Goal: Information Seeking & Learning: Learn about a topic

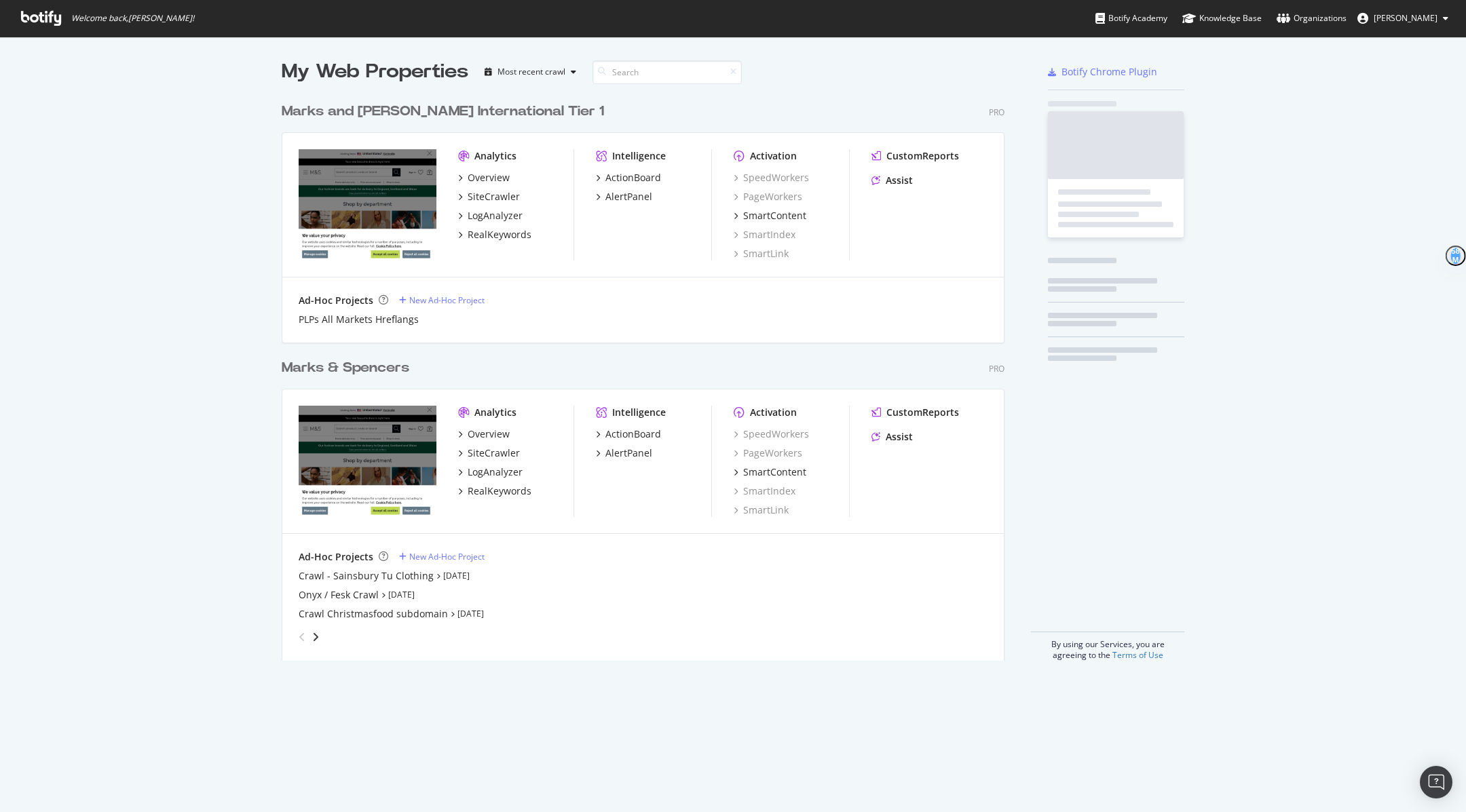
scroll to position [576, 733]
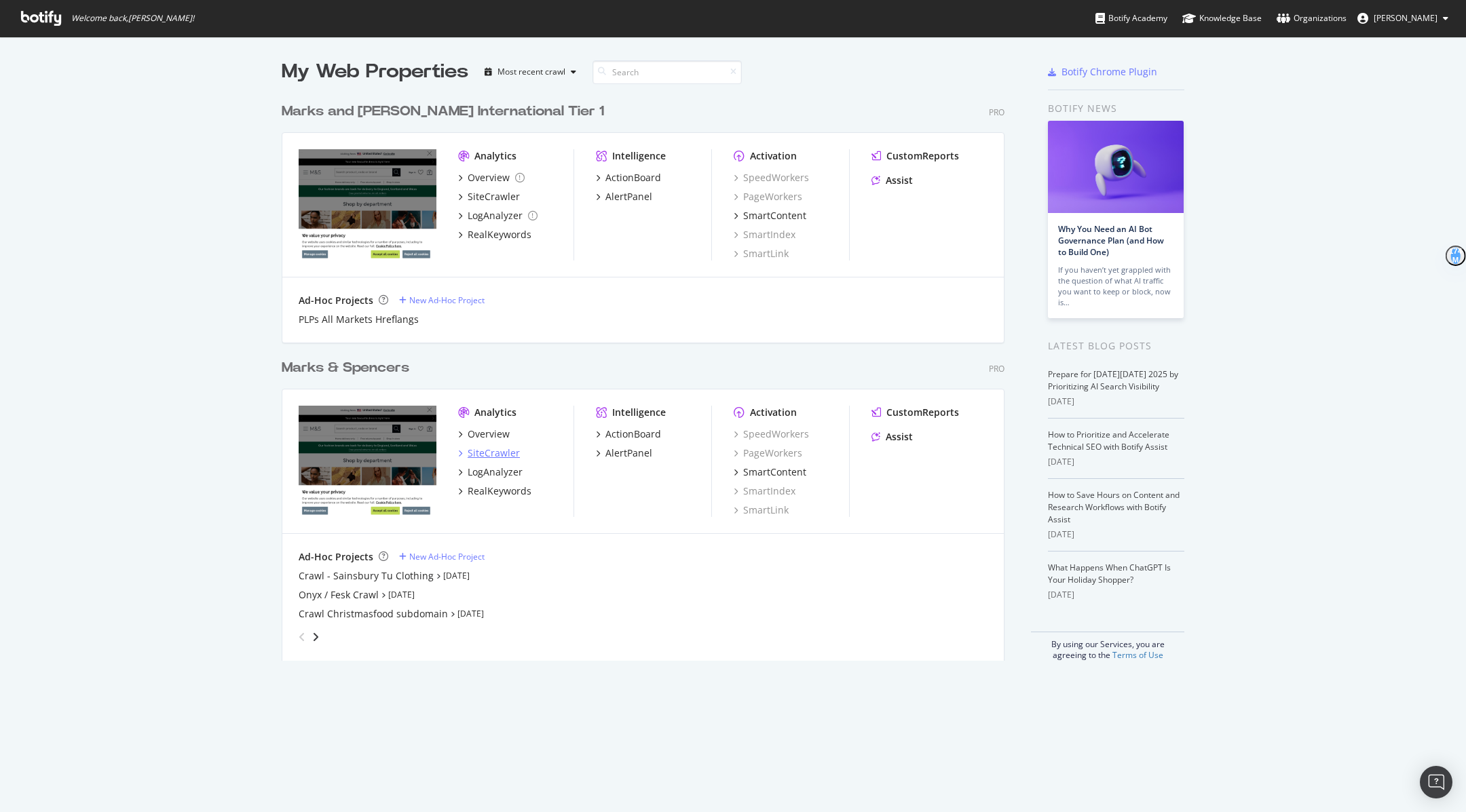
click at [491, 450] on div "SiteCrawler" at bounding box center [493, 452] width 53 height 13
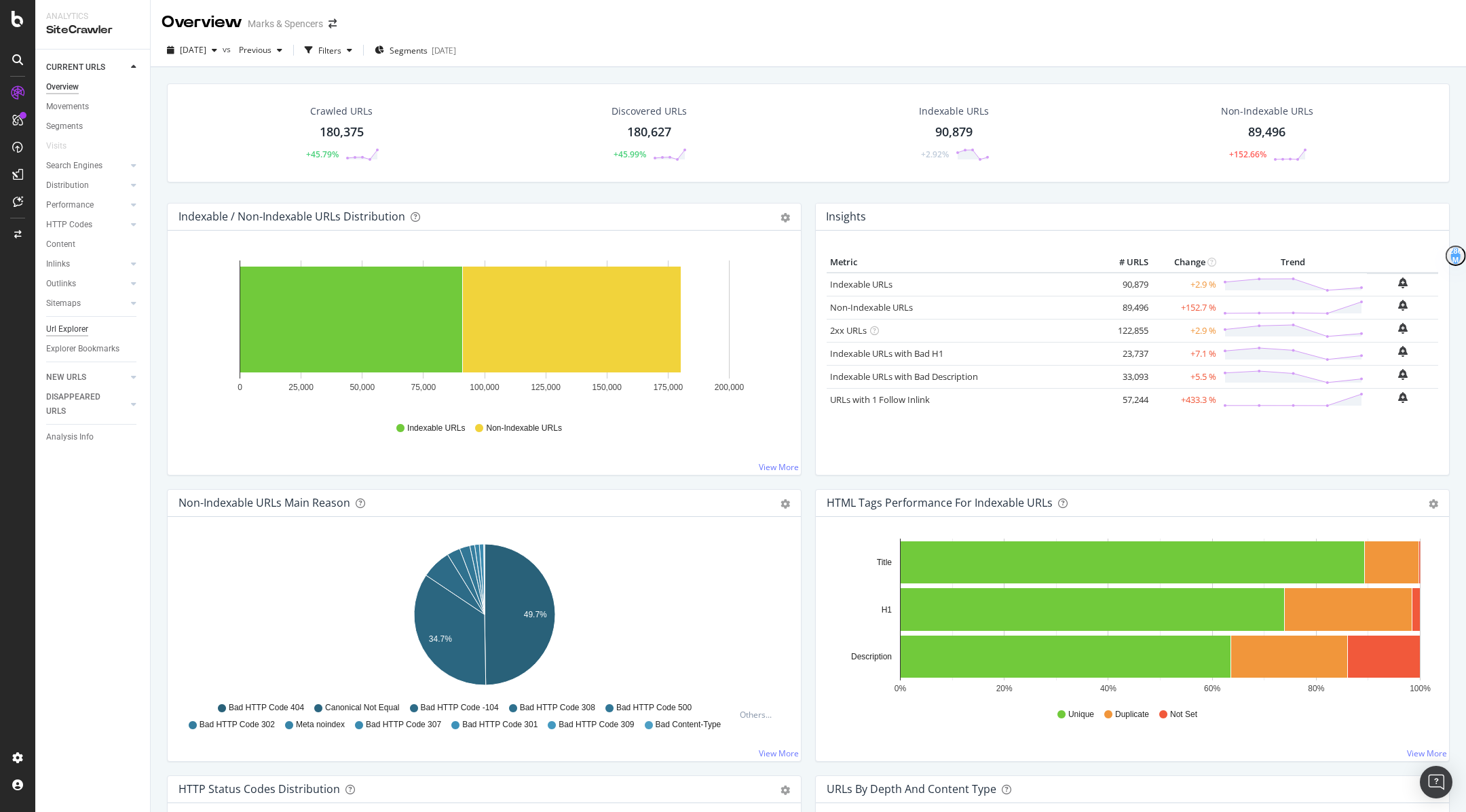
click at [80, 326] on div "Url Explorer" at bounding box center [67, 329] width 42 height 14
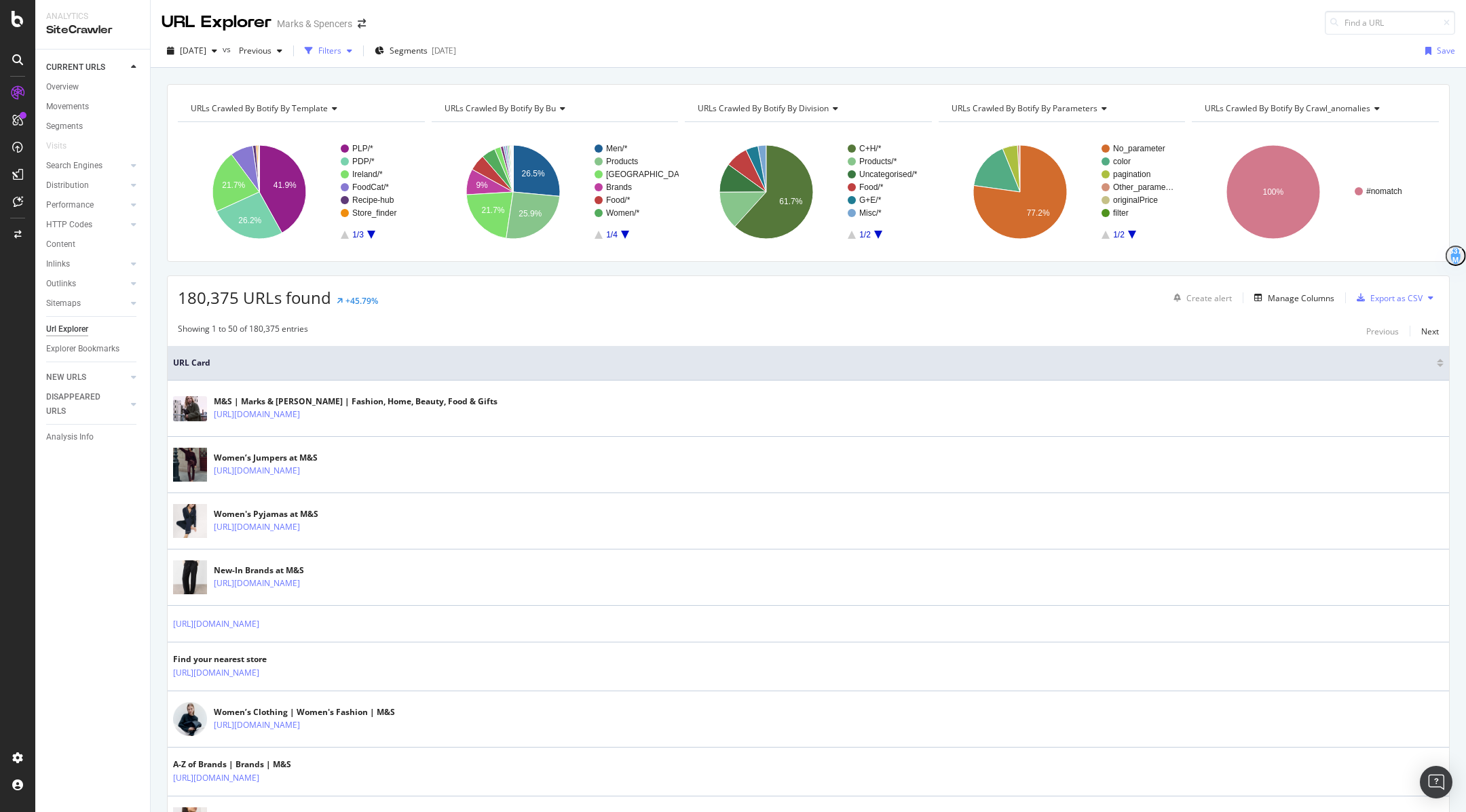
click at [343, 58] on div "Filters" at bounding box center [327, 51] width 58 height 21
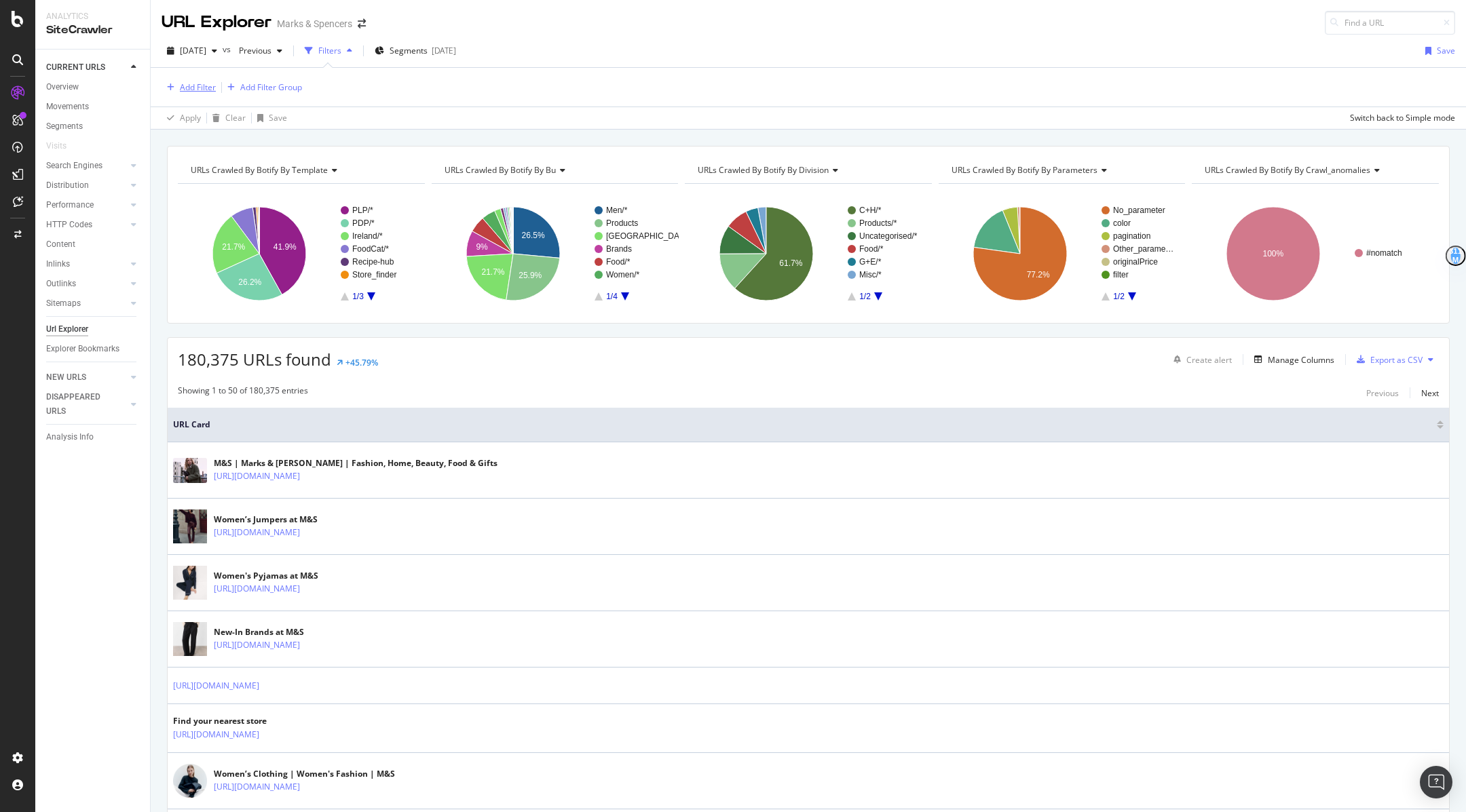
click at [194, 91] on div "Add Filter" at bounding box center [198, 87] width 36 height 12
type input "o"
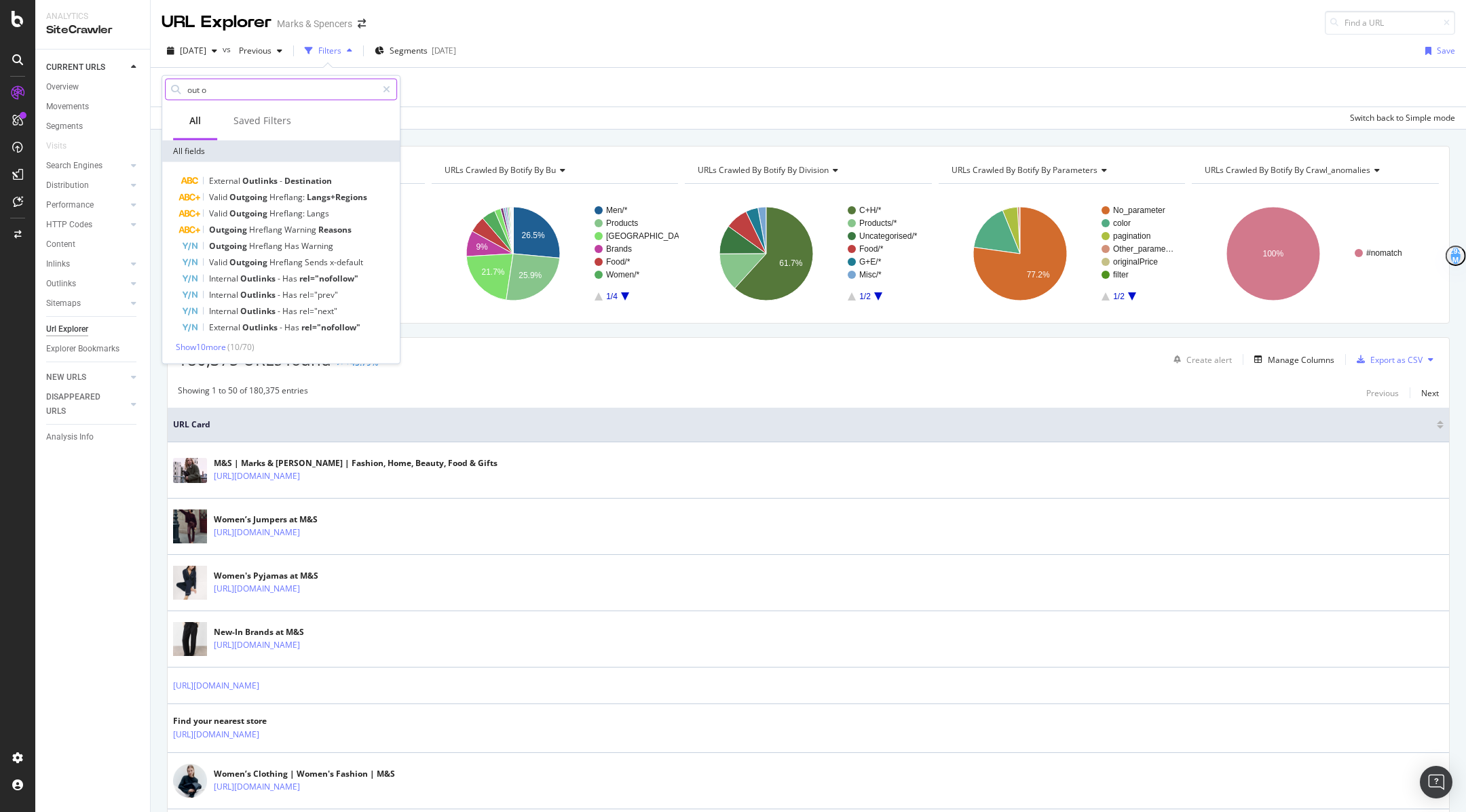
click at [233, 95] on input "out o" at bounding box center [281, 89] width 191 height 21
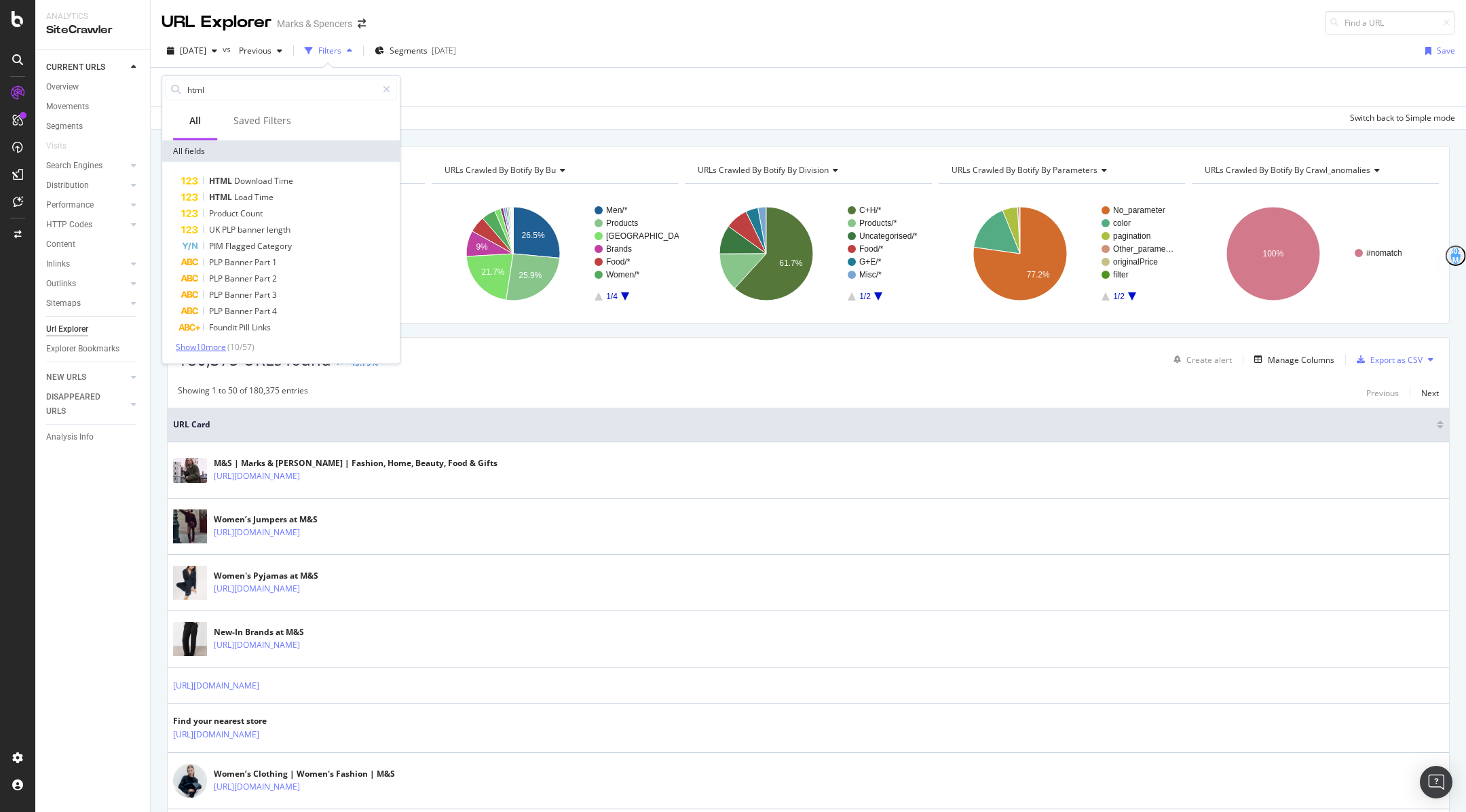
type input "html"
click at [208, 346] on span "Show 10 more" at bounding box center [201, 347] width 50 height 12
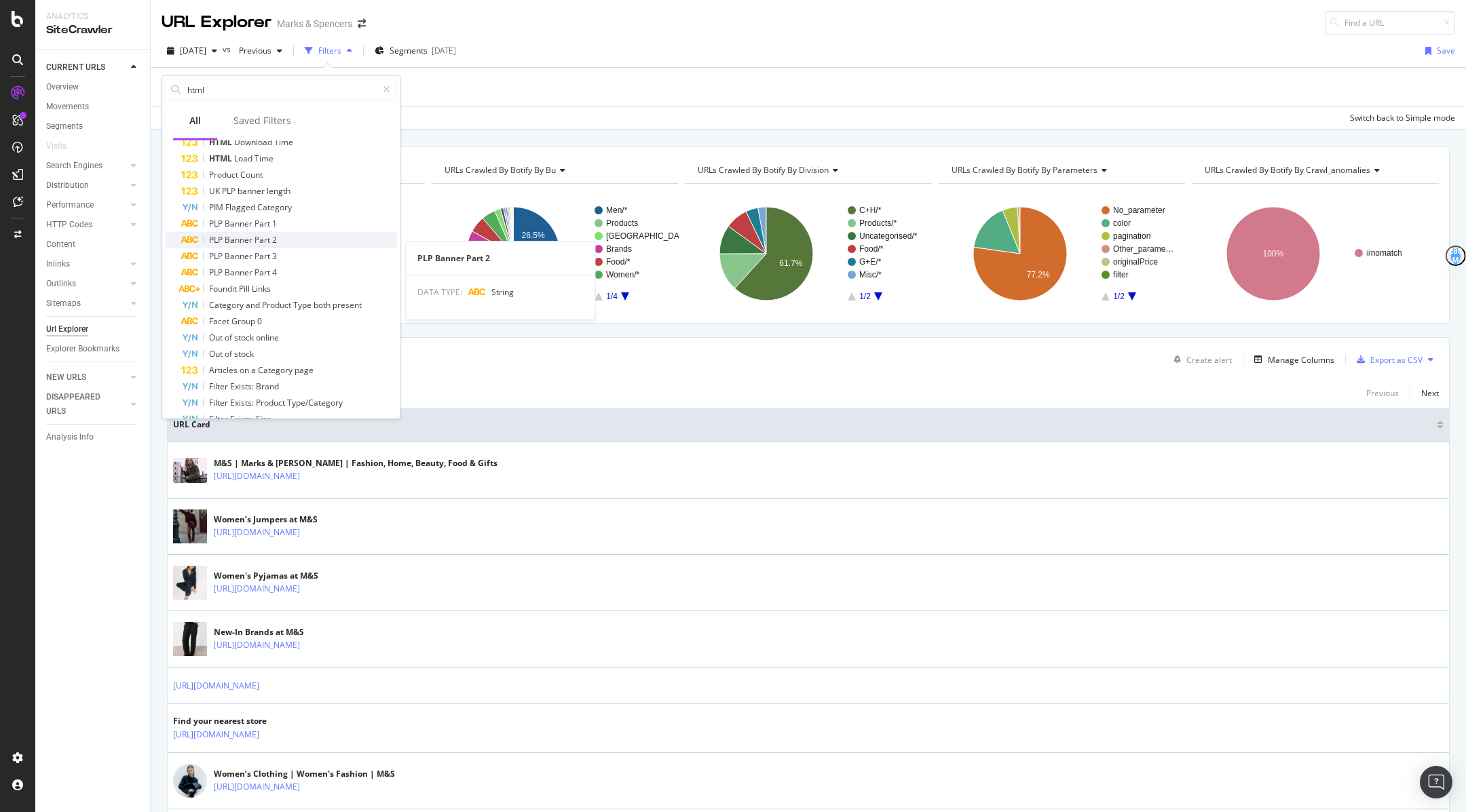
scroll to position [46, 0]
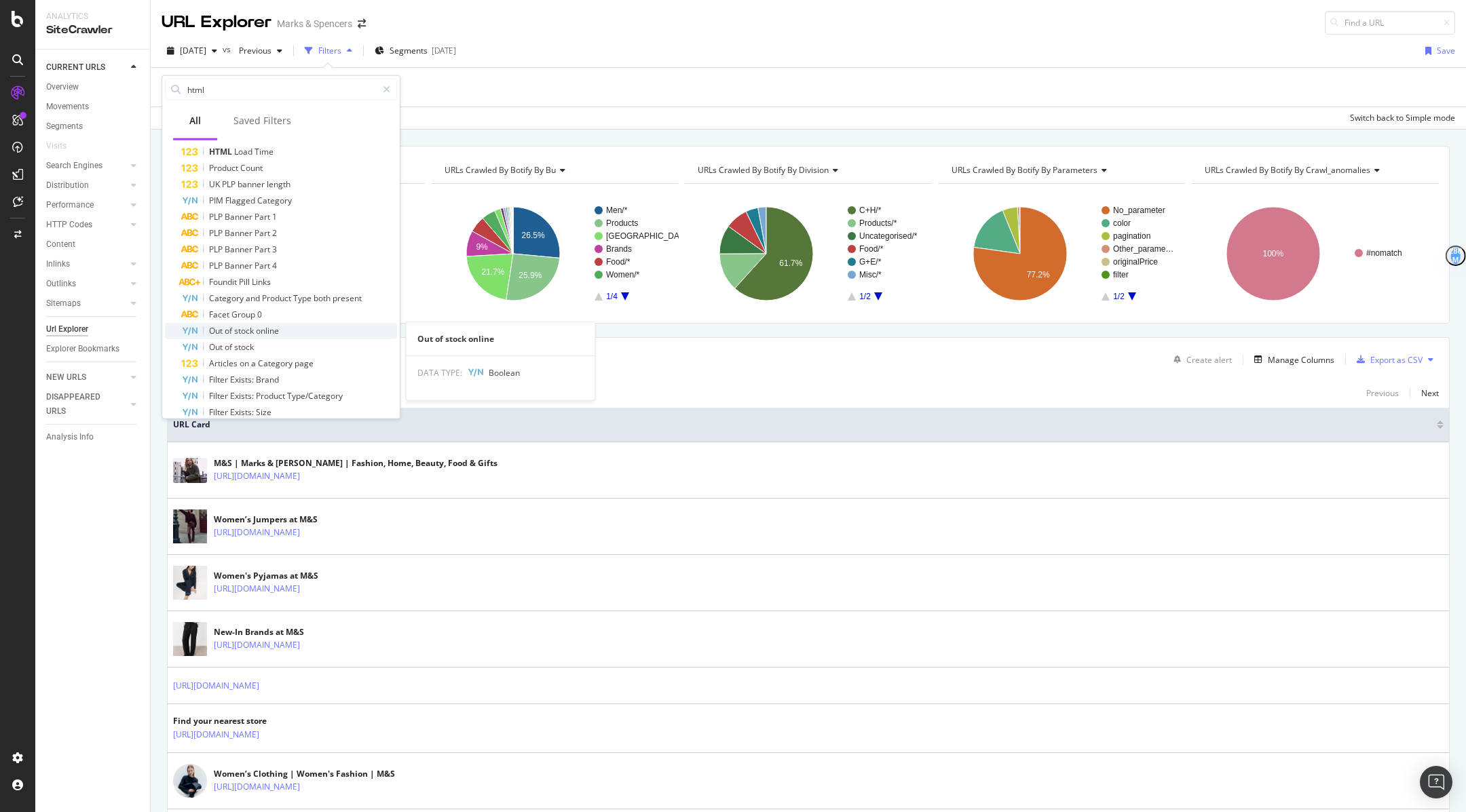
click at [290, 331] on div "Out of stock online" at bounding box center [289, 331] width 216 height 16
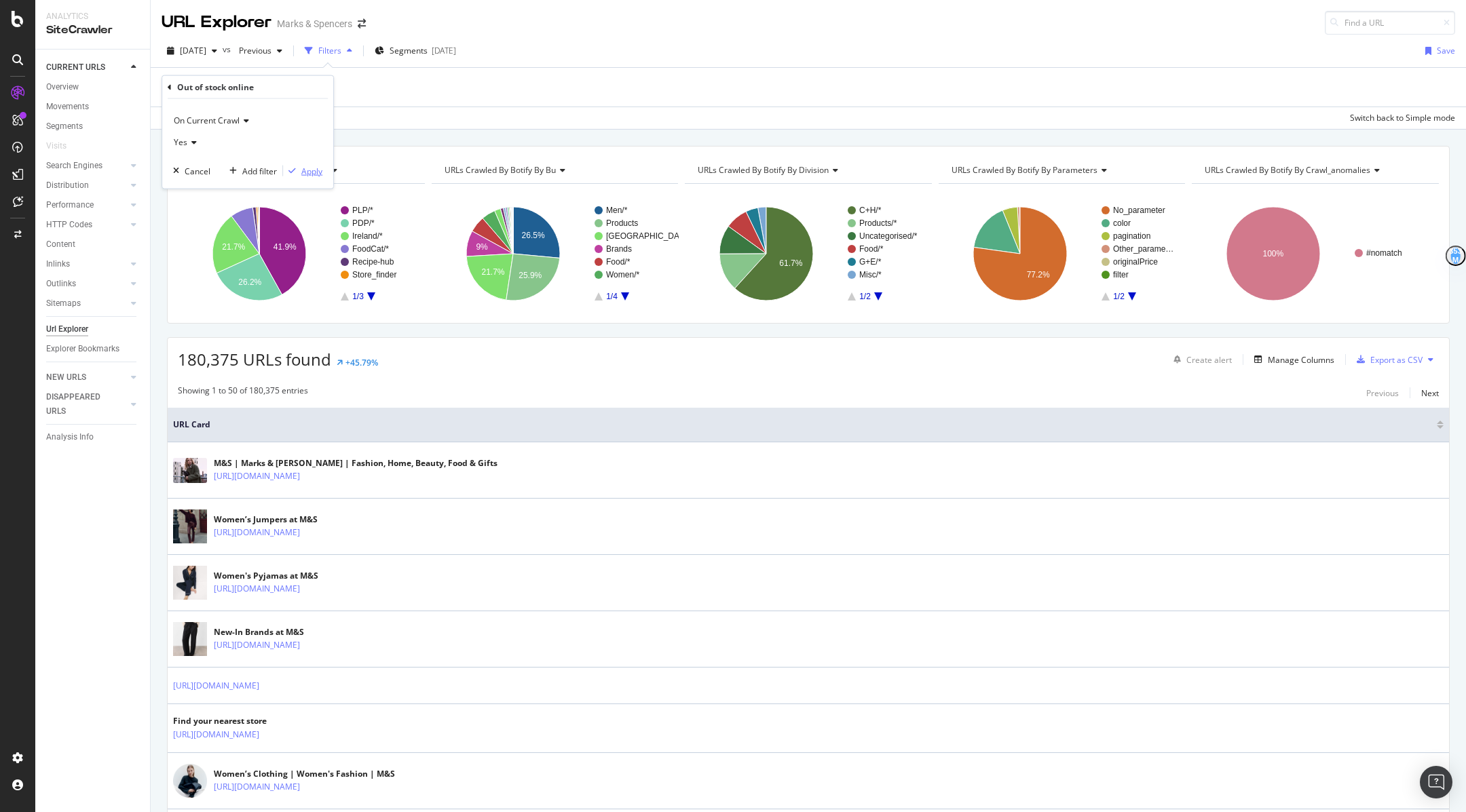
click at [295, 173] on icon "button" at bounding box center [292, 170] width 7 height 8
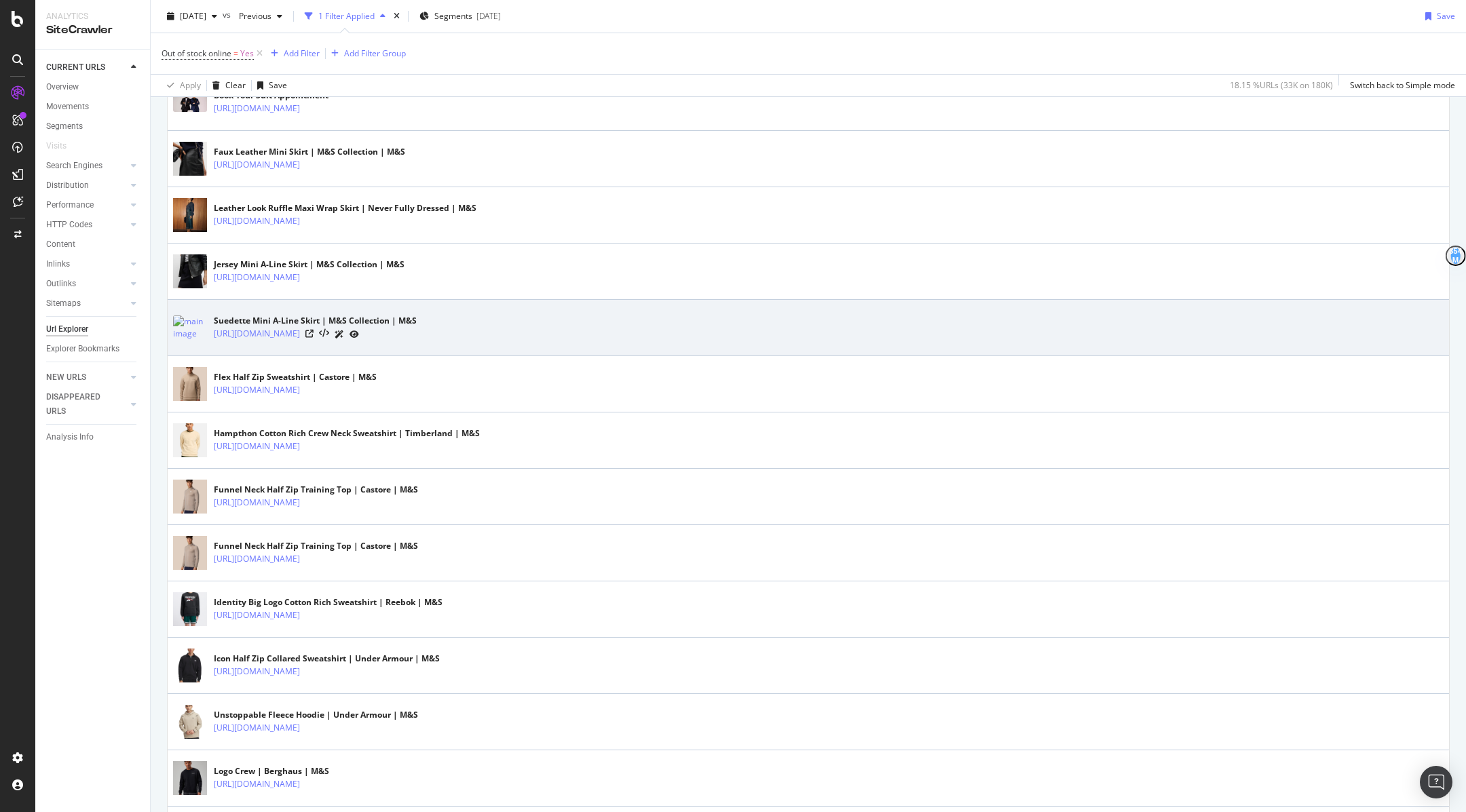
scroll to position [945, 0]
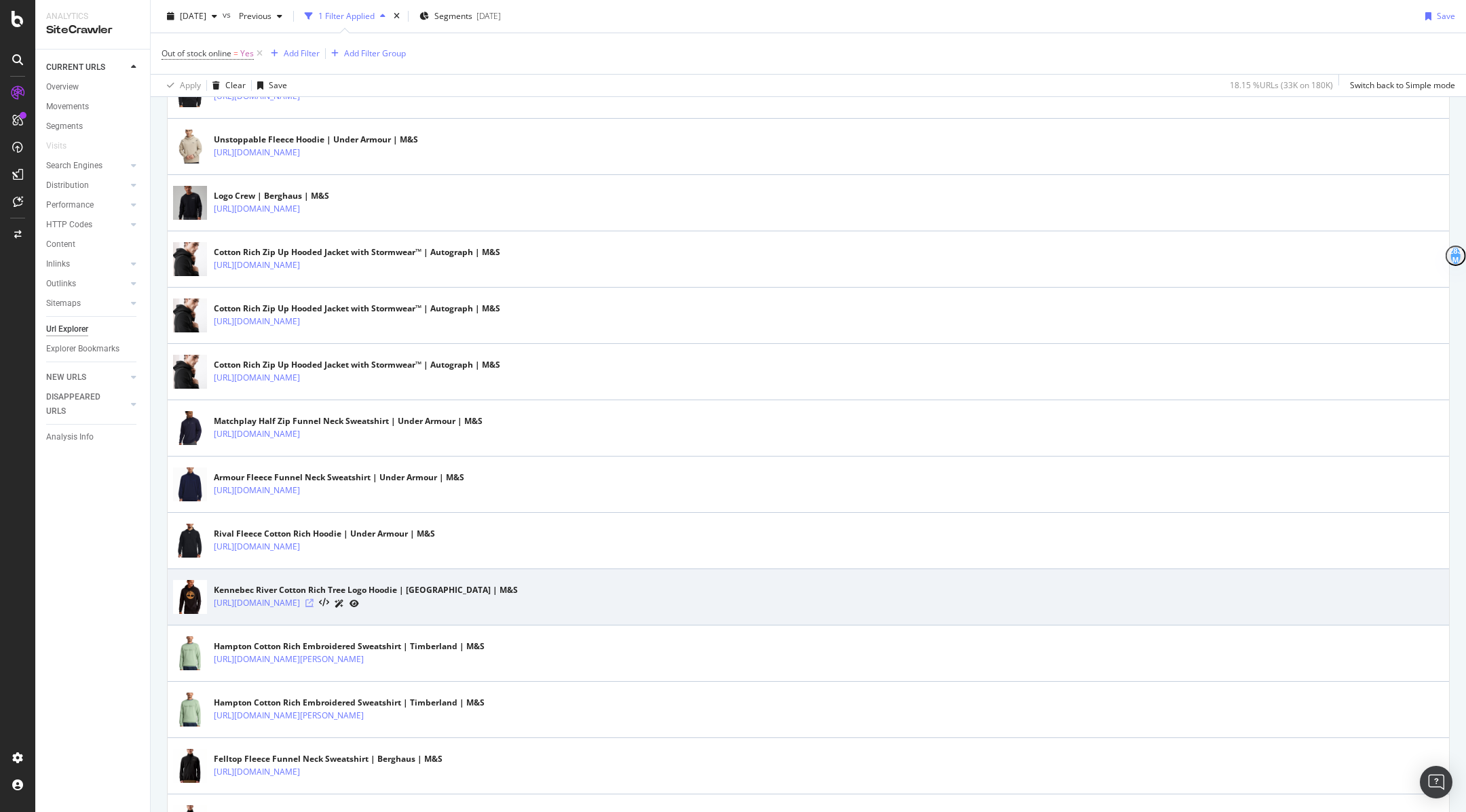
click at [313, 599] on icon at bounding box center [309, 602] width 8 height 8
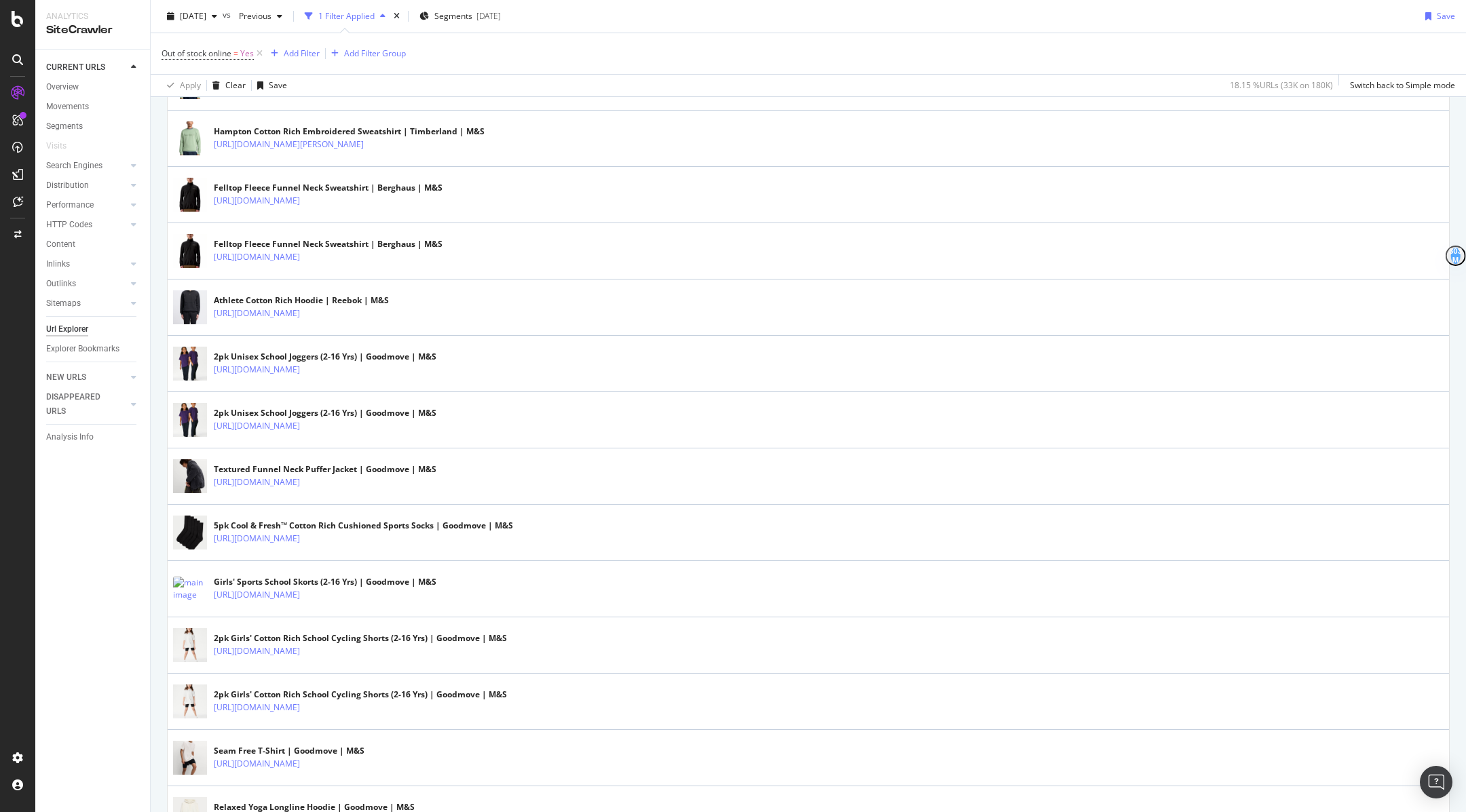
scroll to position [1552, 0]
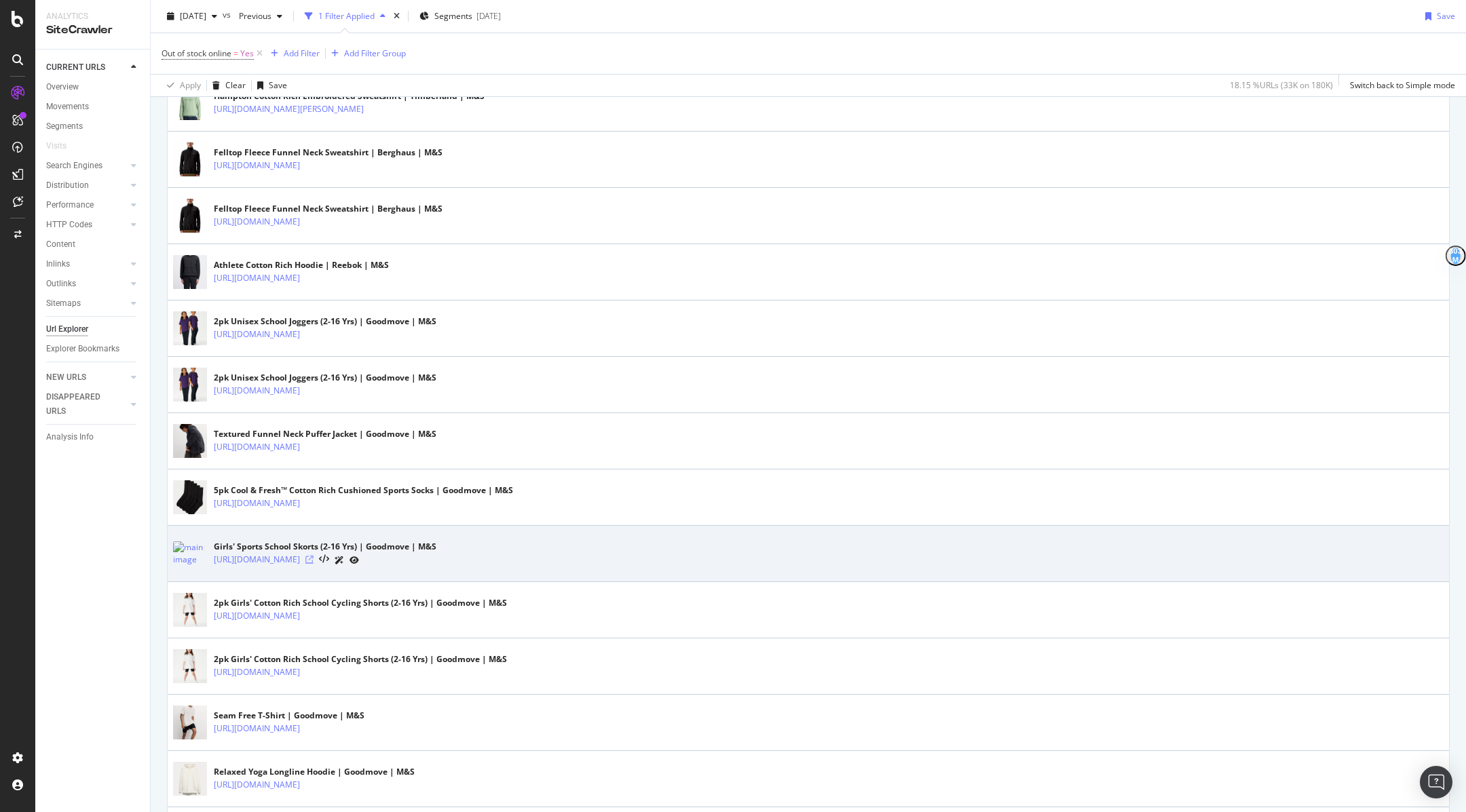
click at [313, 556] on icon at bounding box center [309, 559] width 8 height 8
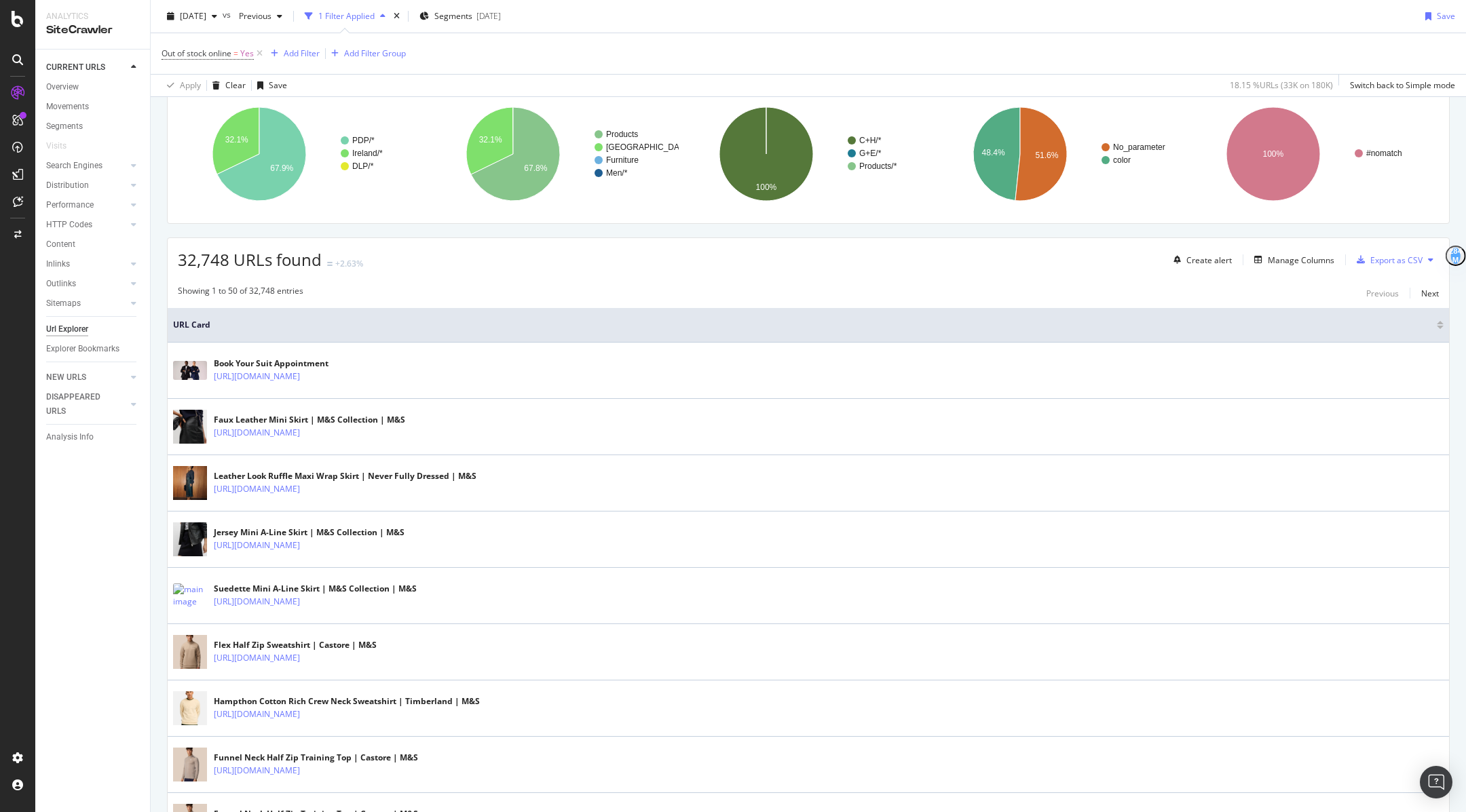
scroll to position [0, 0]
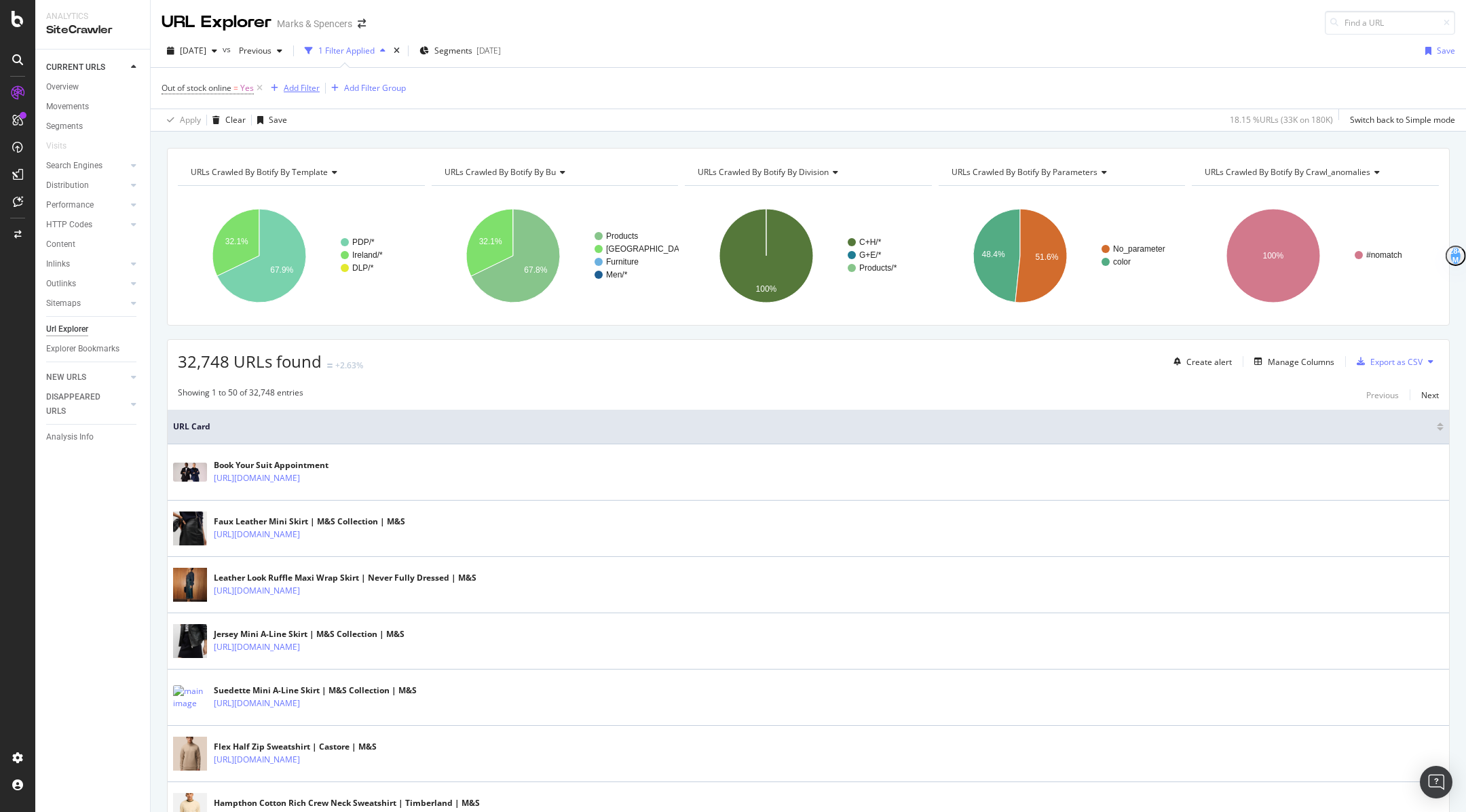
click at [291, 89] on div "Add Filter" at bounding box center [302, 87] width 36 height 12
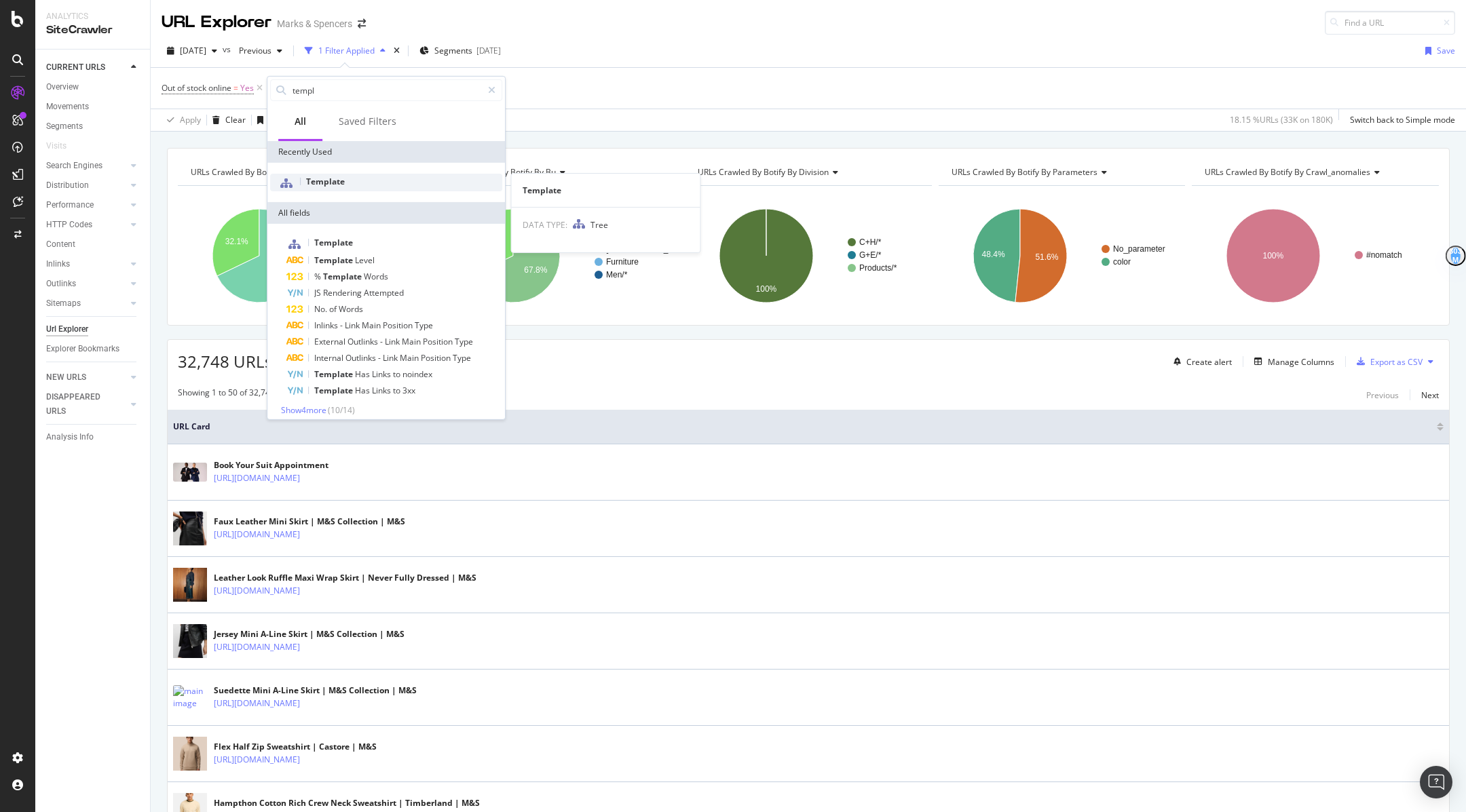
type input "templ"
click at [390, 177] on div "Template" at bounding box center [386, 183] width 232 height 18
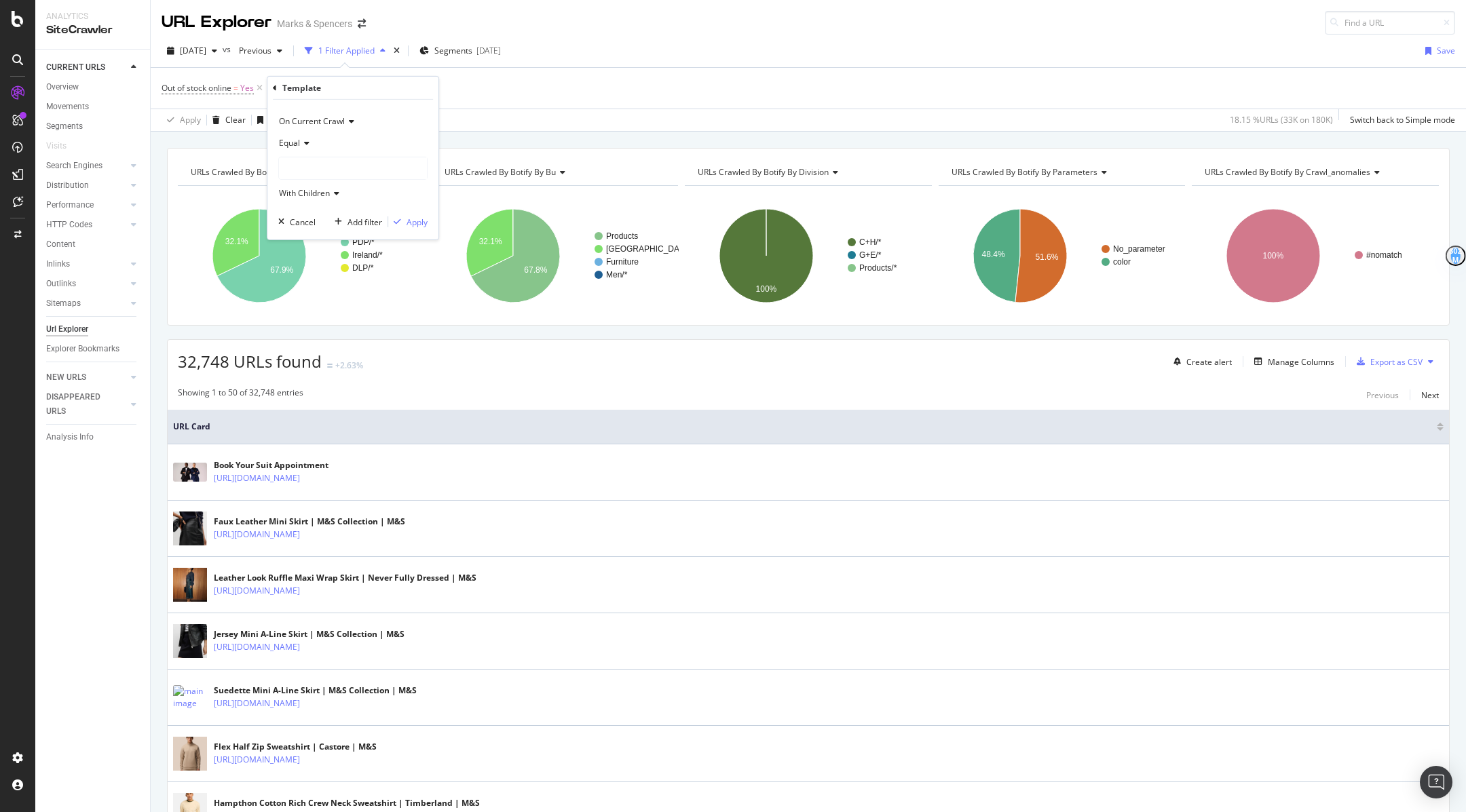
click at [310, 141] on div "Equal" at bounding box center [352, 143] width 149 height 21
click at [304, 186] on span "Not Equal" at bounding box center [302, 188] width 37 height 12
click at [323, 166] on div at bounding box center [353, 168] width 148 height 21
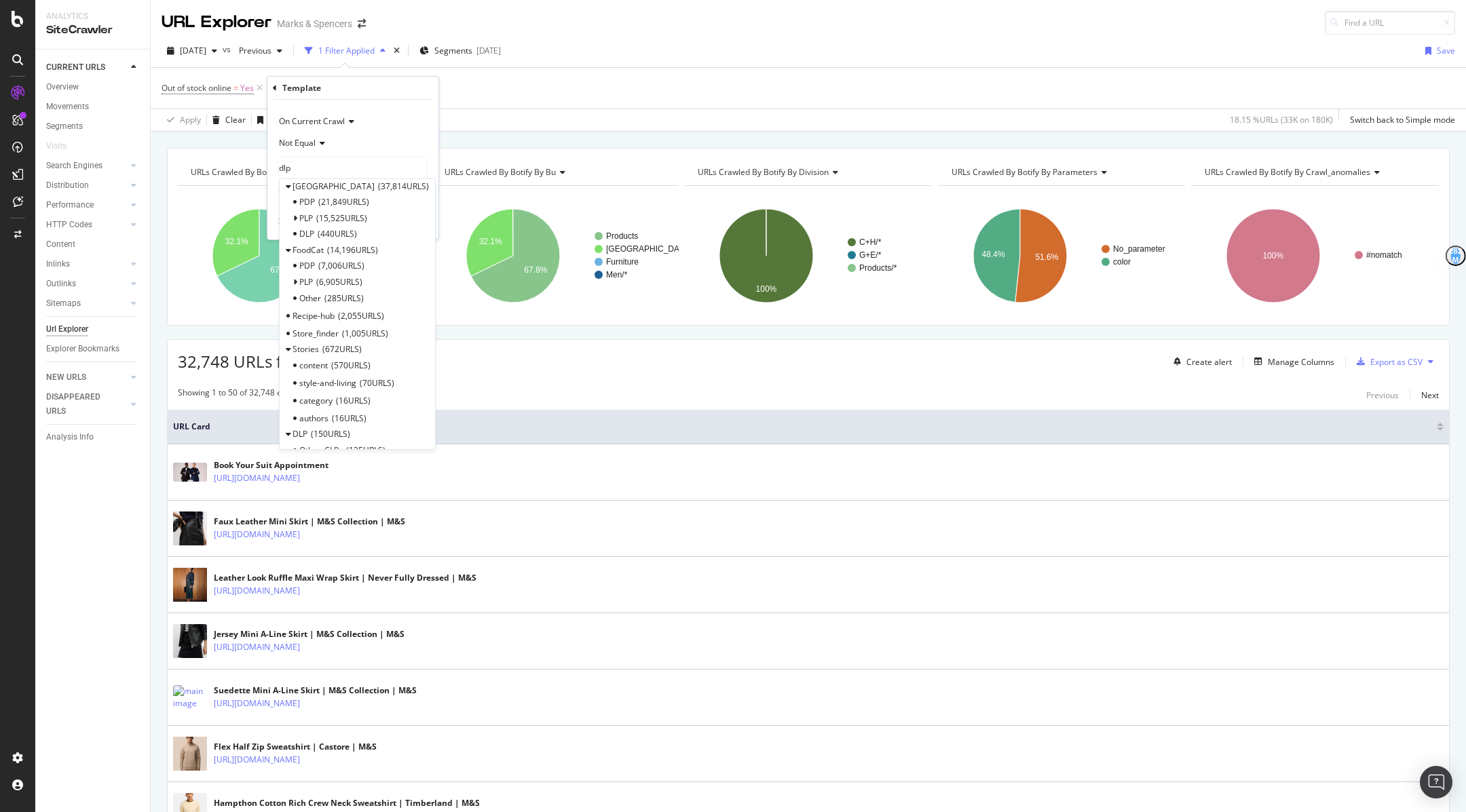
scroll to position [386, 0]
type input "dlp"
click at [338, 377] on span "150 URLS" at bounding box center [330, 381] width 39 height 12
click at [363, 376] on span "Select" at bounding box center [369, 381] width 24 height 12
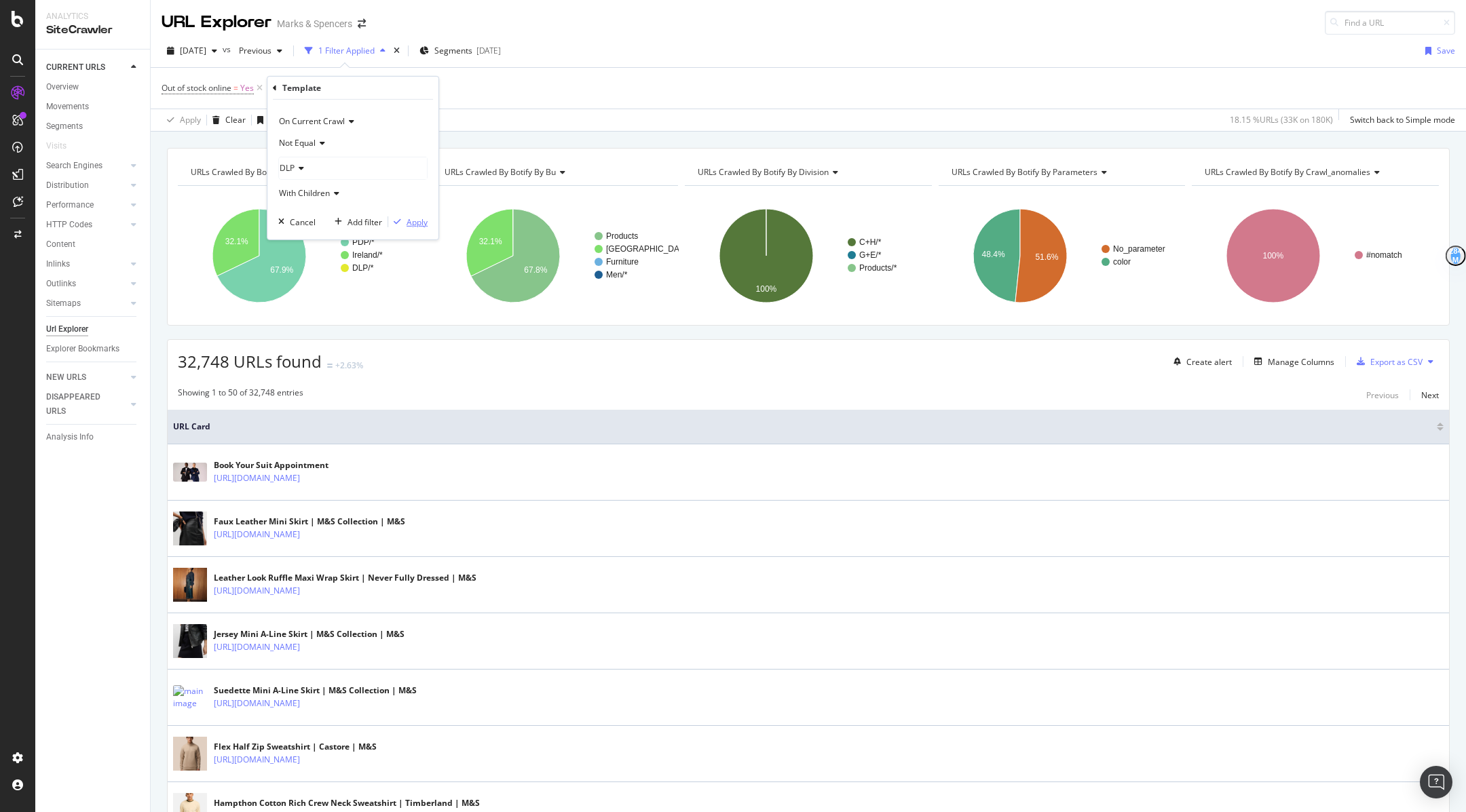
click at [415, 220] on div "Apply" at bounding box center [418, 221] width 21 height 12
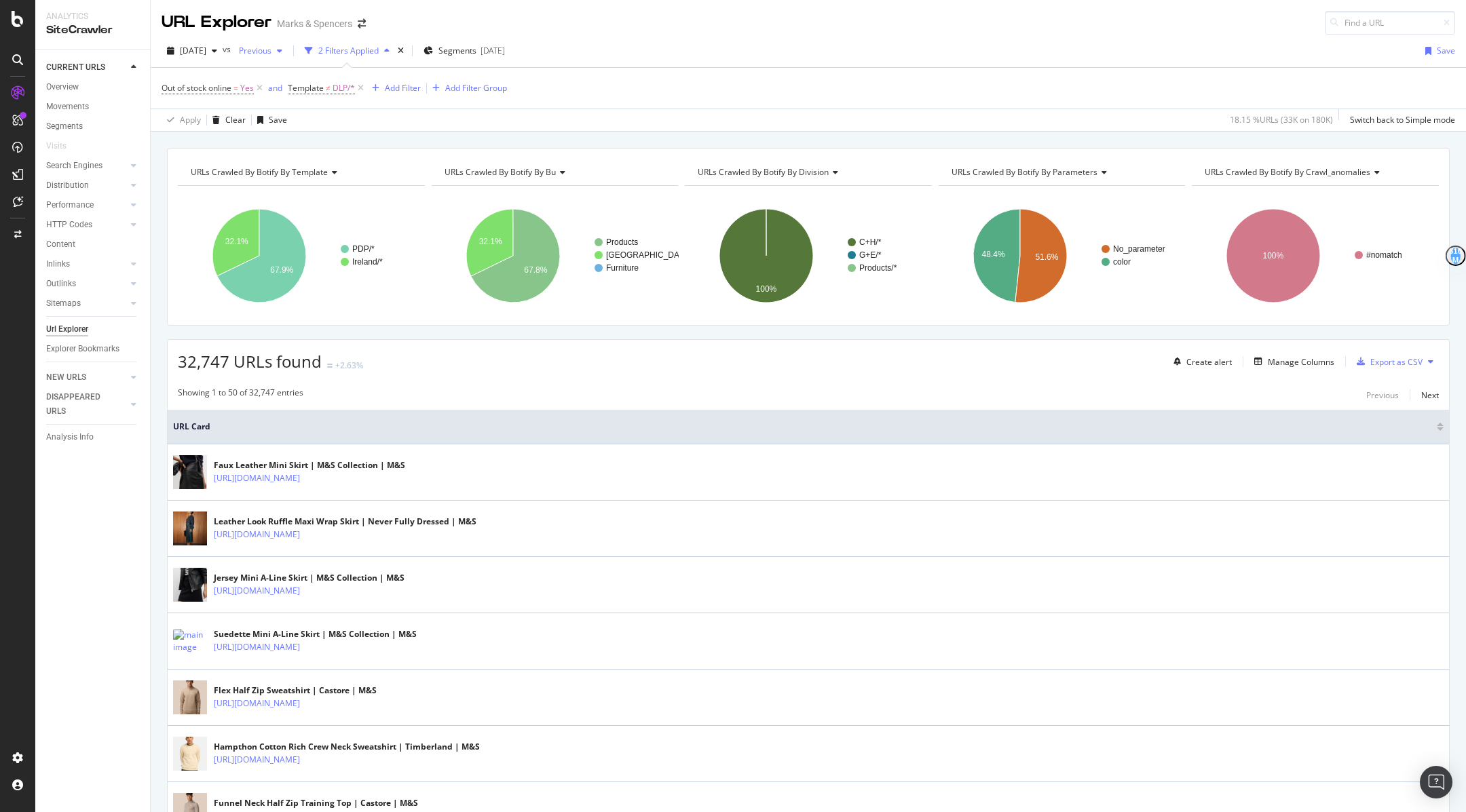
click at [271, 53] on span "Previous" at bounding box center [253, 50] width 38 height 12
click at [290, 137] on div "[DATE]" at bounding box center [294, 137] width 72 height 12
click at [274, 42] on div "[DATE]" at bounding box center [258, 51] width 48 height 21
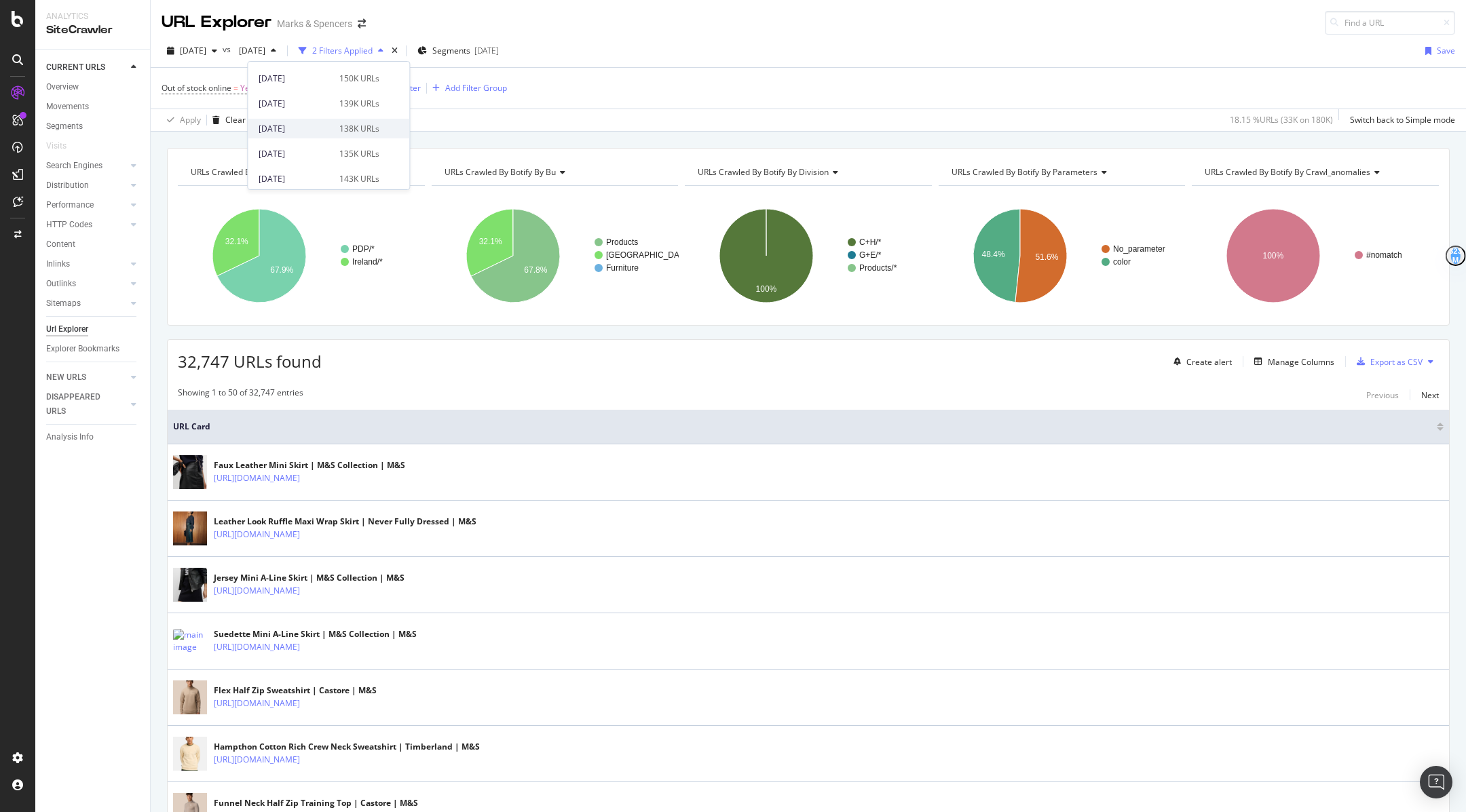
click at [319, 137] on div "[DATE] 138K URLs" at bounding box center [328, 128] width 162 height 20
click at [282, 42] on div "[DATE]" at bounding box center [258, 51] width 48 height 21
click at [333, 134] on div "[DATE] 139K URLs" at bounding box center [319, 136] width 120 height 12
click at [206, 50] on span "[DATE]" at bounding box center [194, 50] width 27 height 12
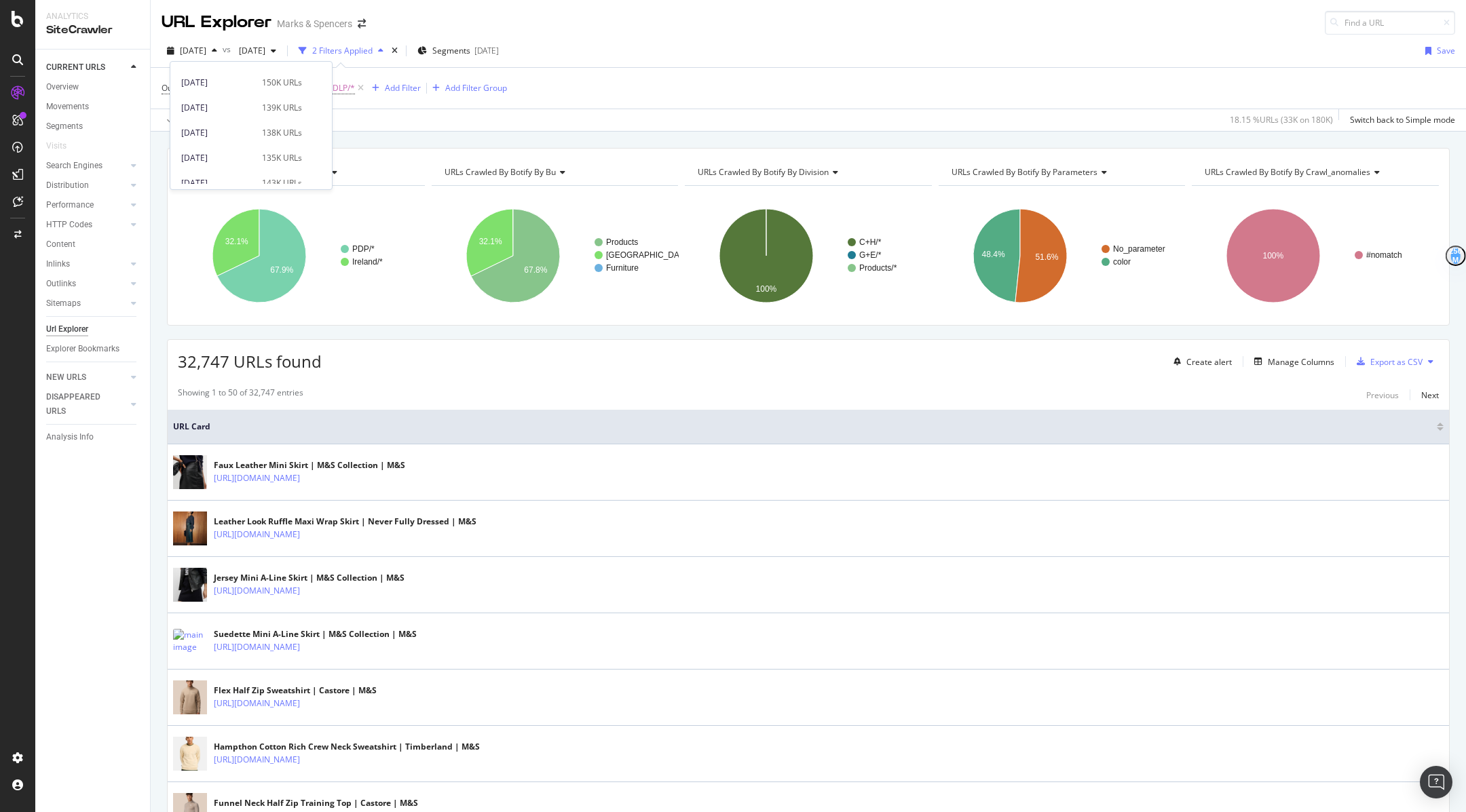
scroll to position [324, 0]
click at [229, 100] on div "[DATE]" at bounding box center [217, 98] width 72 height 12
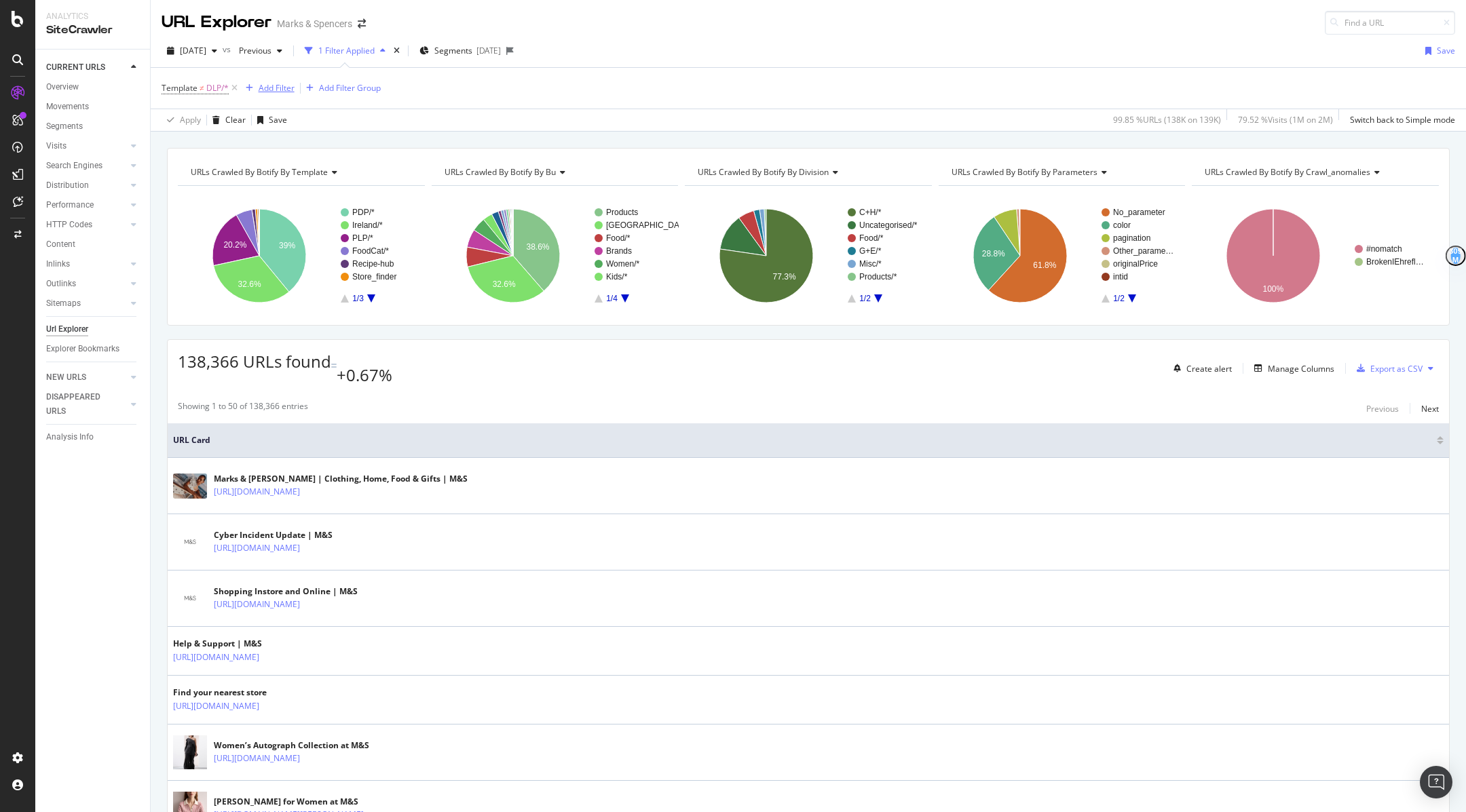
click at [277, 91] on div "Add Filter" at bounding box center [277, 87] width 36 height 12
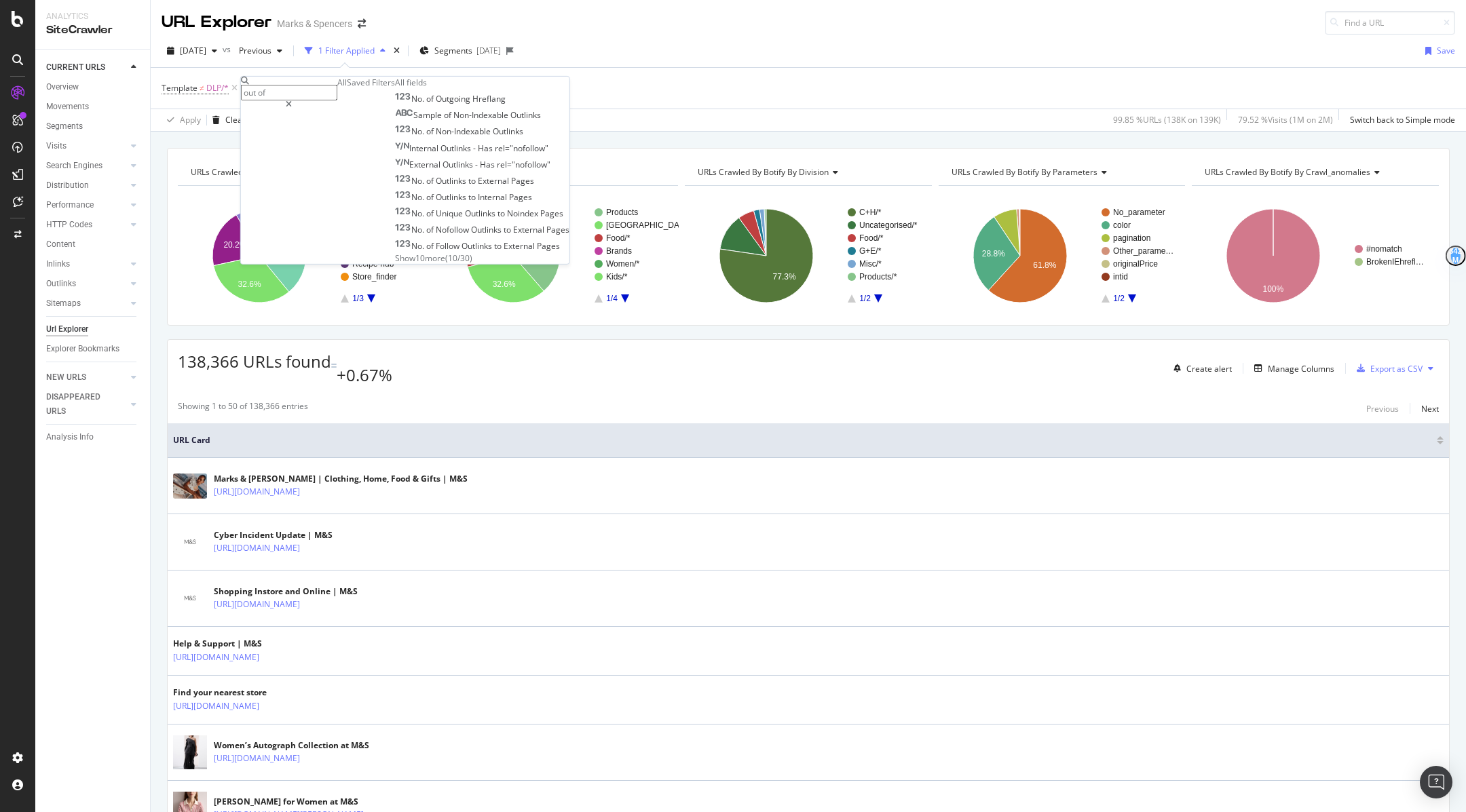
click at [337, 87] on input "out of" at bounding box center [289, 92] width 96 height 15
click at [395, 263] on span "Show 10 more" at bounding box center [420, 257] width 50 height 12
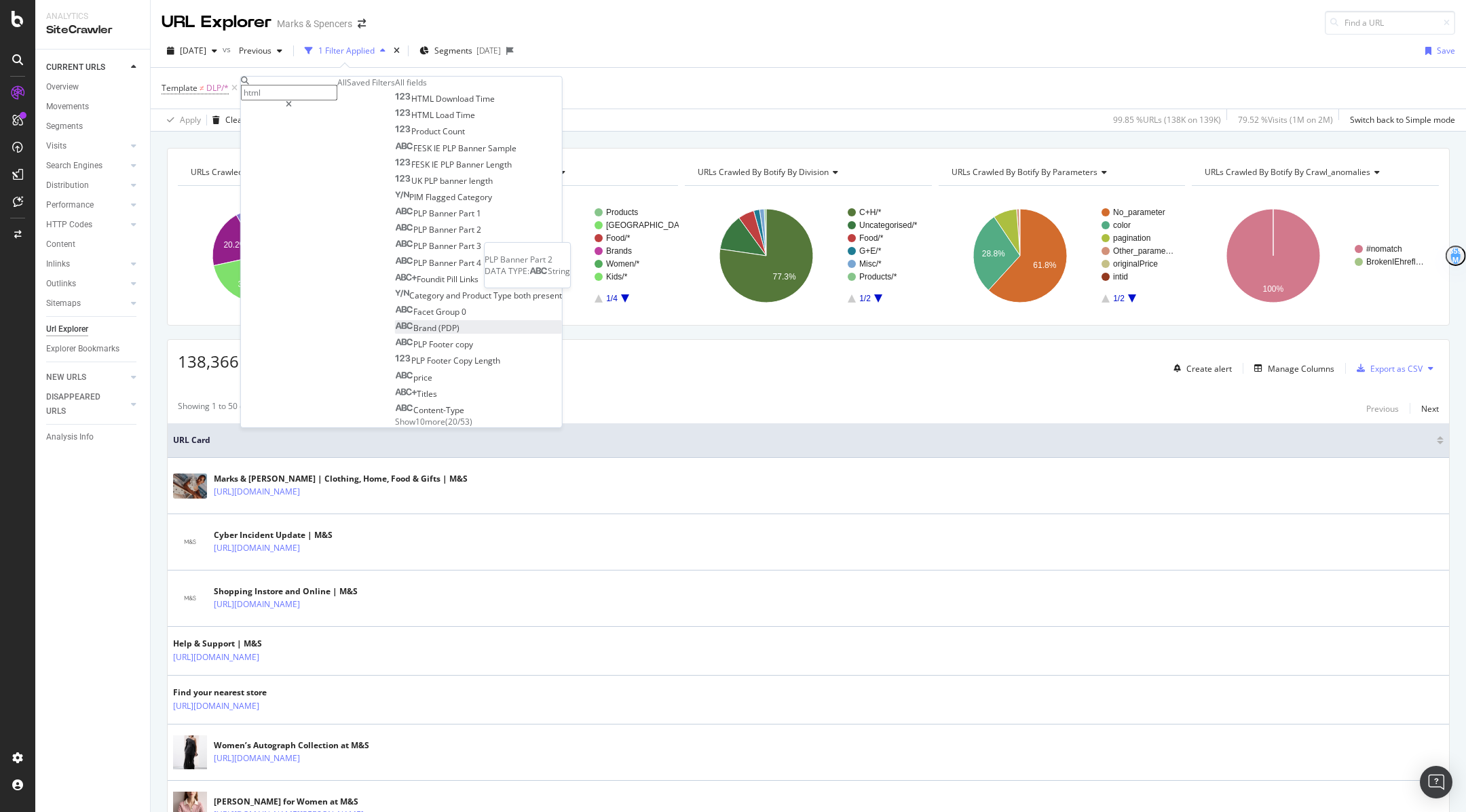
scroll to position [106, 0]
click at [395, 416] on span "Show 10 more" at bounding box center [420, 421] width 50 height 12
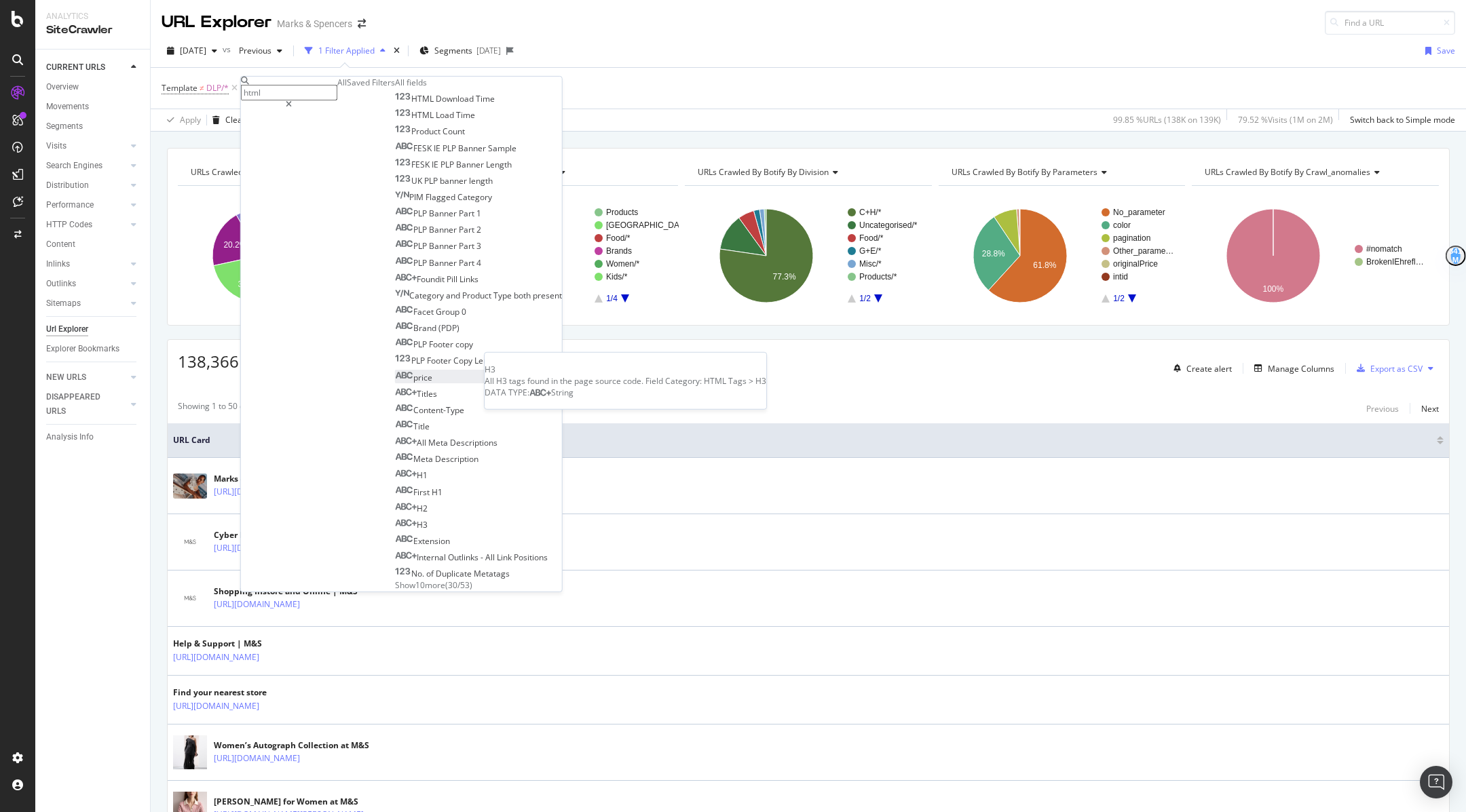
scroll to position [269, 0]
click at [395, 579] on span "Show 10 more" at bounding box center [420, 584] width 50 height 12
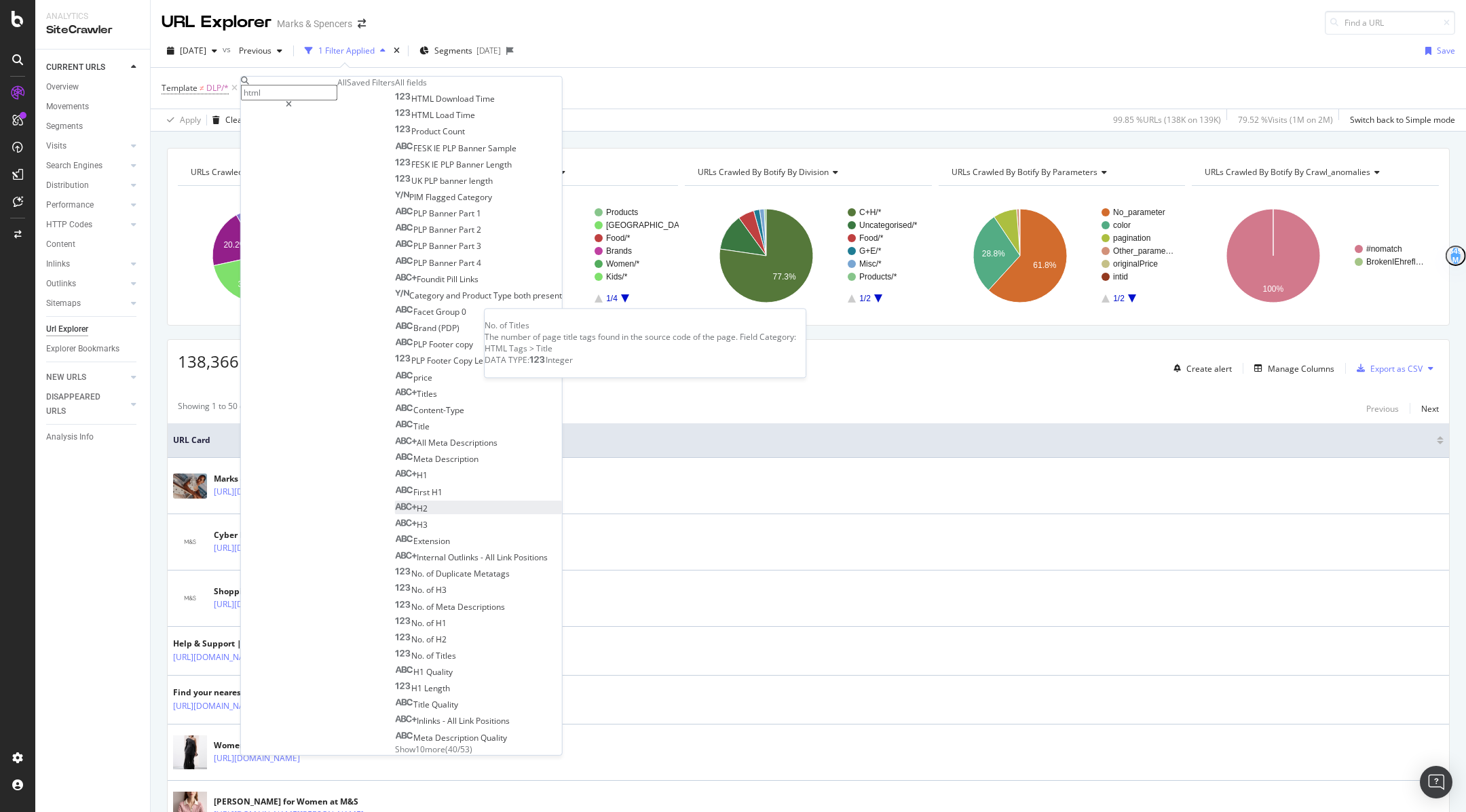
scroll to position [432, 0]
click at [395, 743] on span "Show 10 more" at bounding box center [420, 749] width 50 height 12
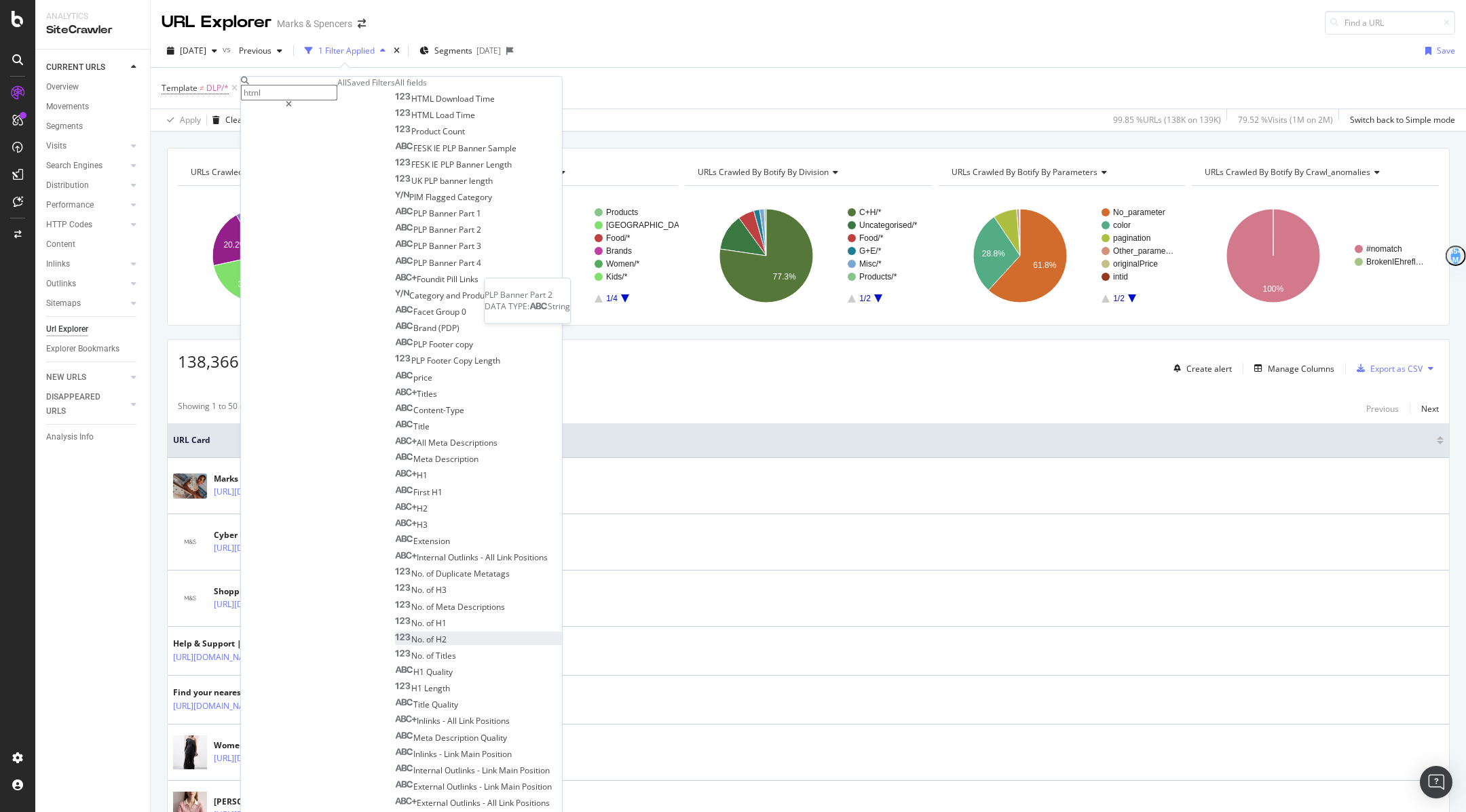
scroll to position [0, 0]
click at [318, 86] on input "html" at bounding box center [289, 92] width 96 height 15
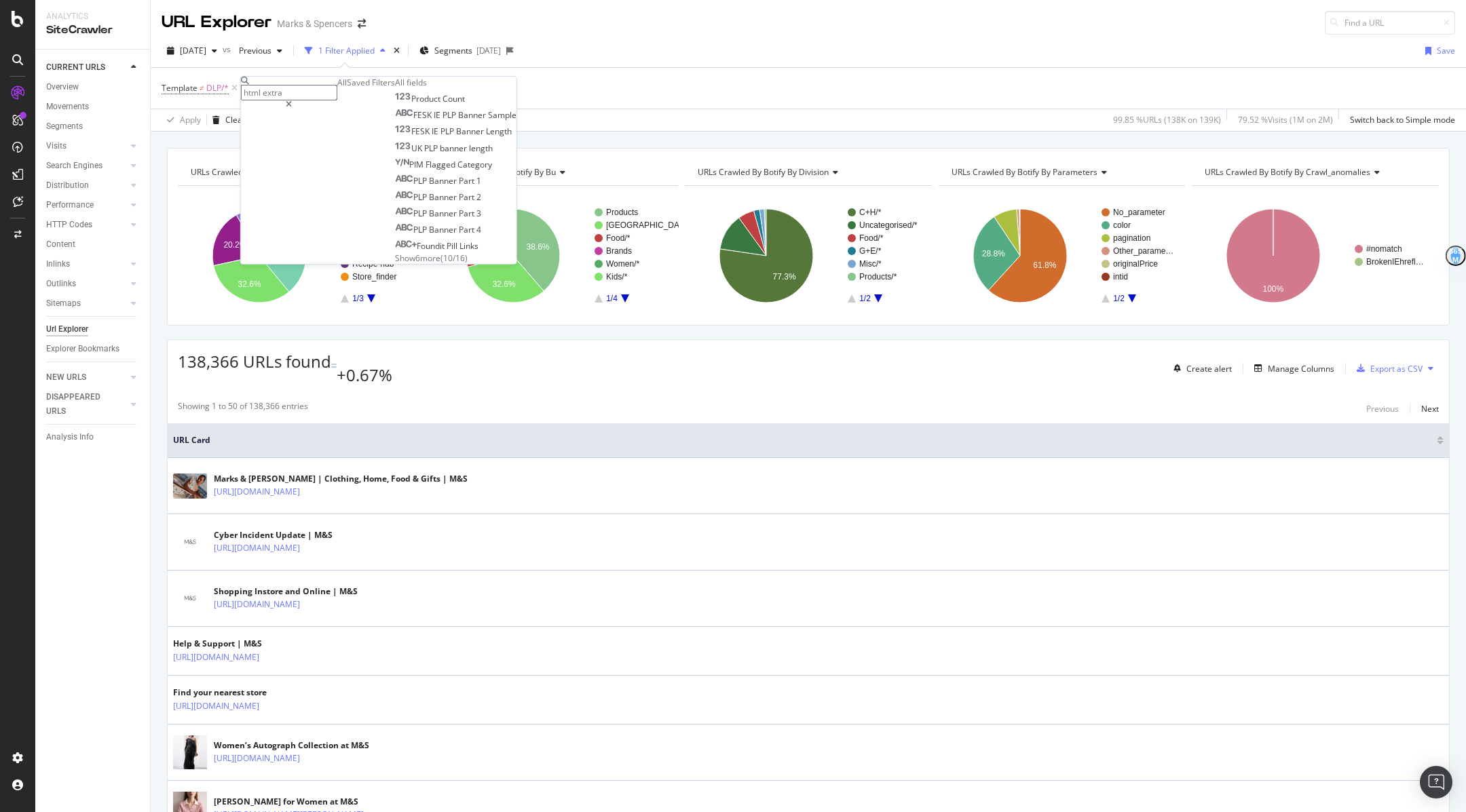
click at [395, 263] on span "Show 6 more" at bounding box center [418, 257] width 46 height 12
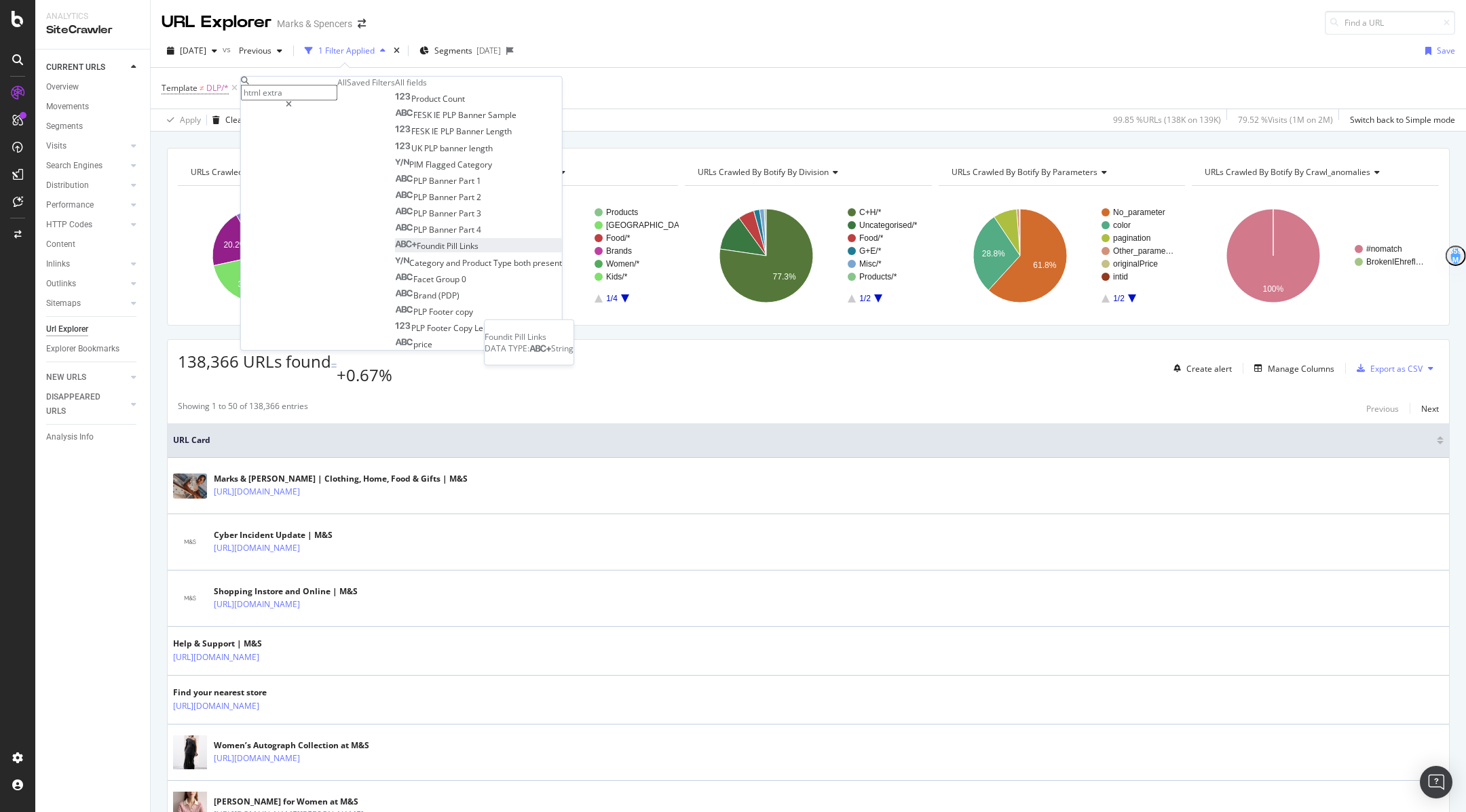
scroll to position [24, 0]
click at [327, 87] on input "html extra" at bounding box center [289, 92] width 96 height 15
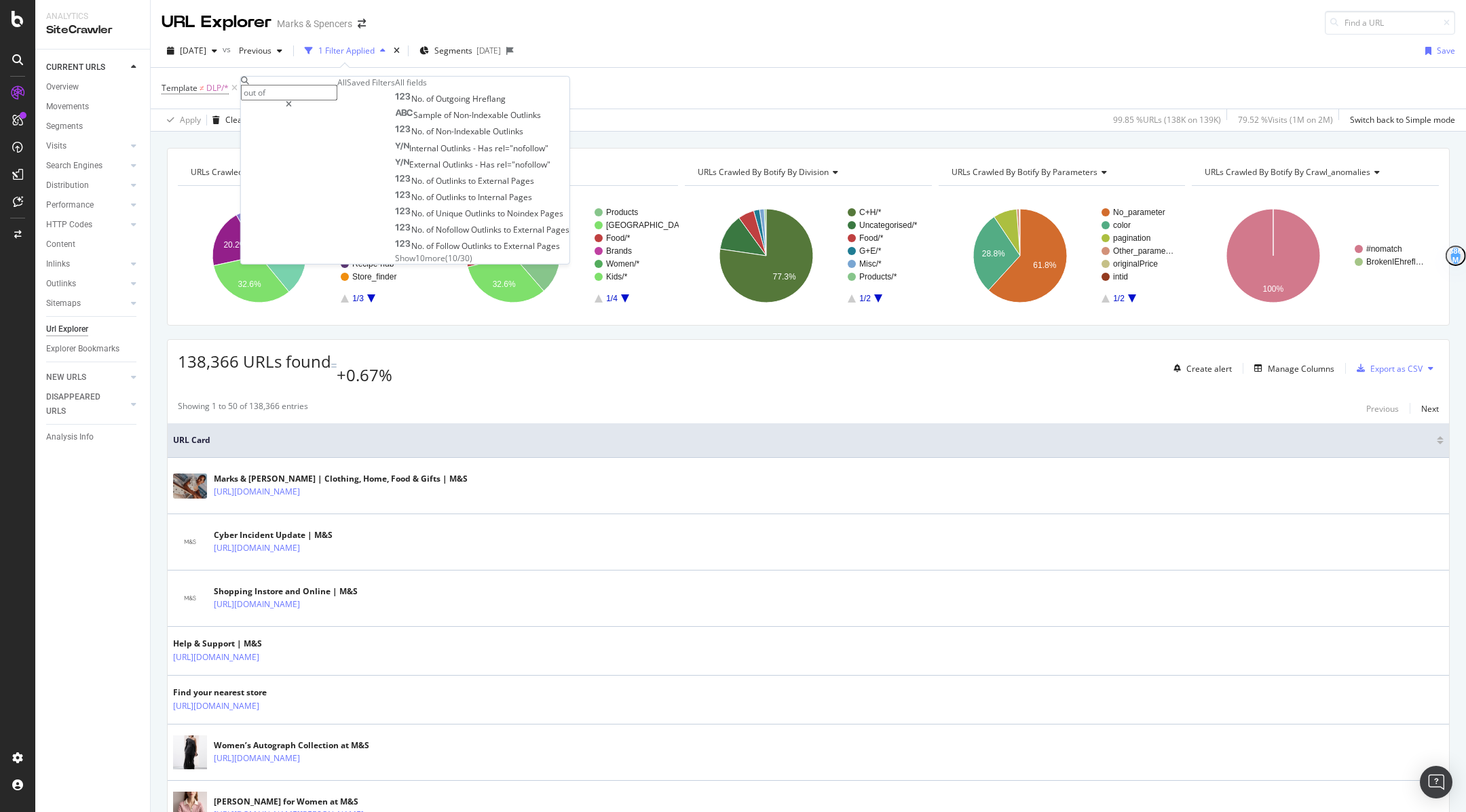
scroll to position [0, 0]
type input "o"
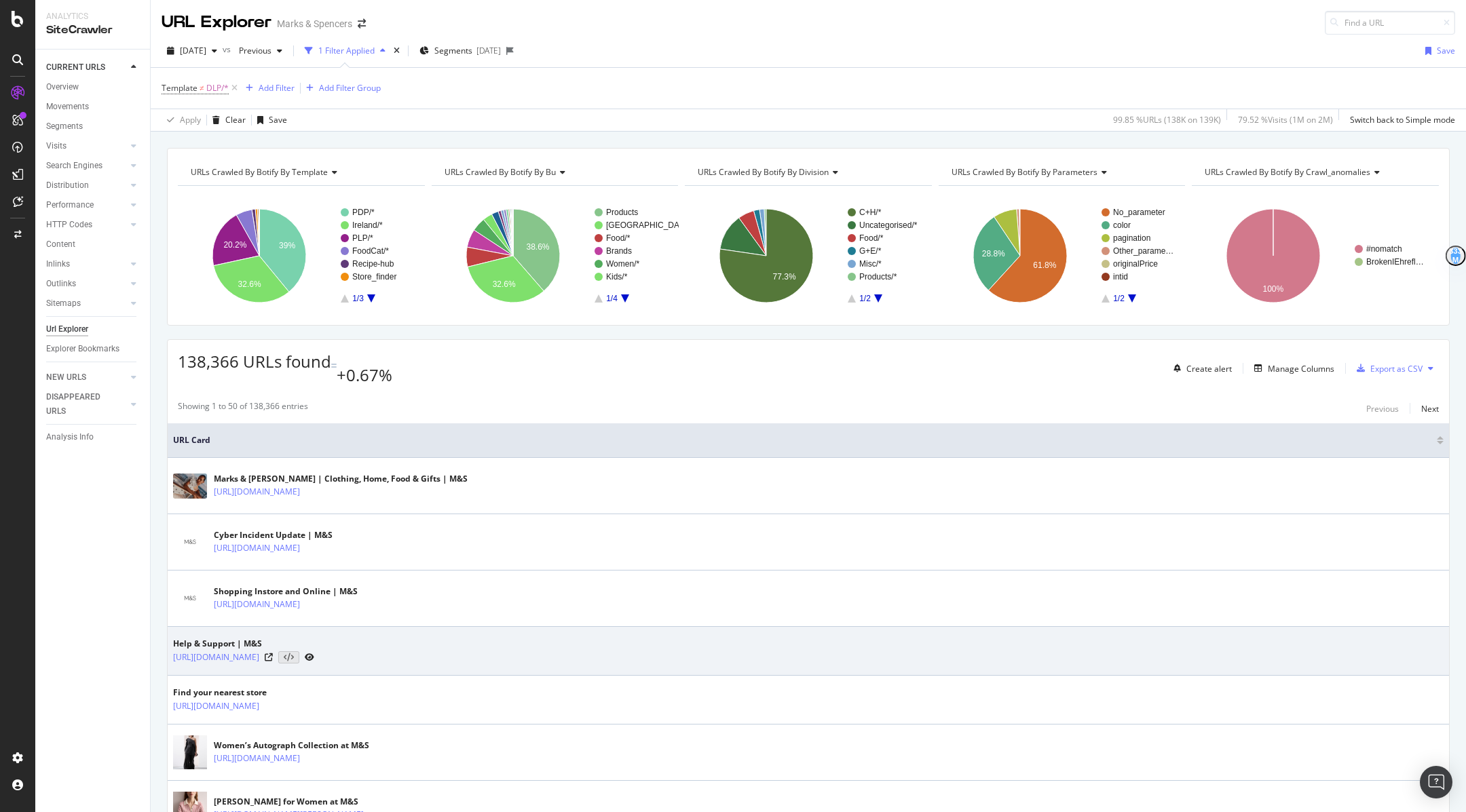
click at [582, 638] on div "Help & Support | M&S https://www.marksandspencer.com/c/help-and-support" at bounding box center [808, 651] width 1271 height 27
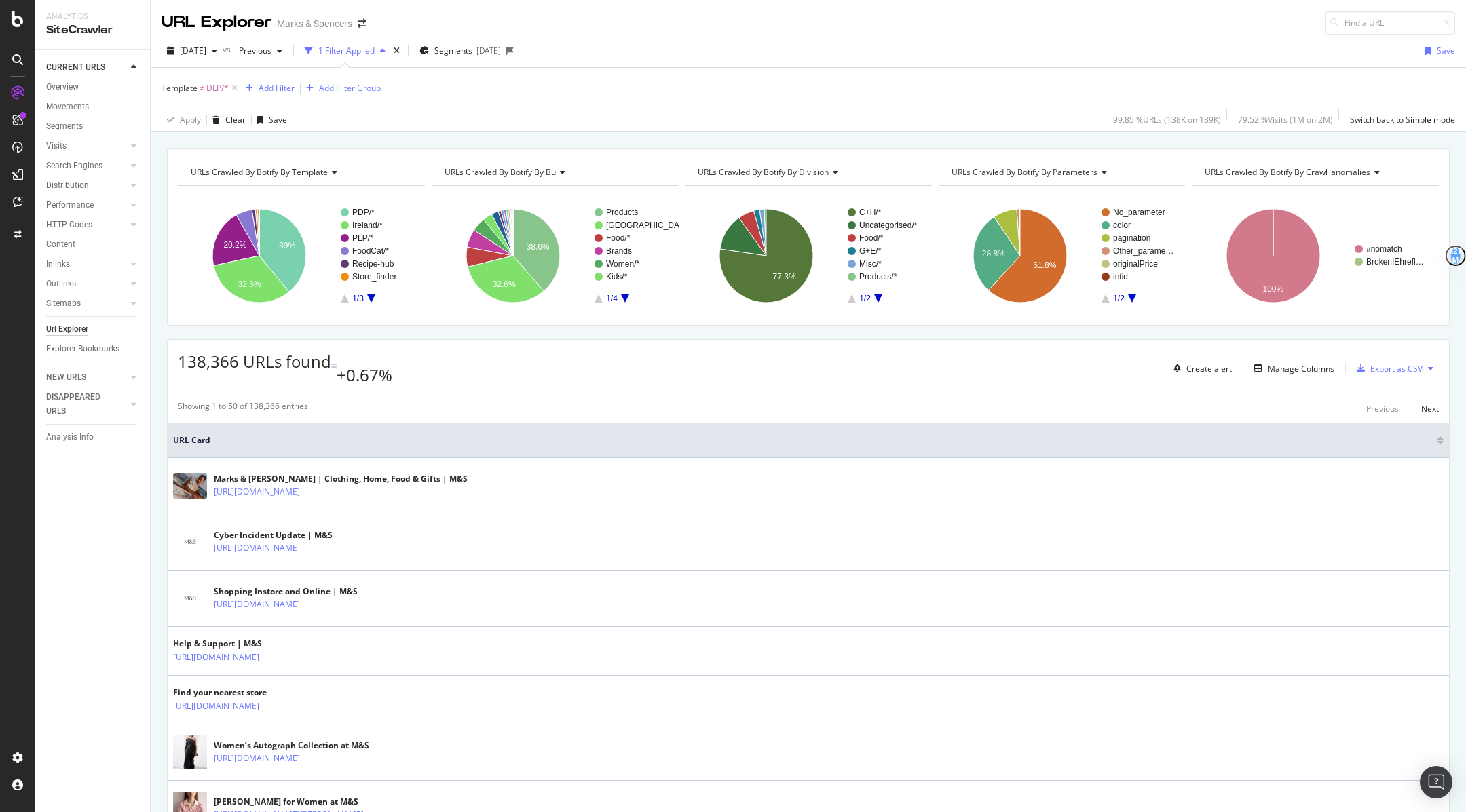
click at [275, 93] on div "Add Filter" at bounding box center [267, 87] width 54 height 15
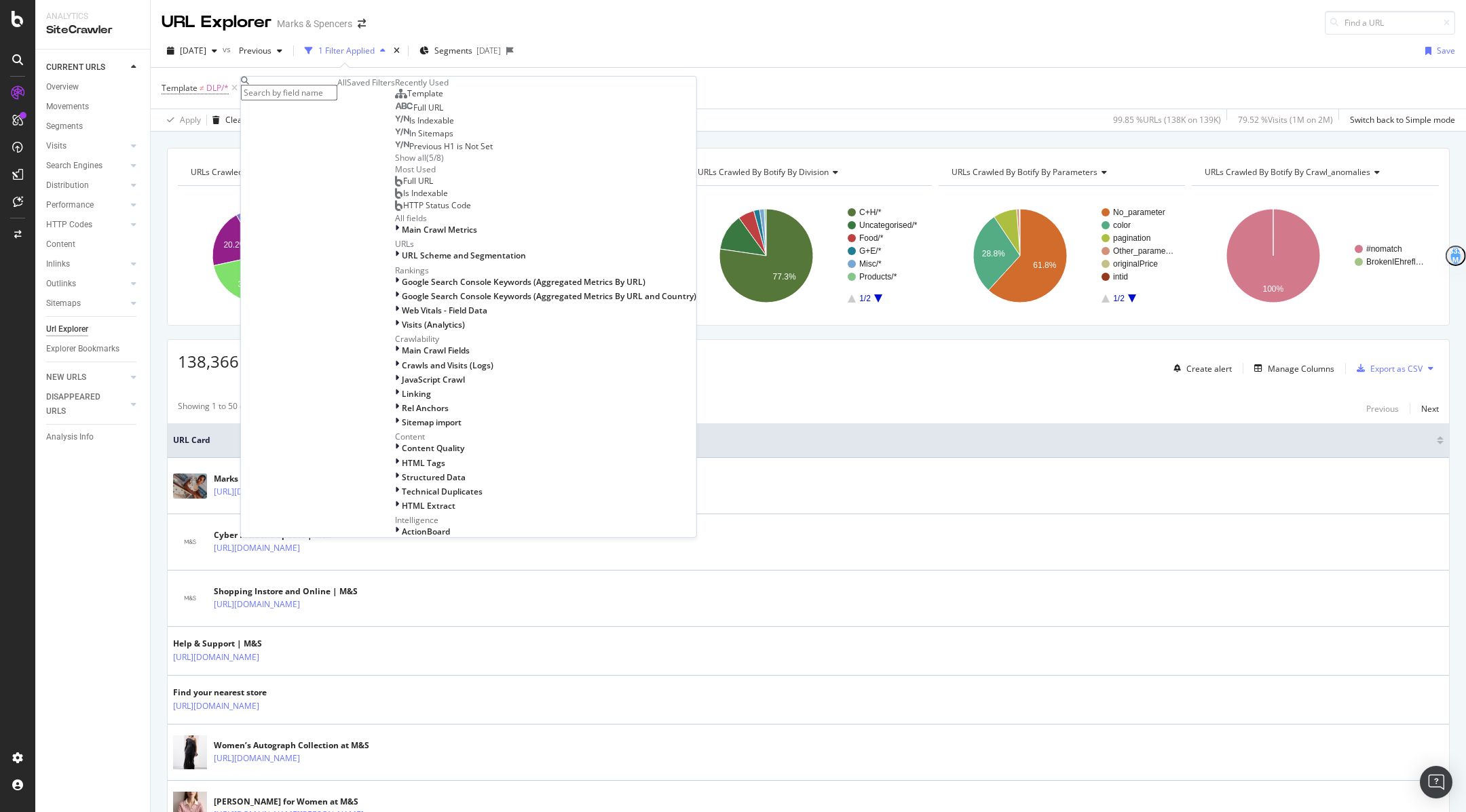
scroll to position [509, 0]
click at [395, 500] on icon at bounding box center [397, 505] width 4 height 12
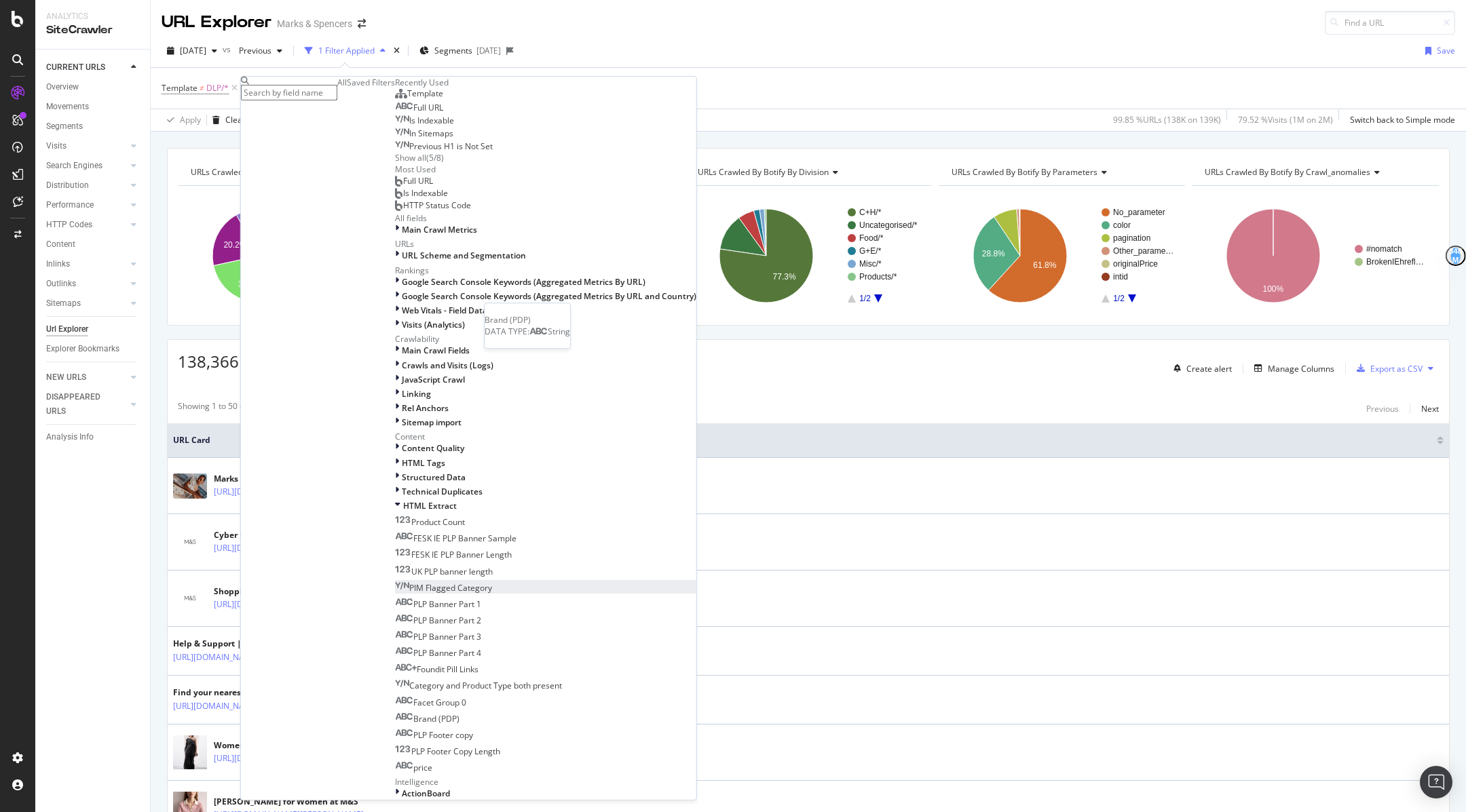
scroll to position [769, 0]
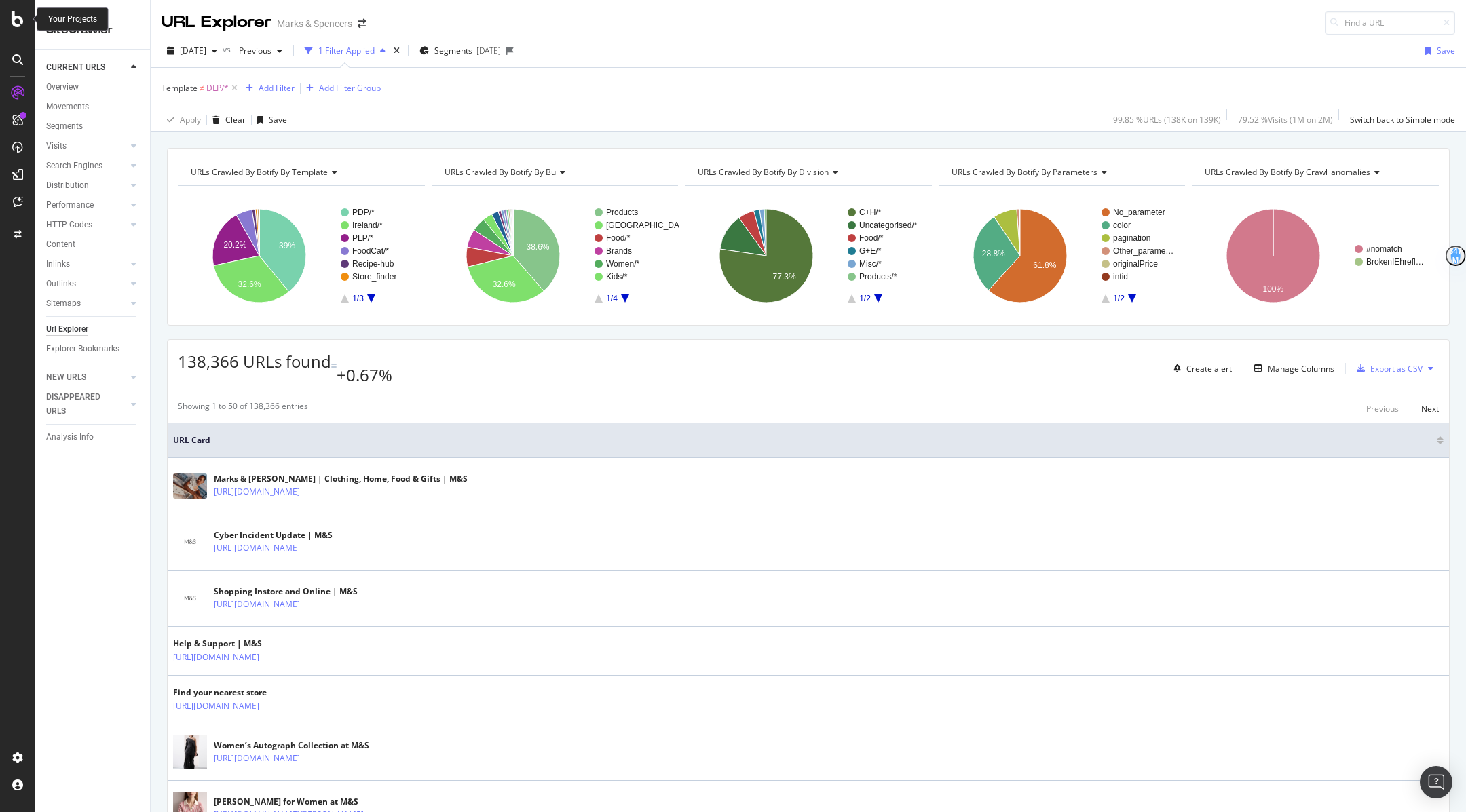
click at [18, 15] on icon at bounding box center [18, 19] width 12 height 16
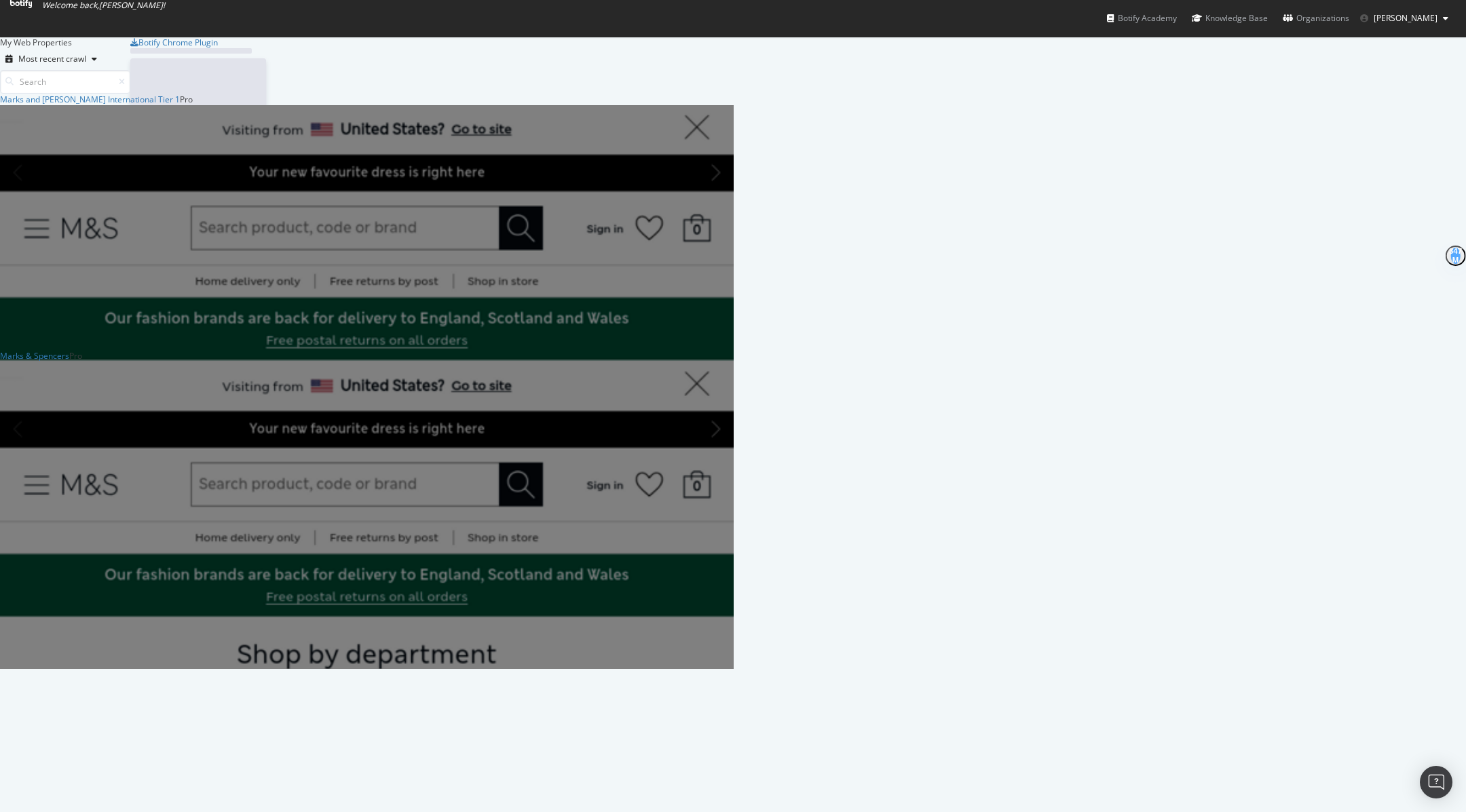
scroll to position [812, 1466]
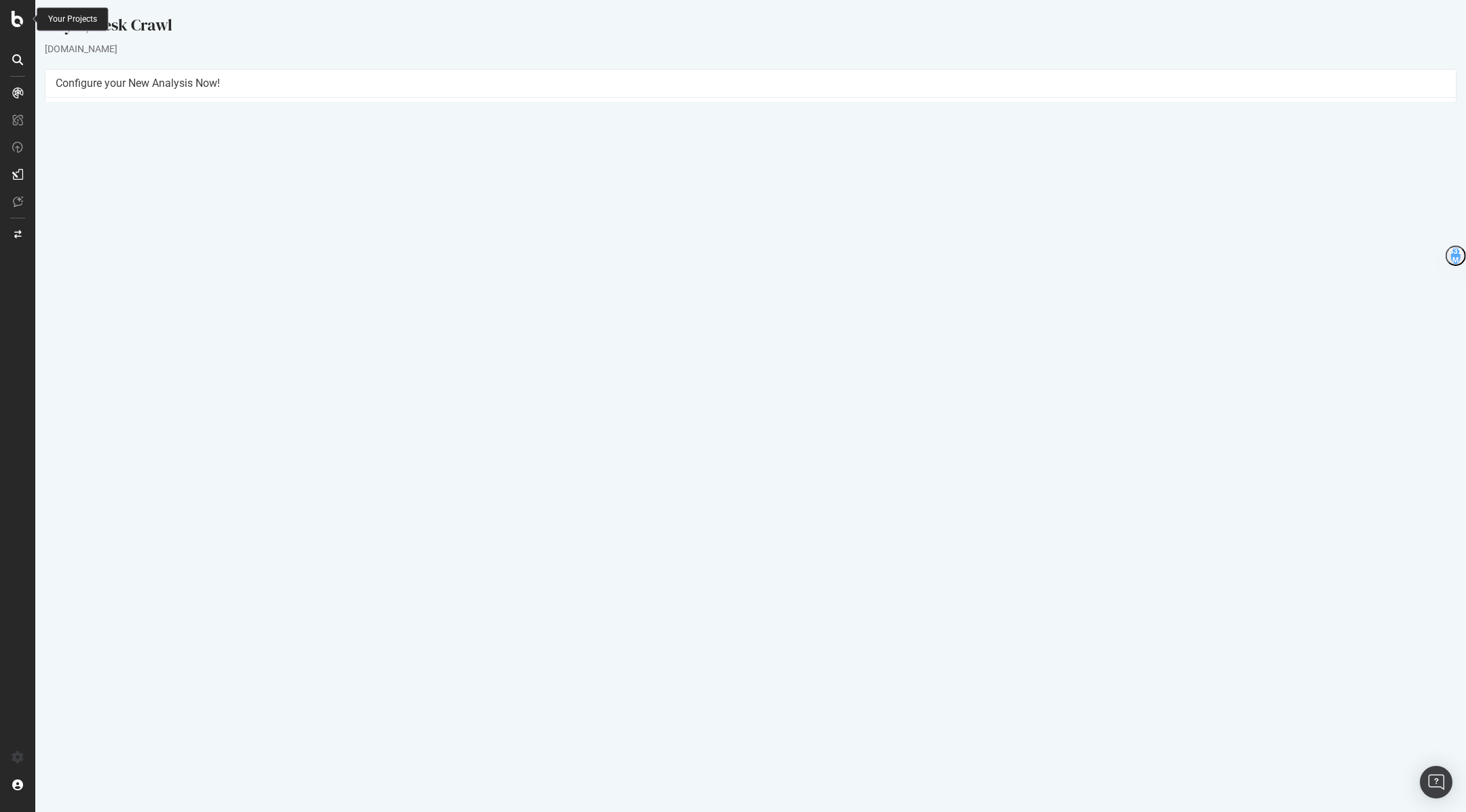
click at [21, 24] on icon at bounding box center [18, 19] width 12 height 16
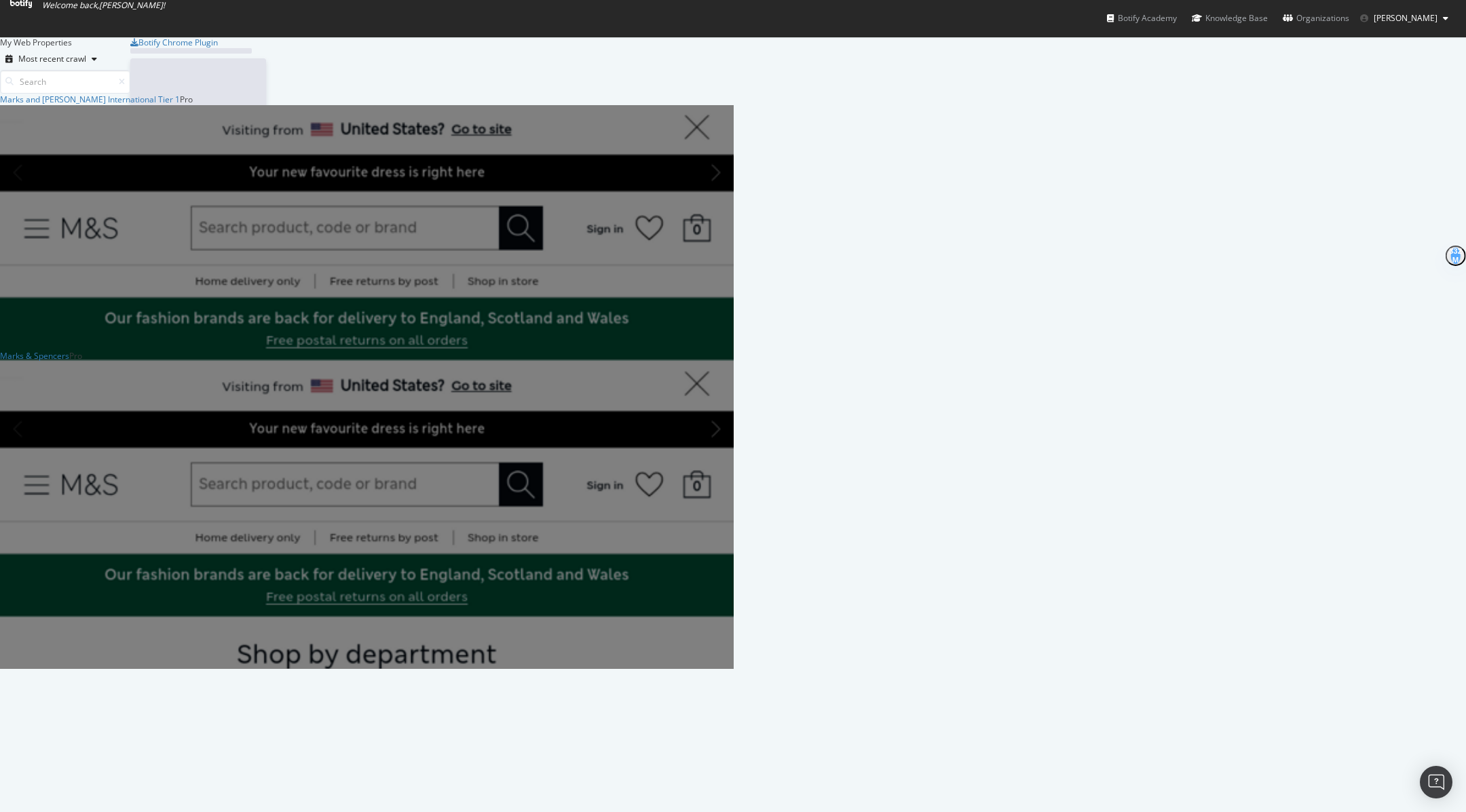
scroll to position [812, 1466]
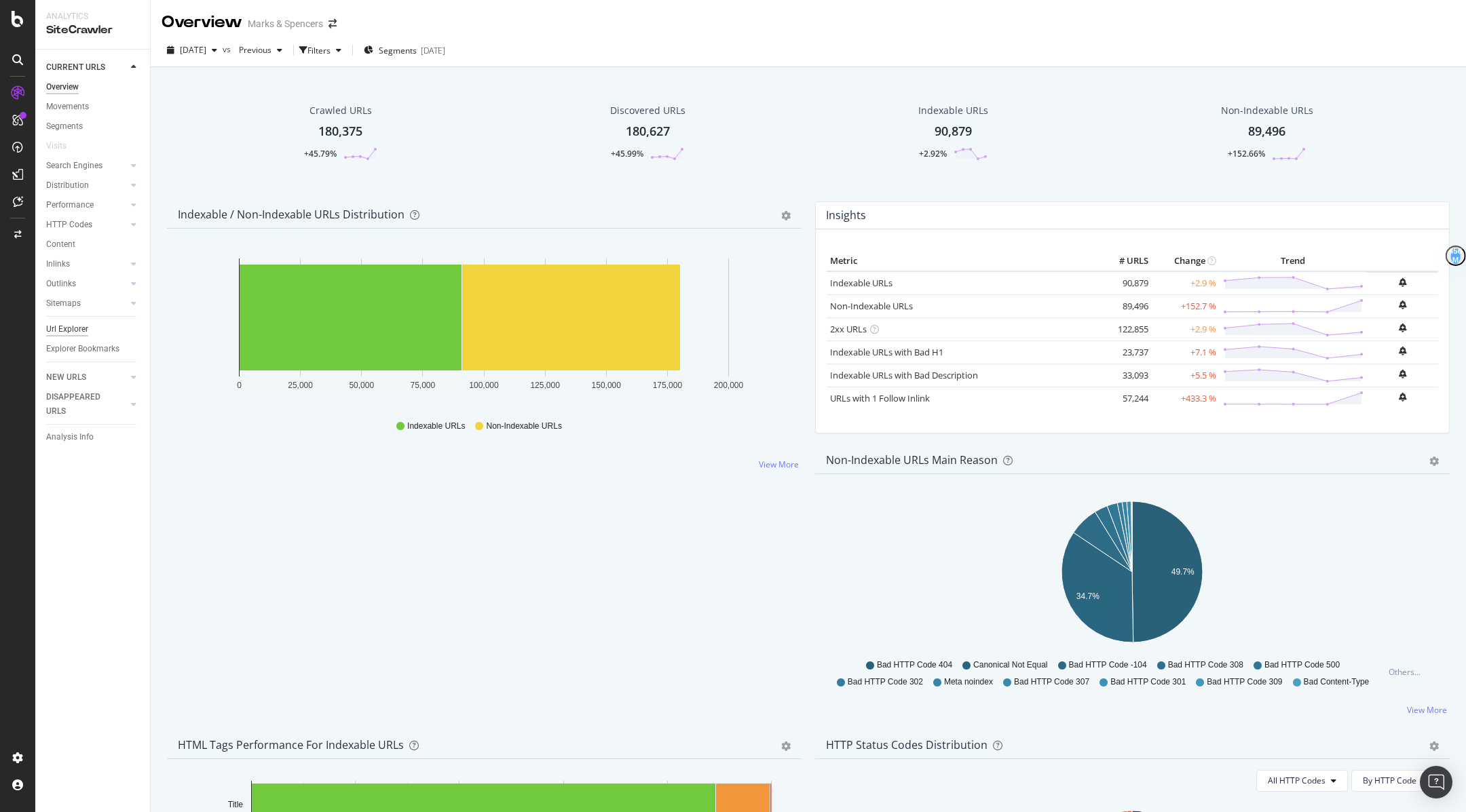
click at [67, 336] on div "Url Explorer" at bounding box center [67, 329] width 42 height 14
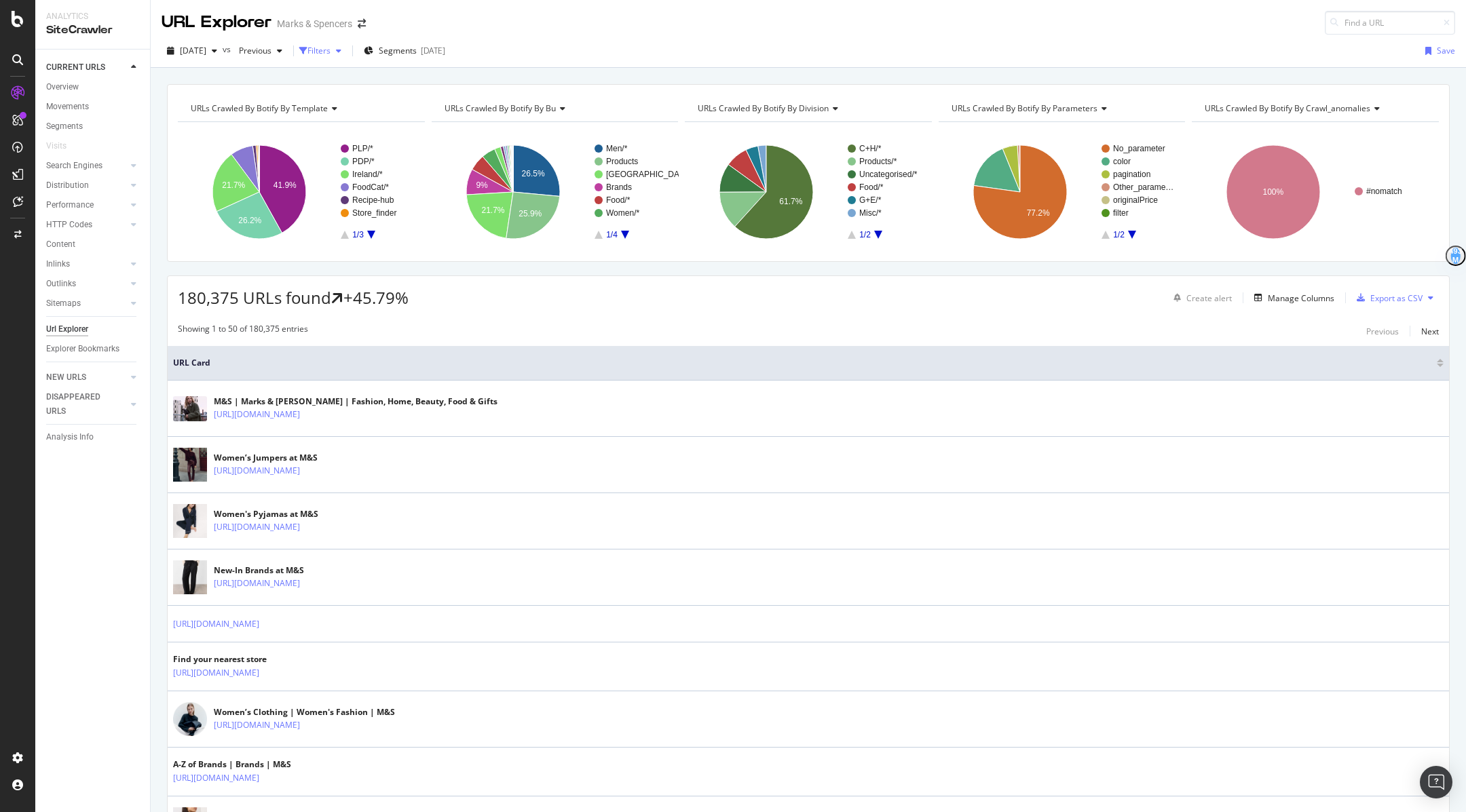
click at [330, 48] on div "Filters" at bounding box center [319, 50] width 23 height 12
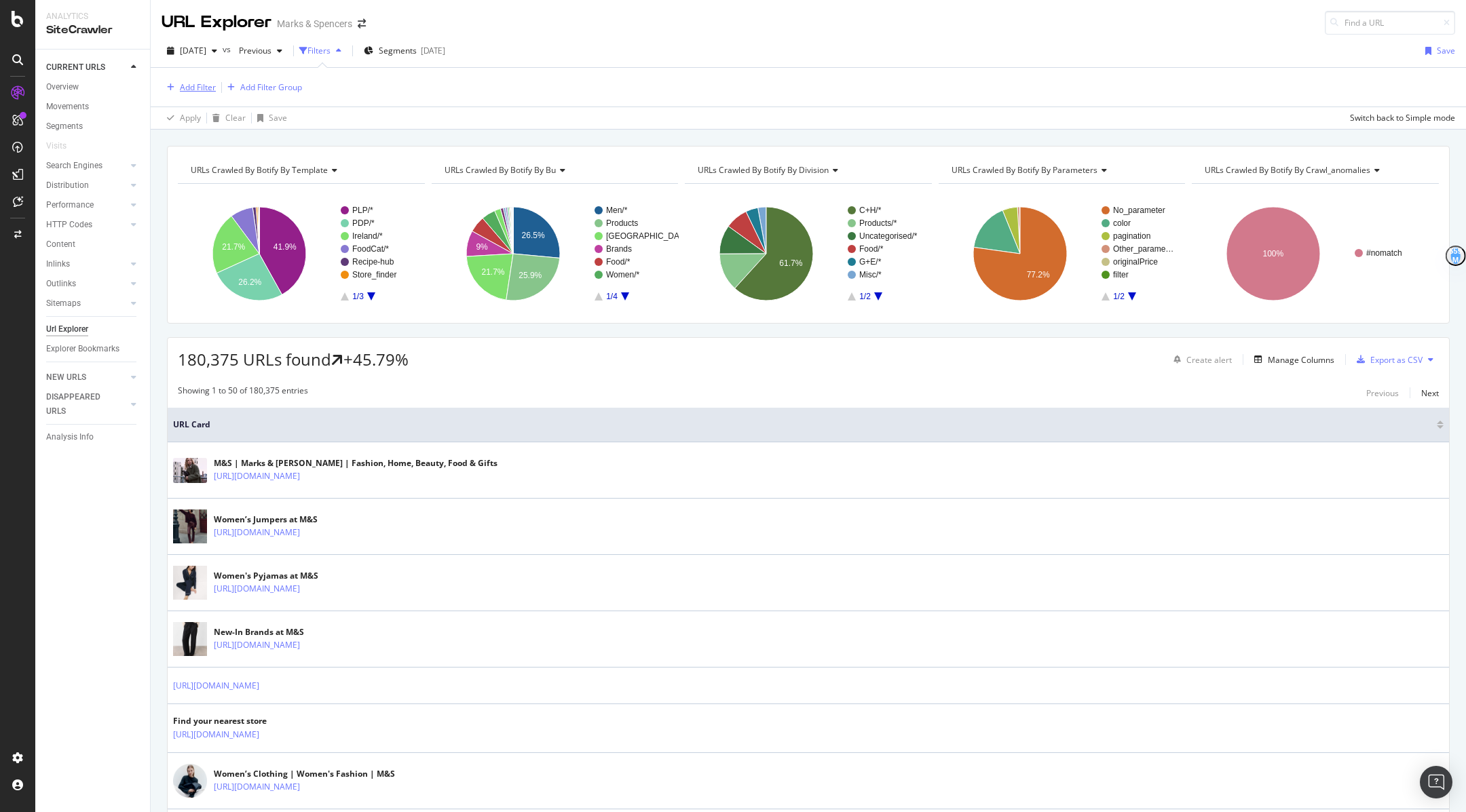
click at [197, 90] on div "Add Filter" at bounding box center [198, 87] width 36 height 12
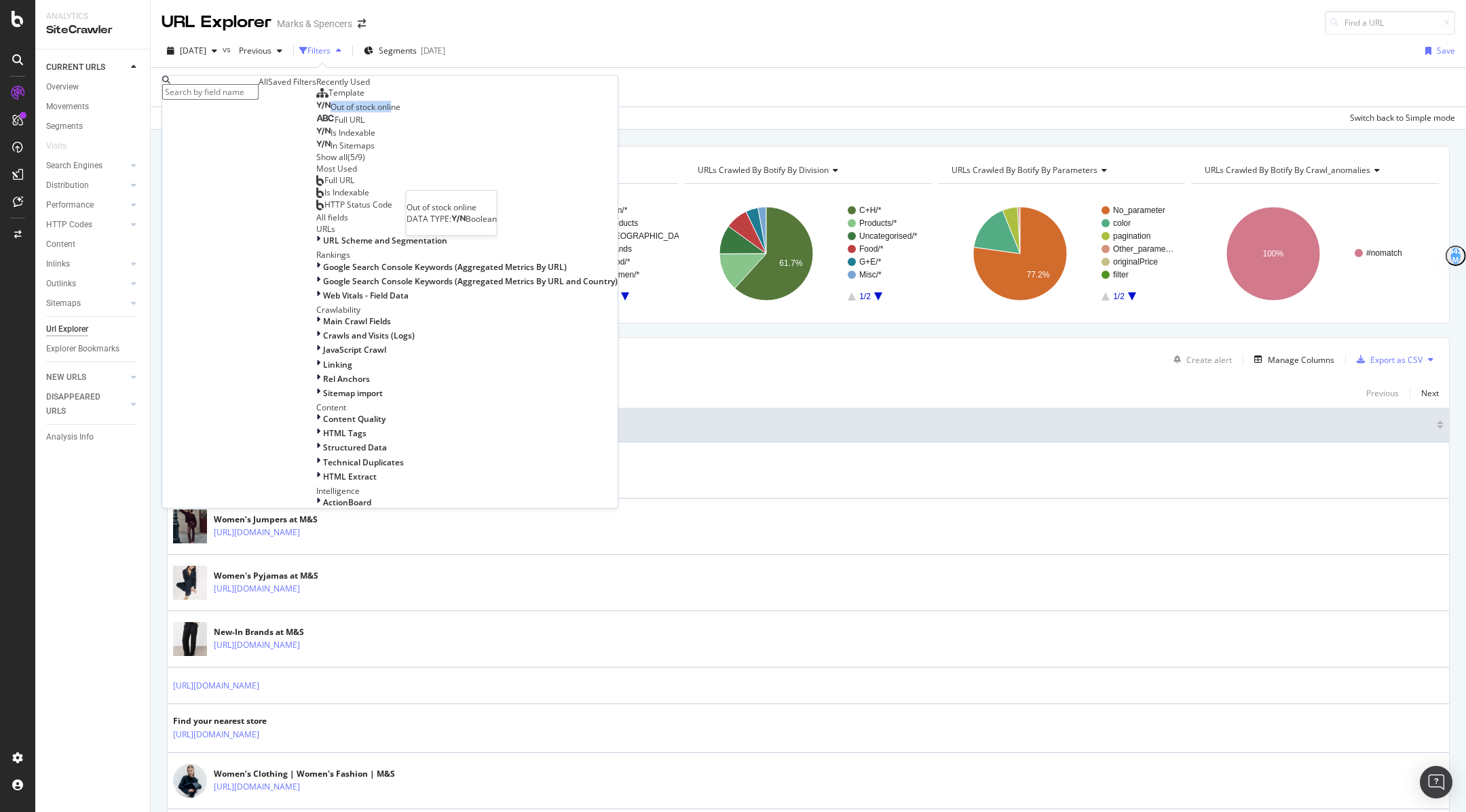
click at [316, 163] on div "Template Out of stock online Out of stock online DATA TYPE: Boolean Full URL Is…" at bounding box center [467, 125] width 302 height 75
click at [330, 112] on span "Out of stock online" at bounding box center [365, 106] width 70 height 12
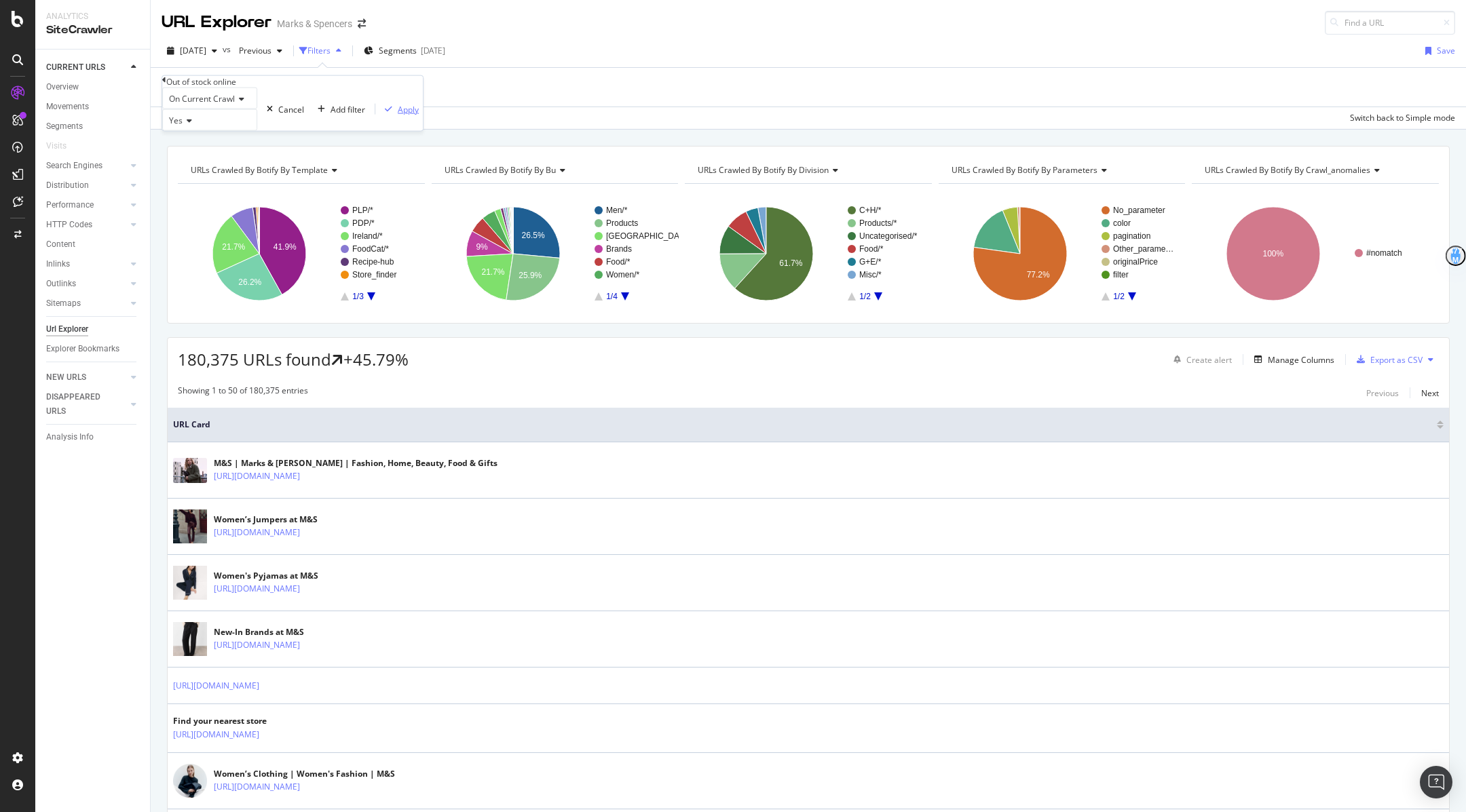
click at [379, 113] on div "button" at bounding box center [388, 109] width 19 height 8
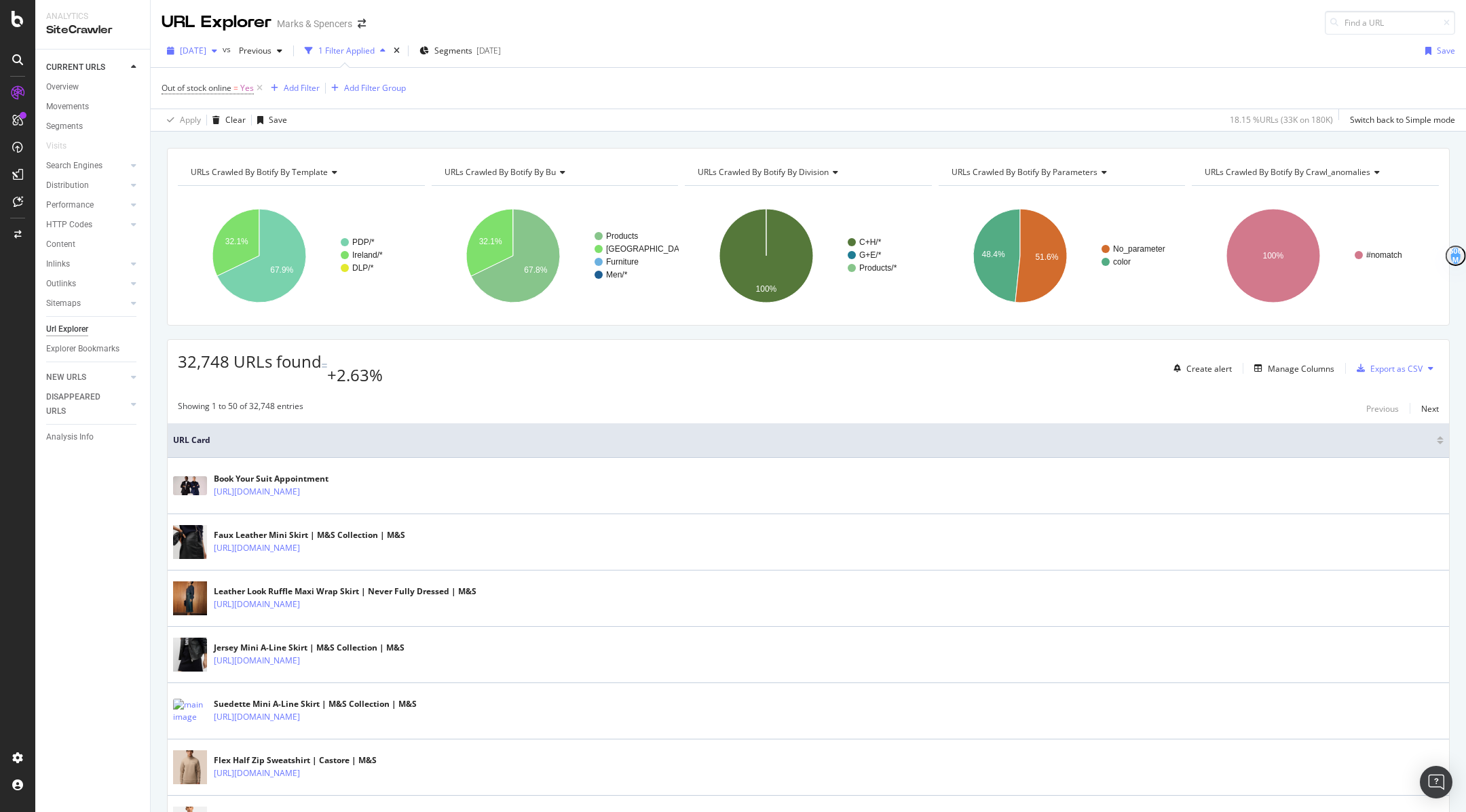
click at [192, 51] on span "[DATE]" at bounding box center [194, 50] width 27 height 12
drag, startPoint x: 244, startPoint y: 102, endPoint x: 245, endPoint y: 111, distance: 9.1
click at [245, 111] on div "[DATE] 139K URLs" at bounding box center [251, 111] width 162 height 25
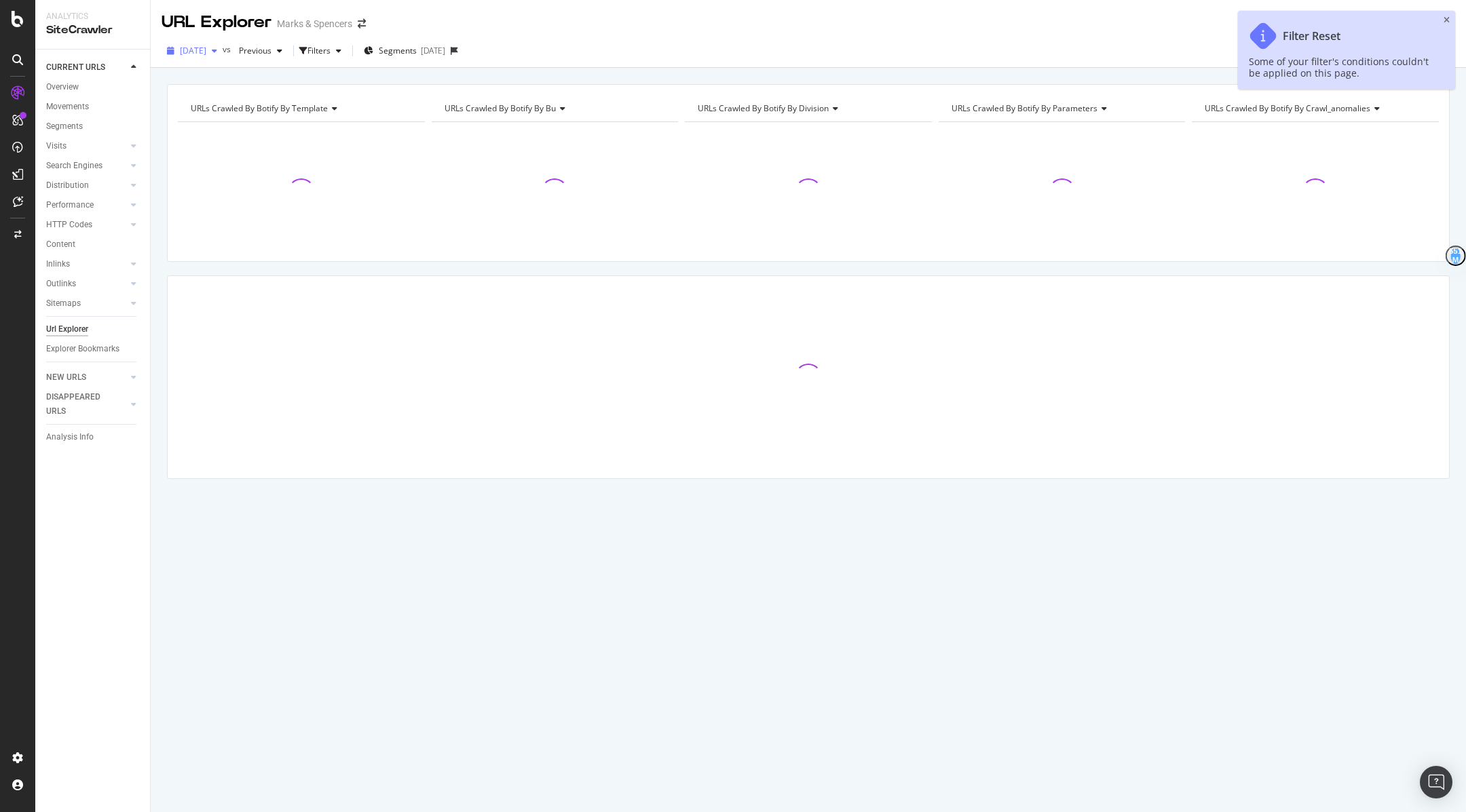
click at [206, 54] on span "[DATE]" at bounding box center [194, 50] width 27 height 12
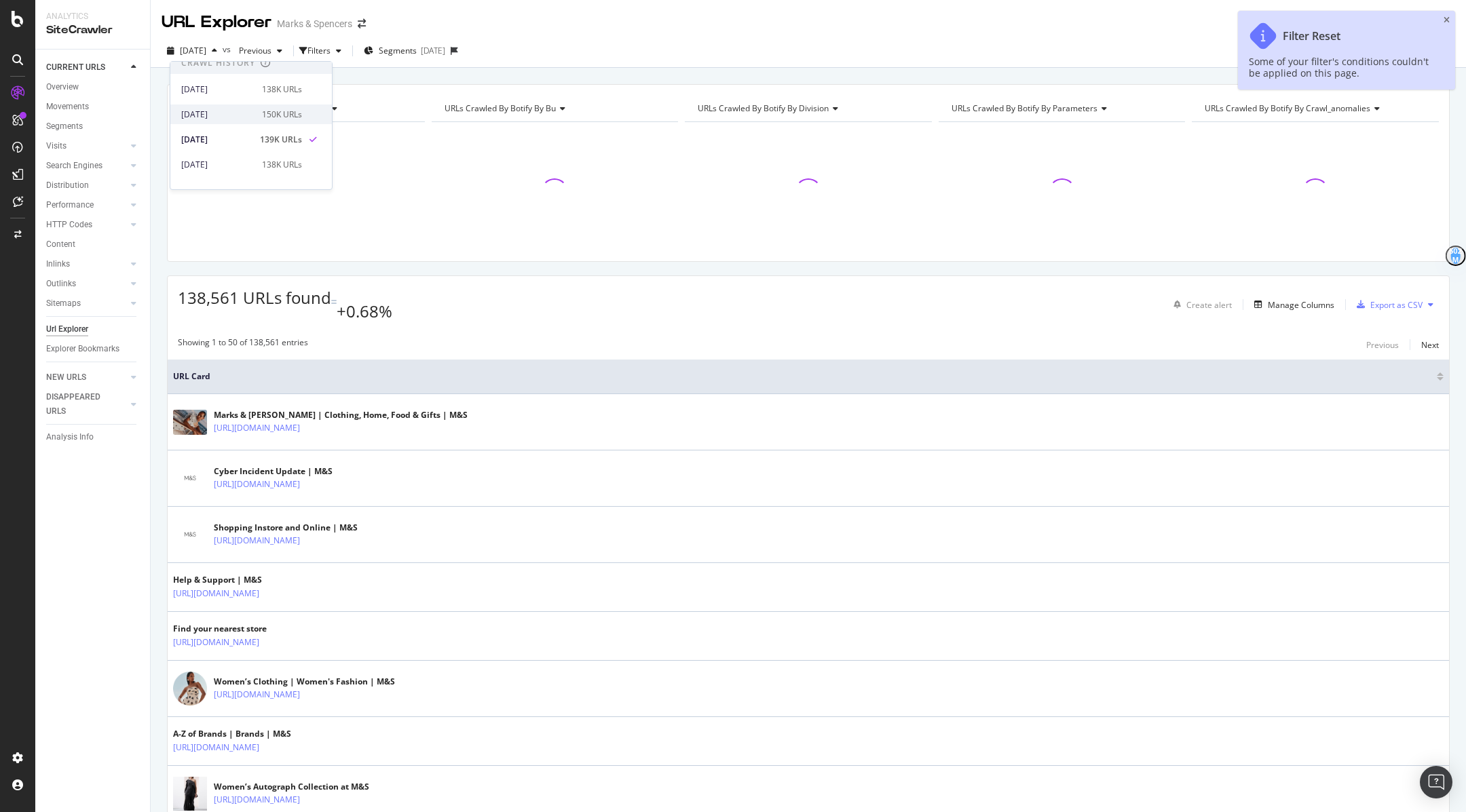
click at [249, 122] on div "2025 Jun. 5th 150K URLs" at bounding box center [251, 114] width 162 height 20
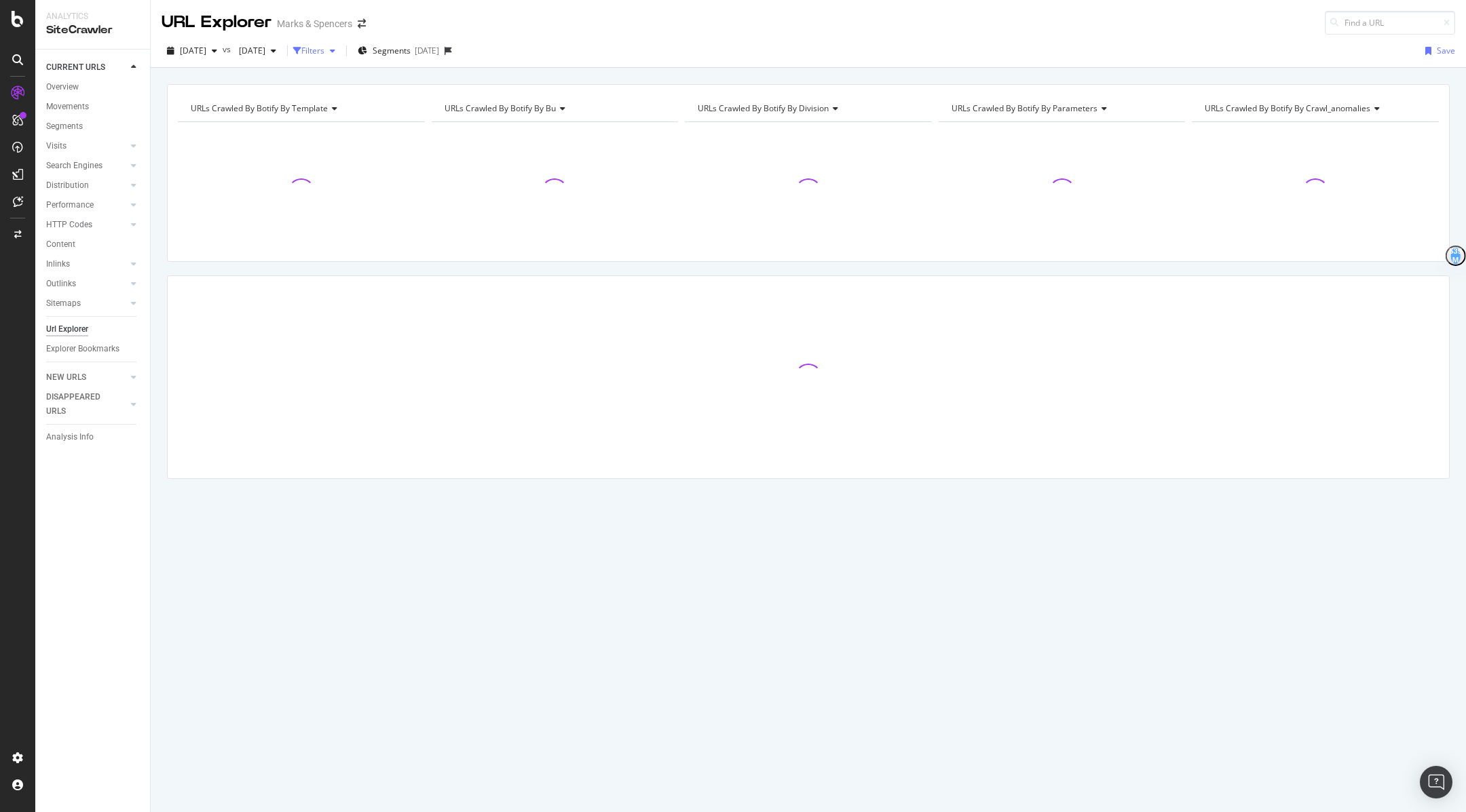
click at [341, 61] on button "Filters" at bounding box center [317, 51] width 47 height 21
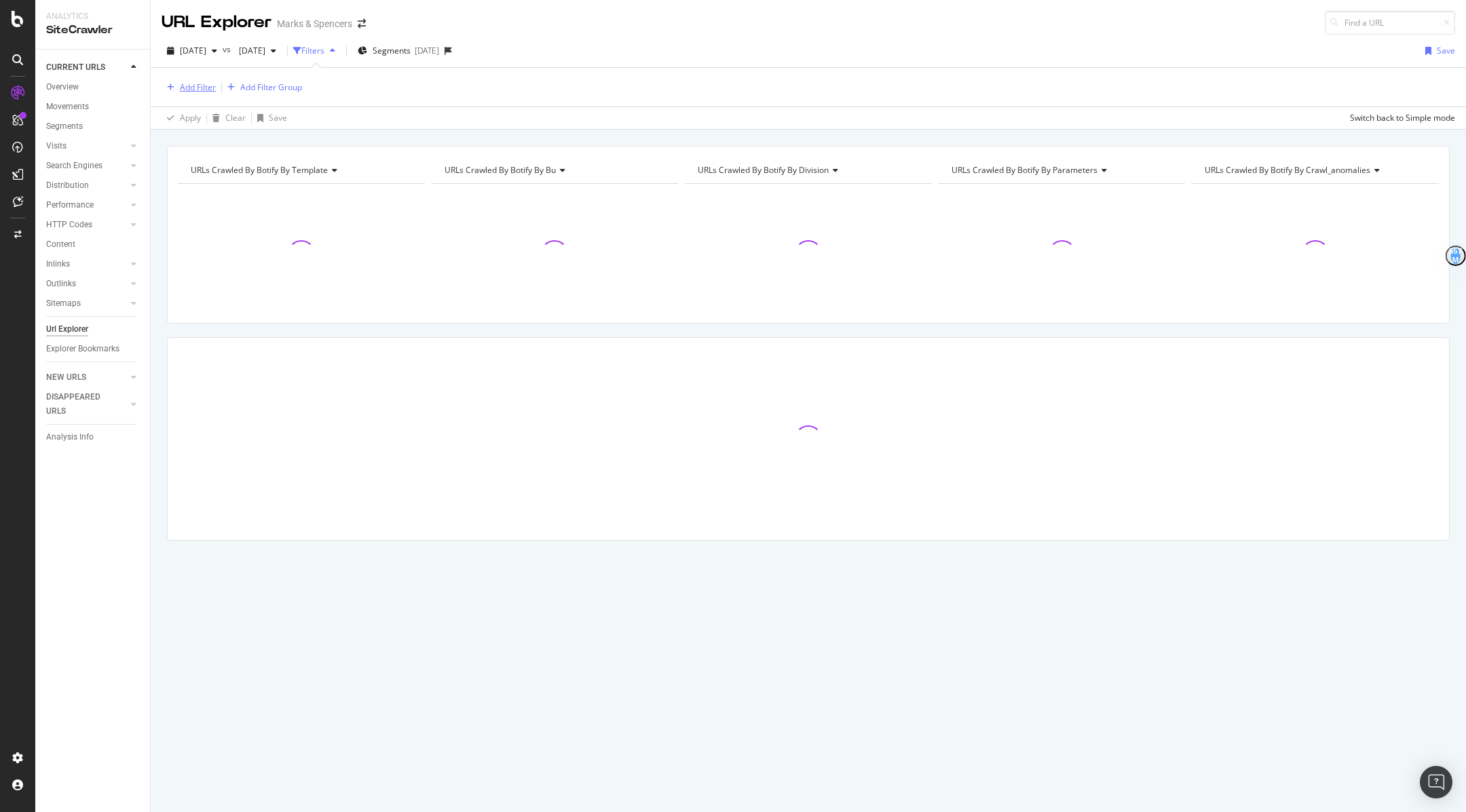
click at [195, 87] on div "Add Filter" at bounding box center [198, 87] width 36 height 12
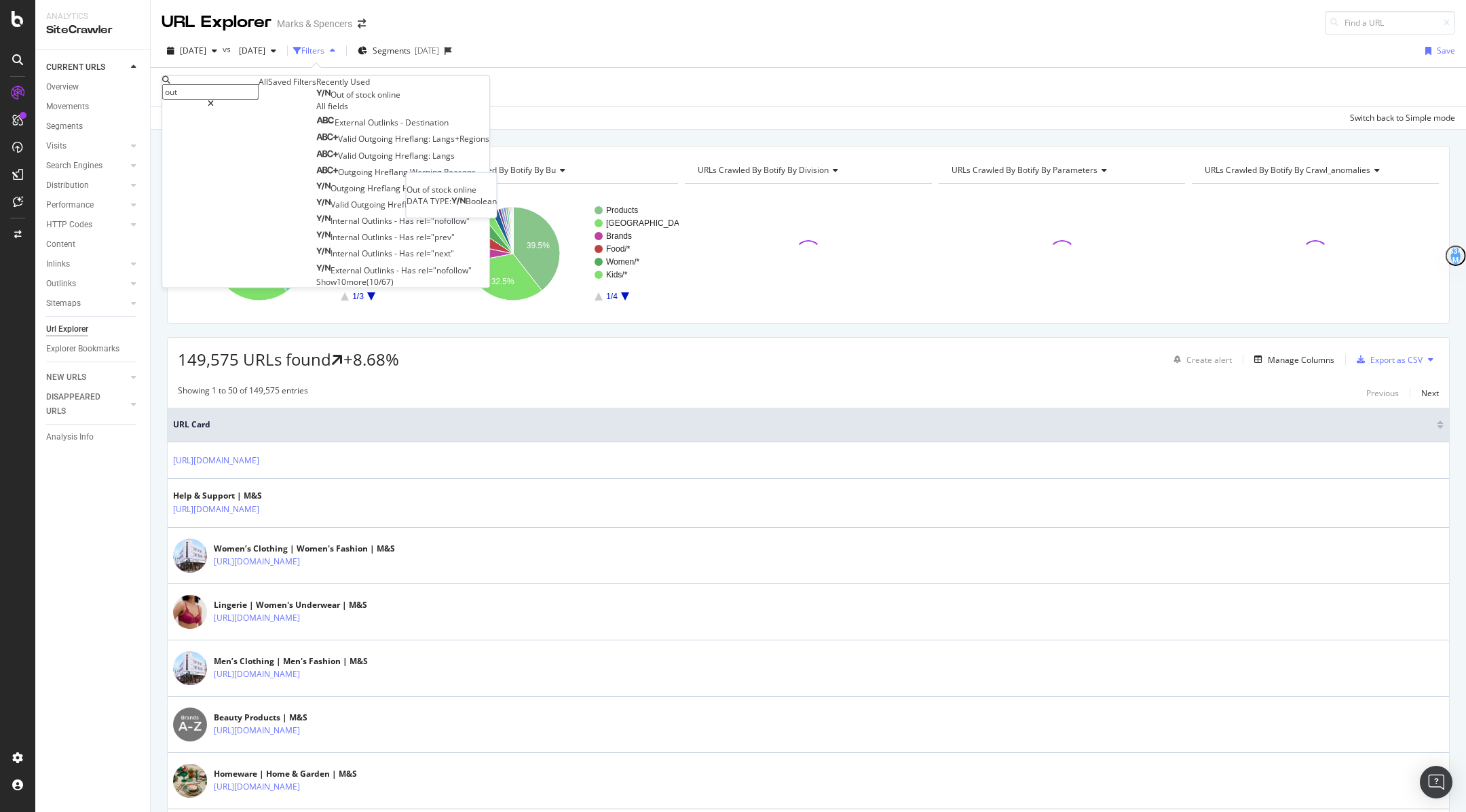
type input "out"
click at [377, 101] on span "online" at bounding box center [389, 95] width 23 height 12
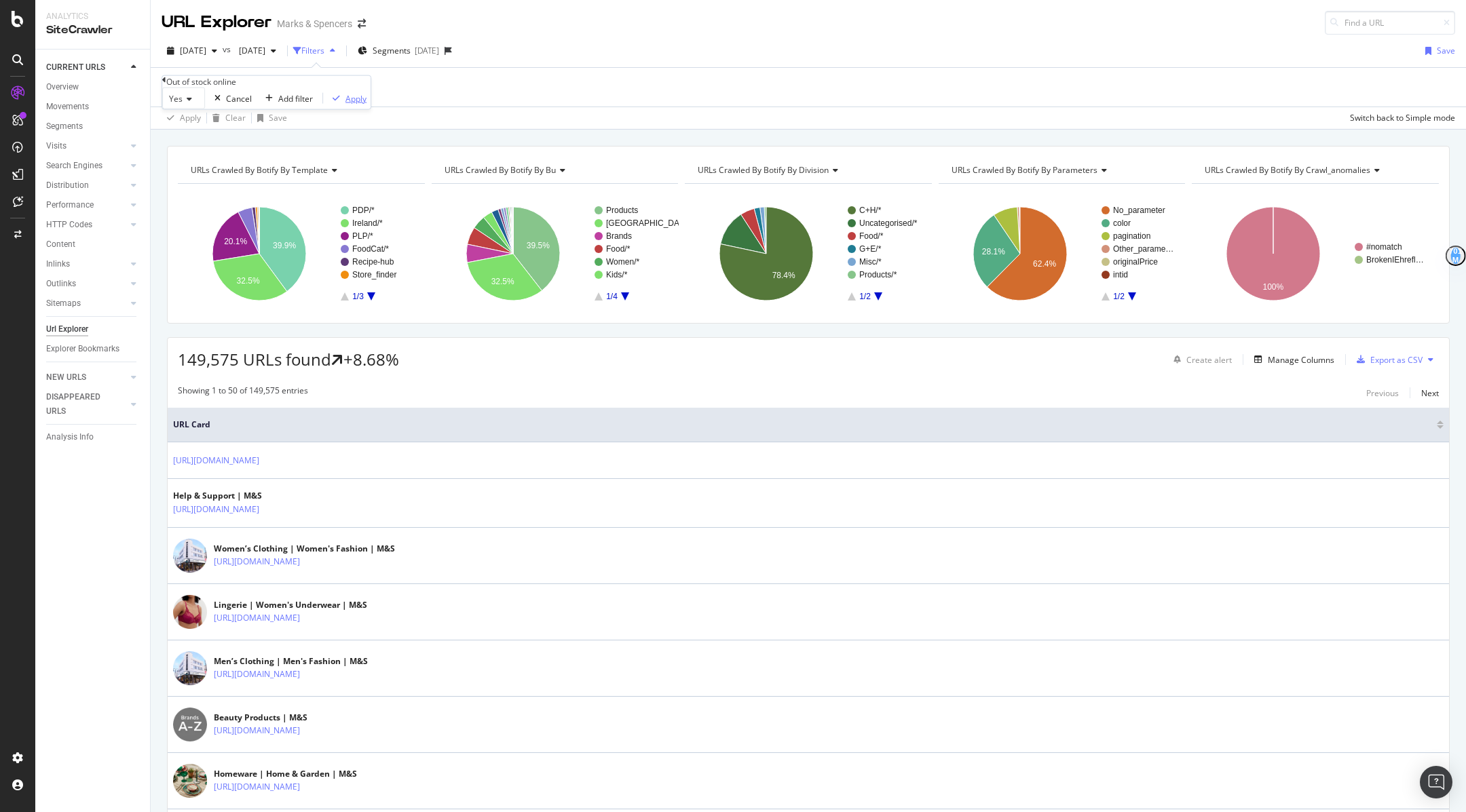
click at [333, 103] on icon "button" at bounding box center [336, 98] width 7 height 8
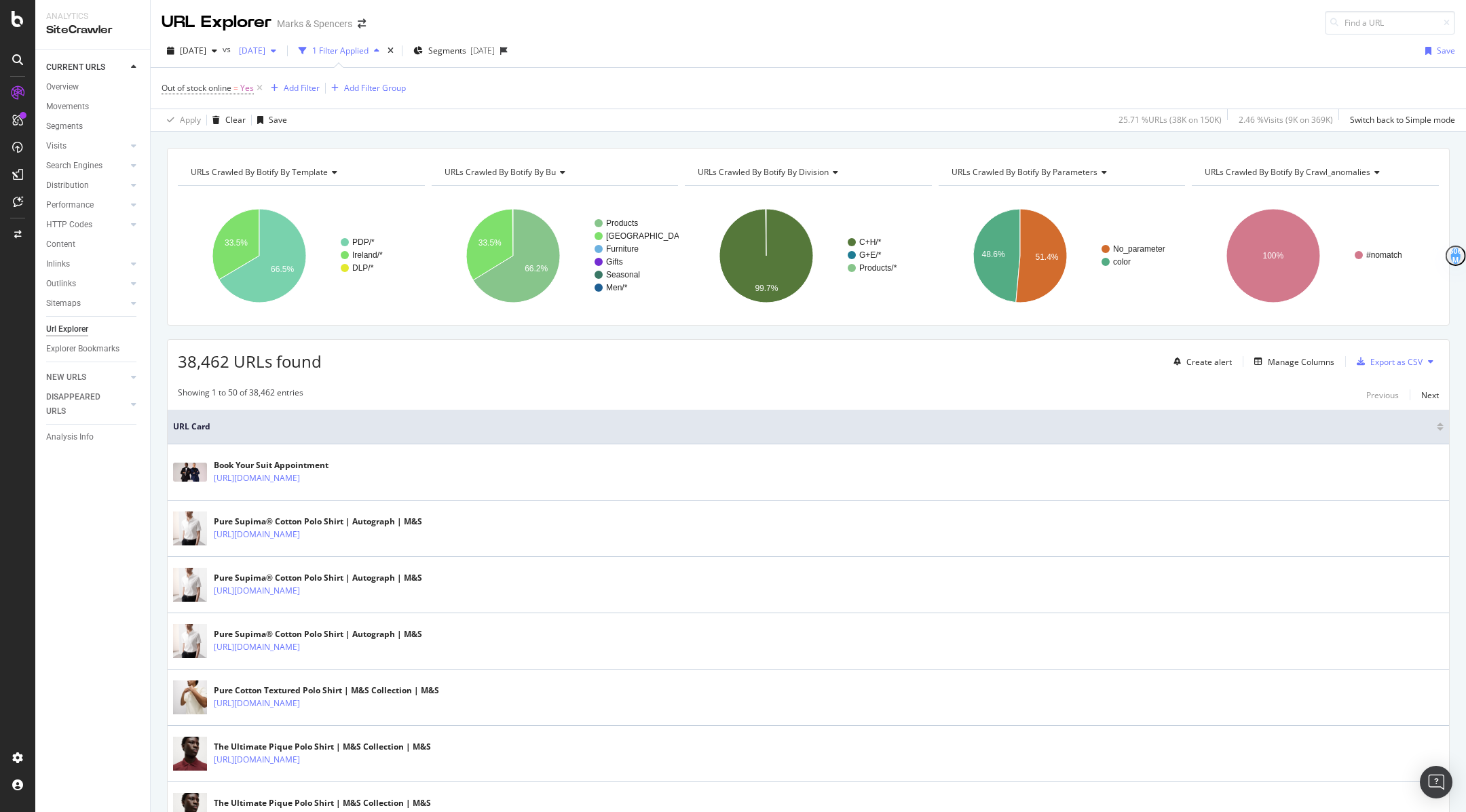
click at [265, 53] on span "[DATE]" at bounding box center [250, 50] width 32 height 12
click at [190, 48] on span "[DATE]" at bounding box center [194, 50] width 27 height 12
click at [219, 98] on div "[DATE]" at bounding box center [217, 99] width 72 height 12
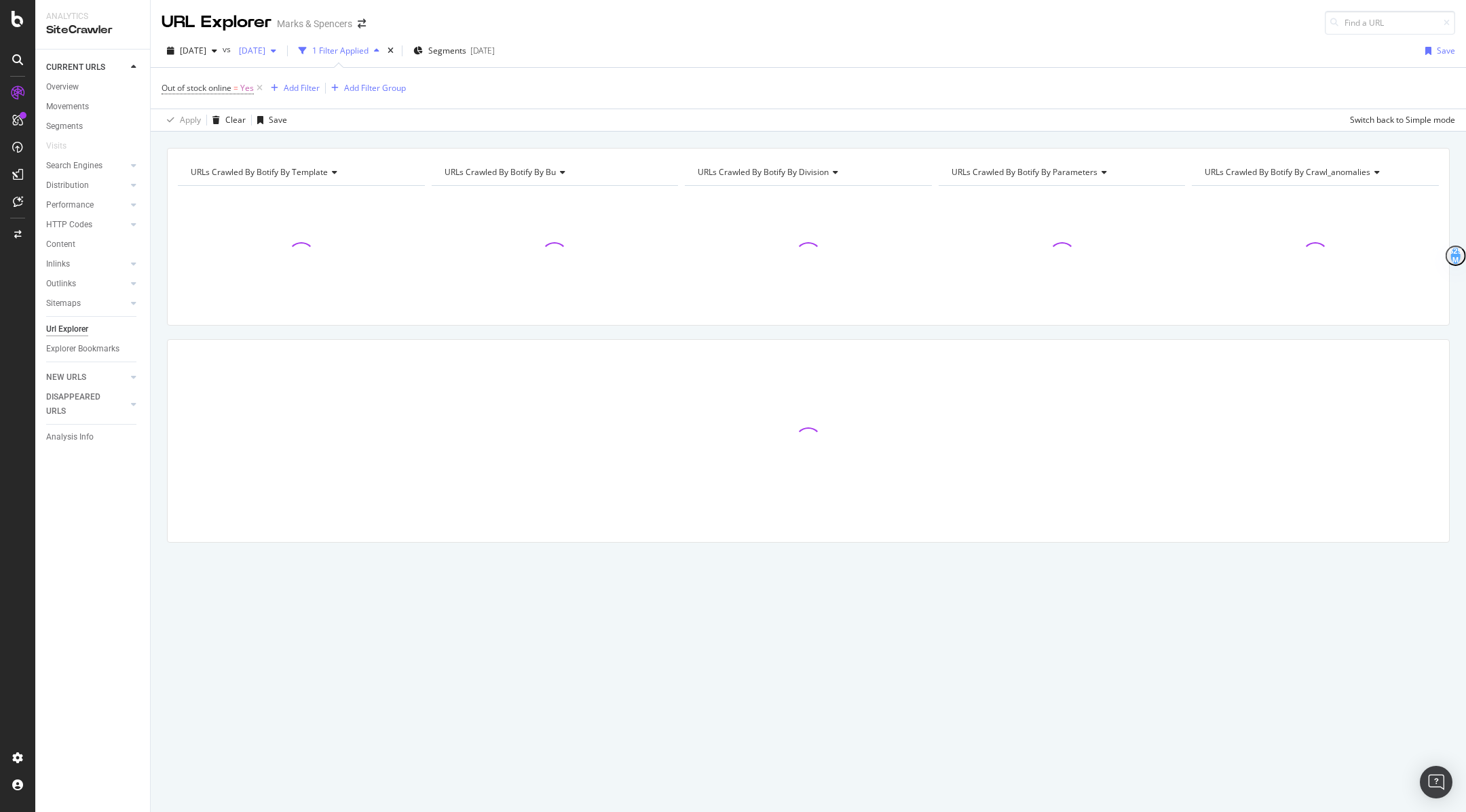
click at [282, 57] on div "[DATE]" at bounding box center [258, 51] width 48 height 21
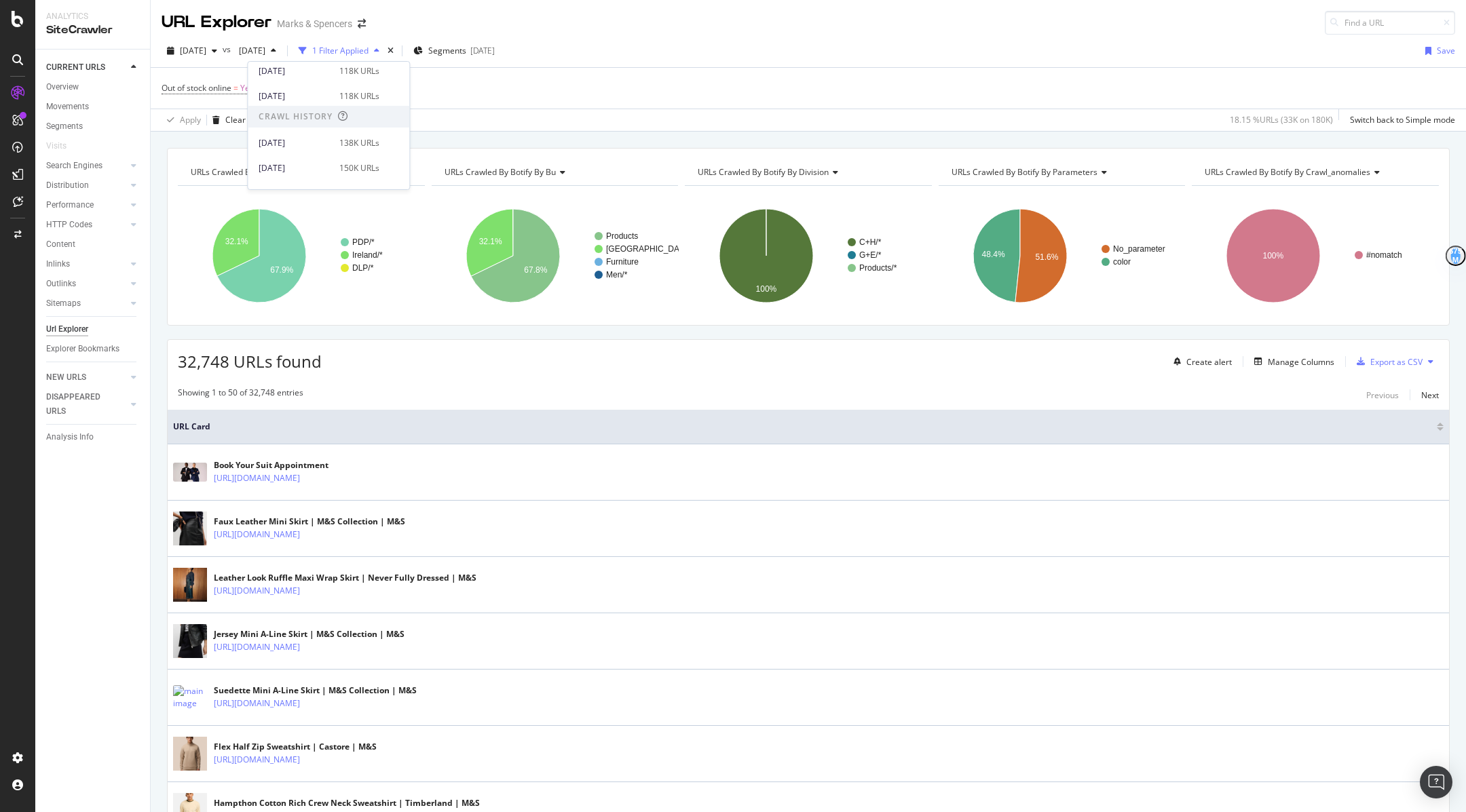
scroll to position [241, 0]
click at [313, 158] on div "[DATE]" at bounding box center [294, 156] width 72 height 12
click at [312, 85] on div "Add Filter" at bounding box center [302, 87] width 36 height 12
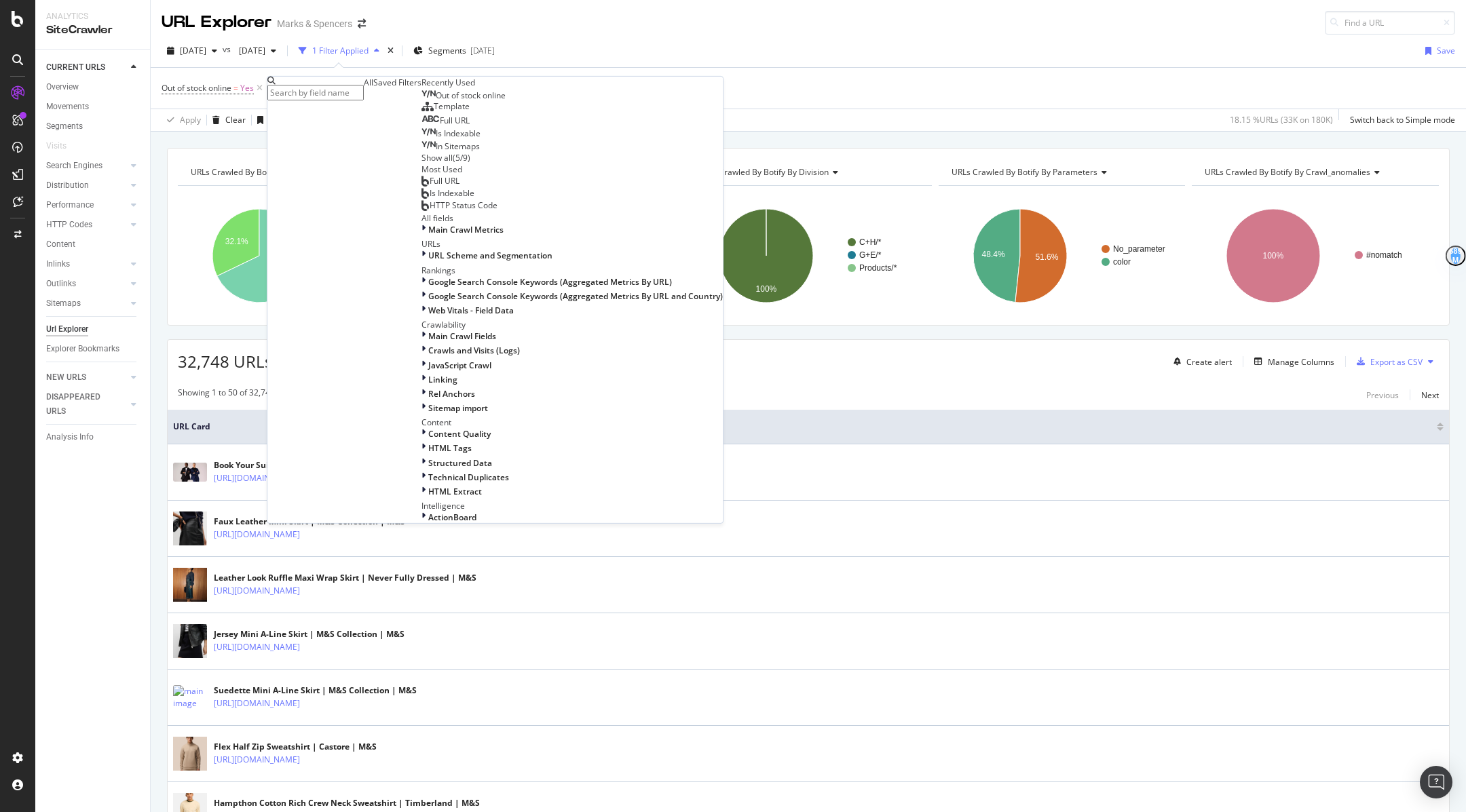
click at [421, 112] on div "Template" at bounding box center [445, 106] width 48 height 11
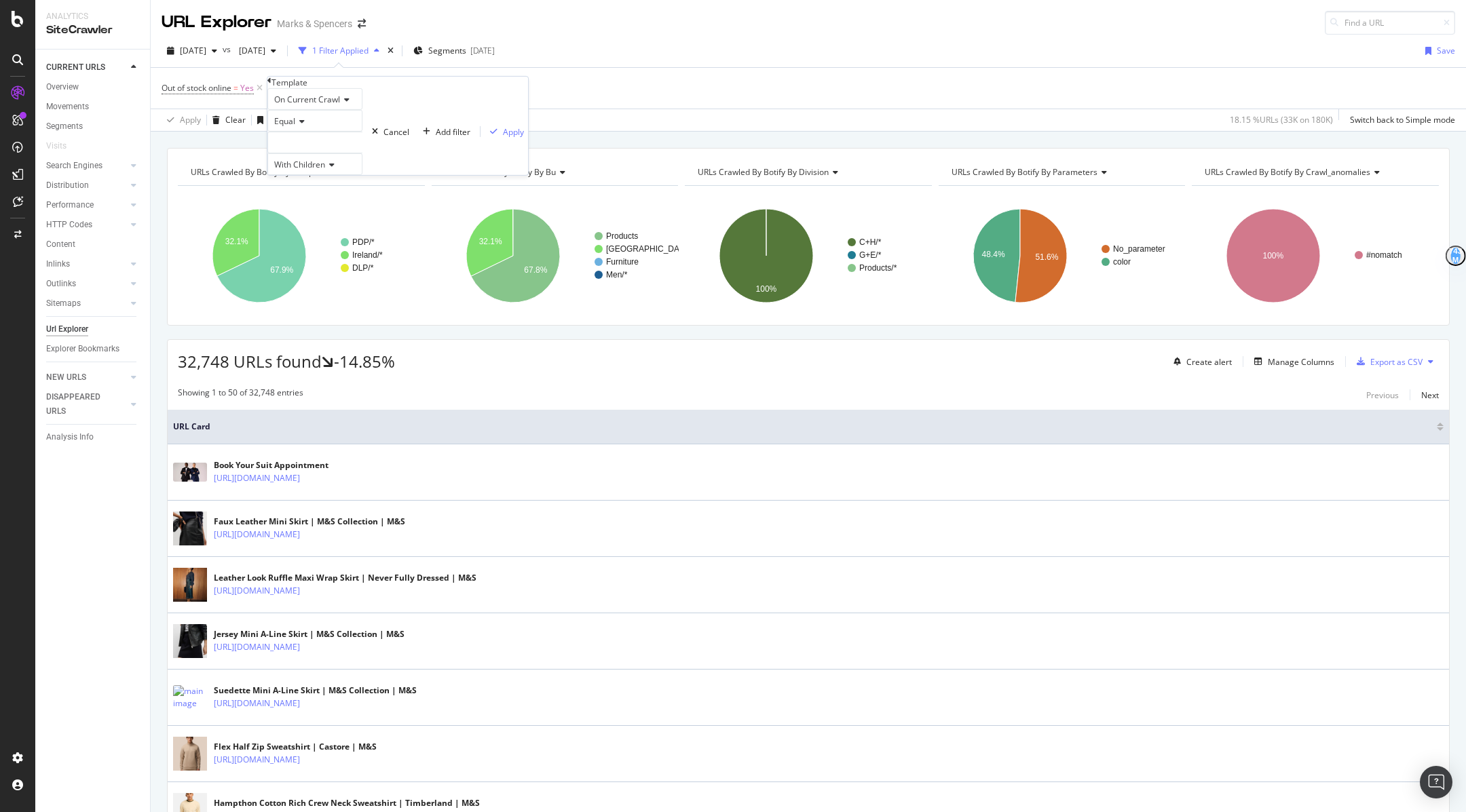
click at [303, 132] on div "Equal" at bounding box center [315, 120] width 95 height 21
click at [308, 159] on span "Not Equal" at bounding box center [289, 153] width 37 height 12
click at [329, 153] on div at bounding box center [315, 143] width 95 height 21
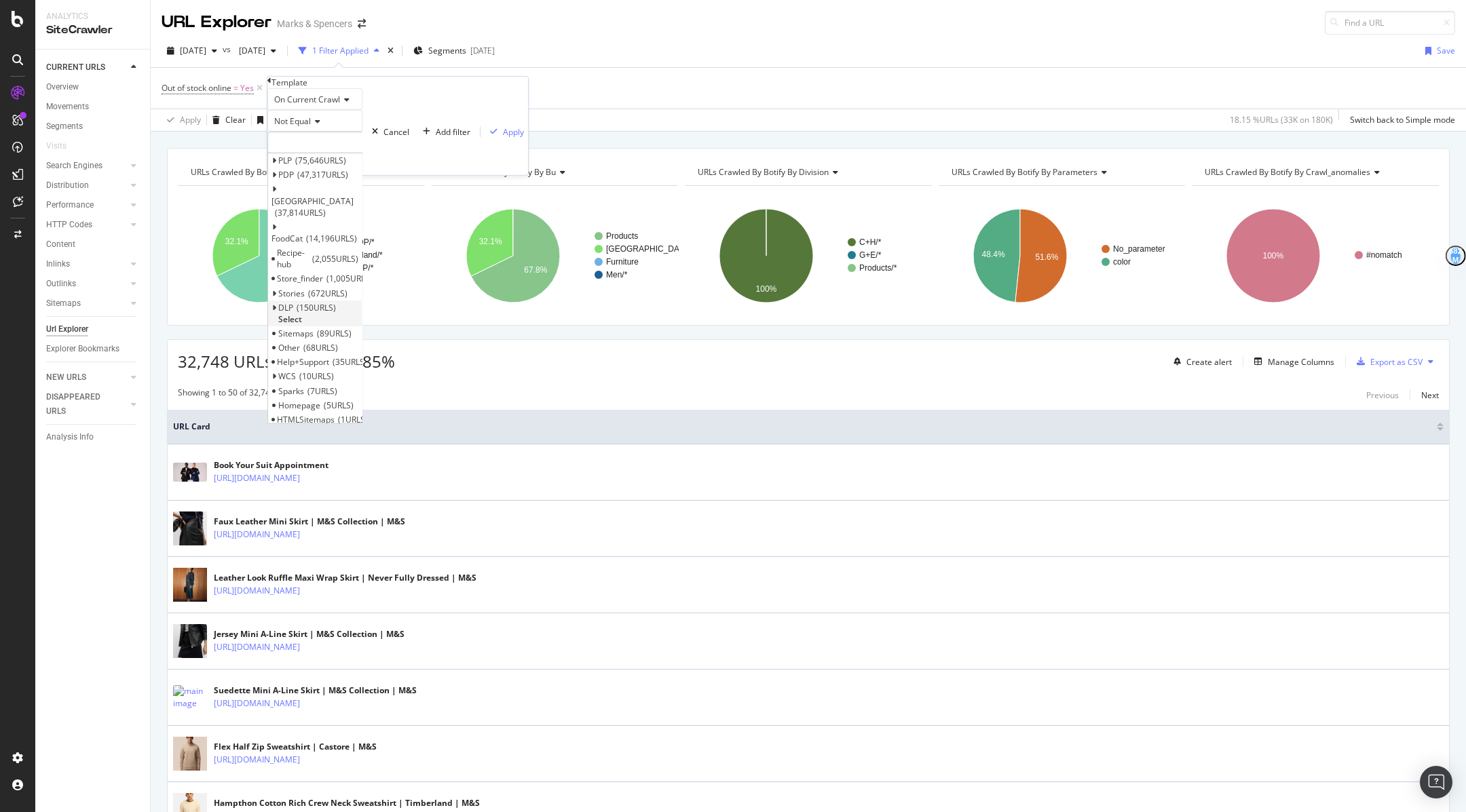
click at [302, 313] on span "Select" at bounding box center [290, 319] width 24 height 12
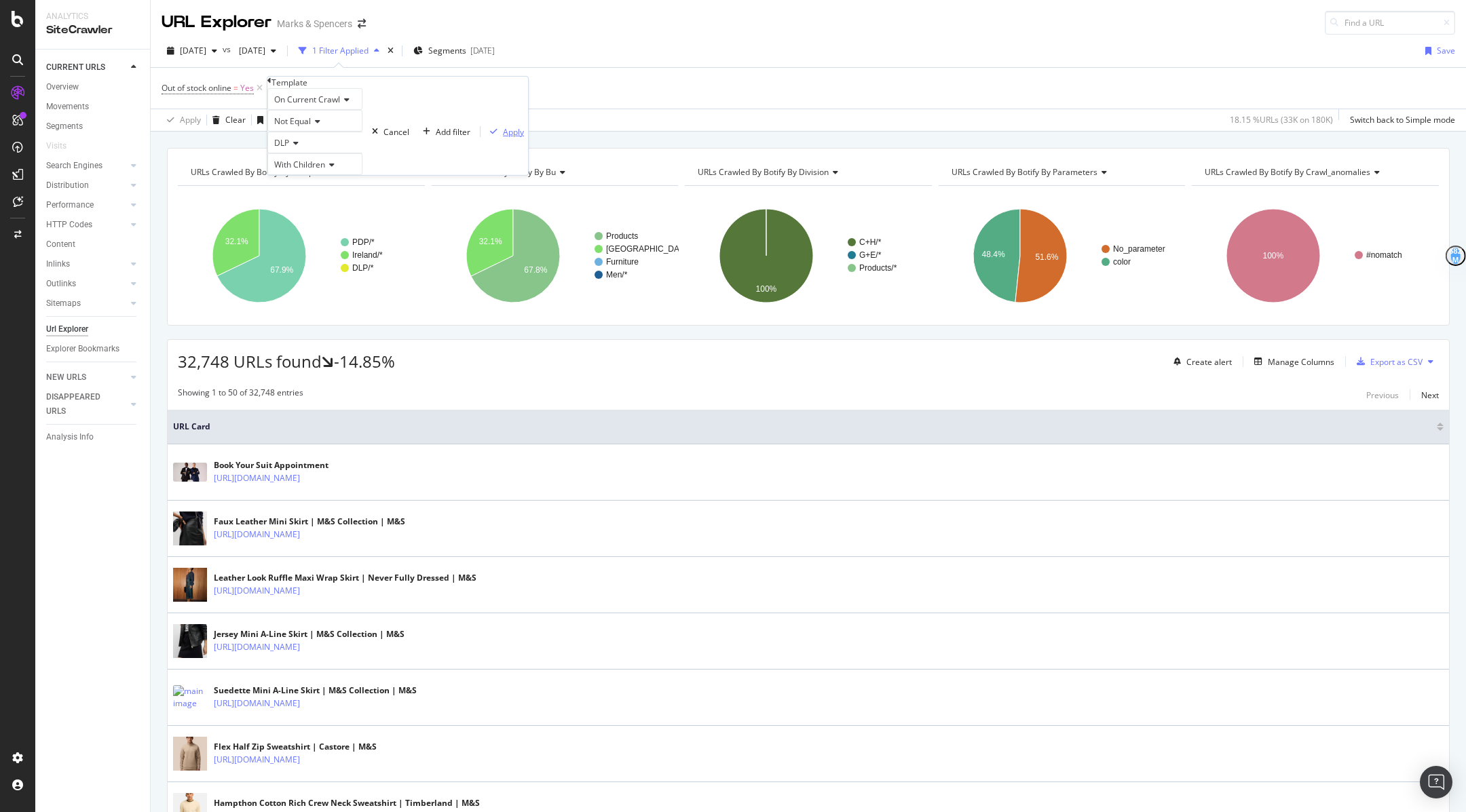
click at [503, 137] on div "Apply" at bounding box center [514, 131] width 21 height 12
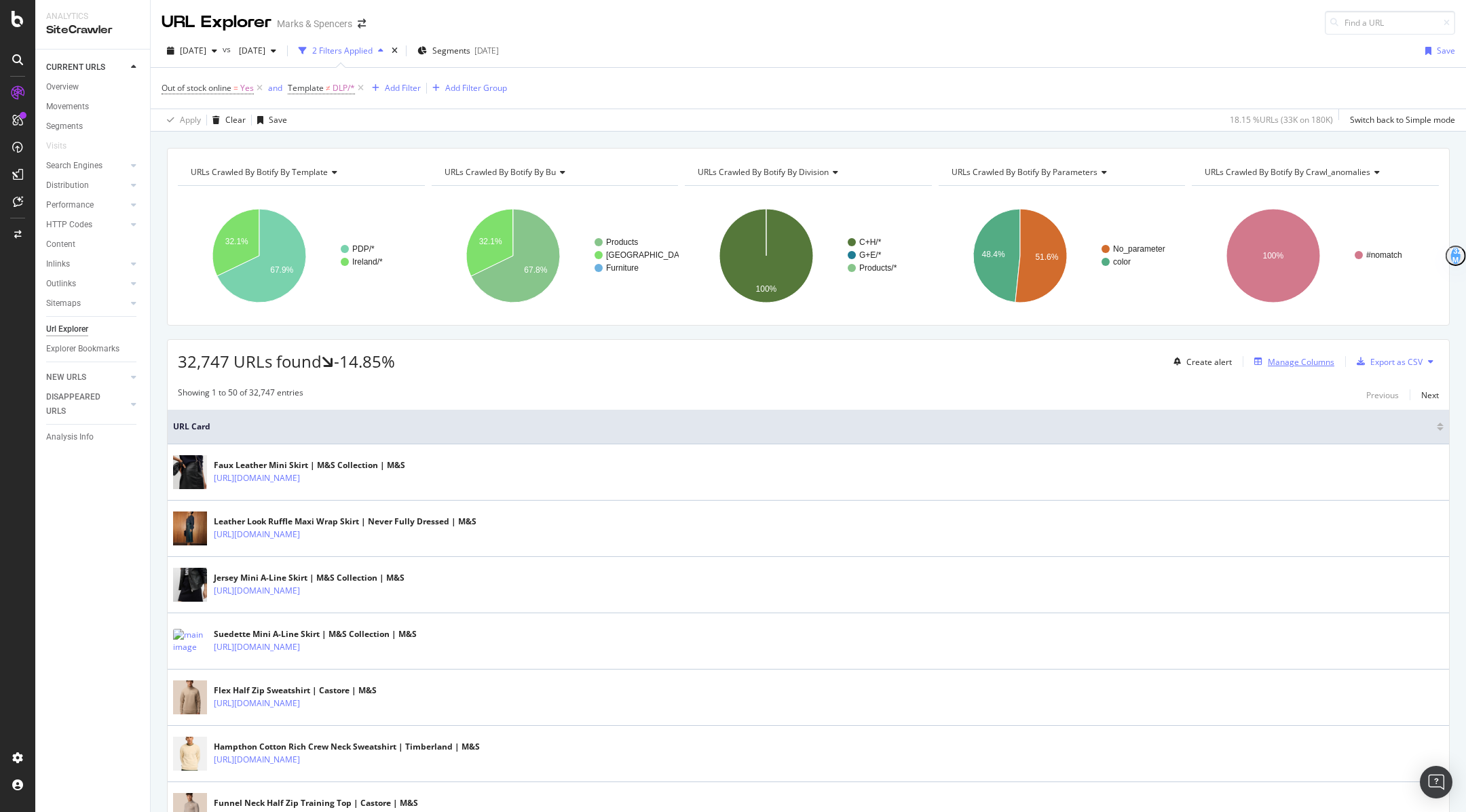
click at [1304, 354] on div "Manage Columns" at bounding box center [1291, 361] width 86 height 15
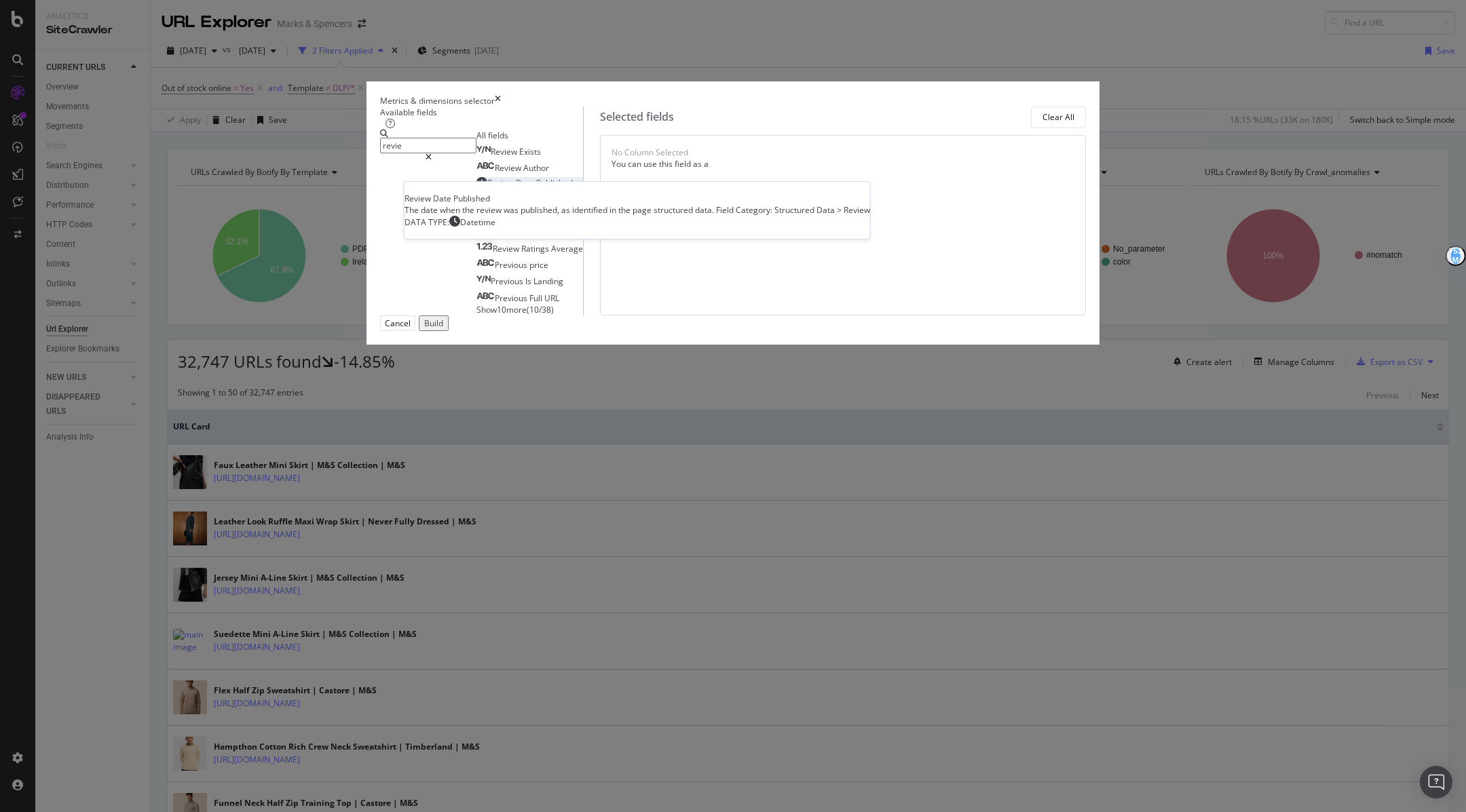
type input "revie"
click at [573, 188] on div "Review Date Published" at bounding box center [525, 182] width 96 height 12
click at [443, 329] on div "Build" at bounding box center [433, 323] width 19 height 12
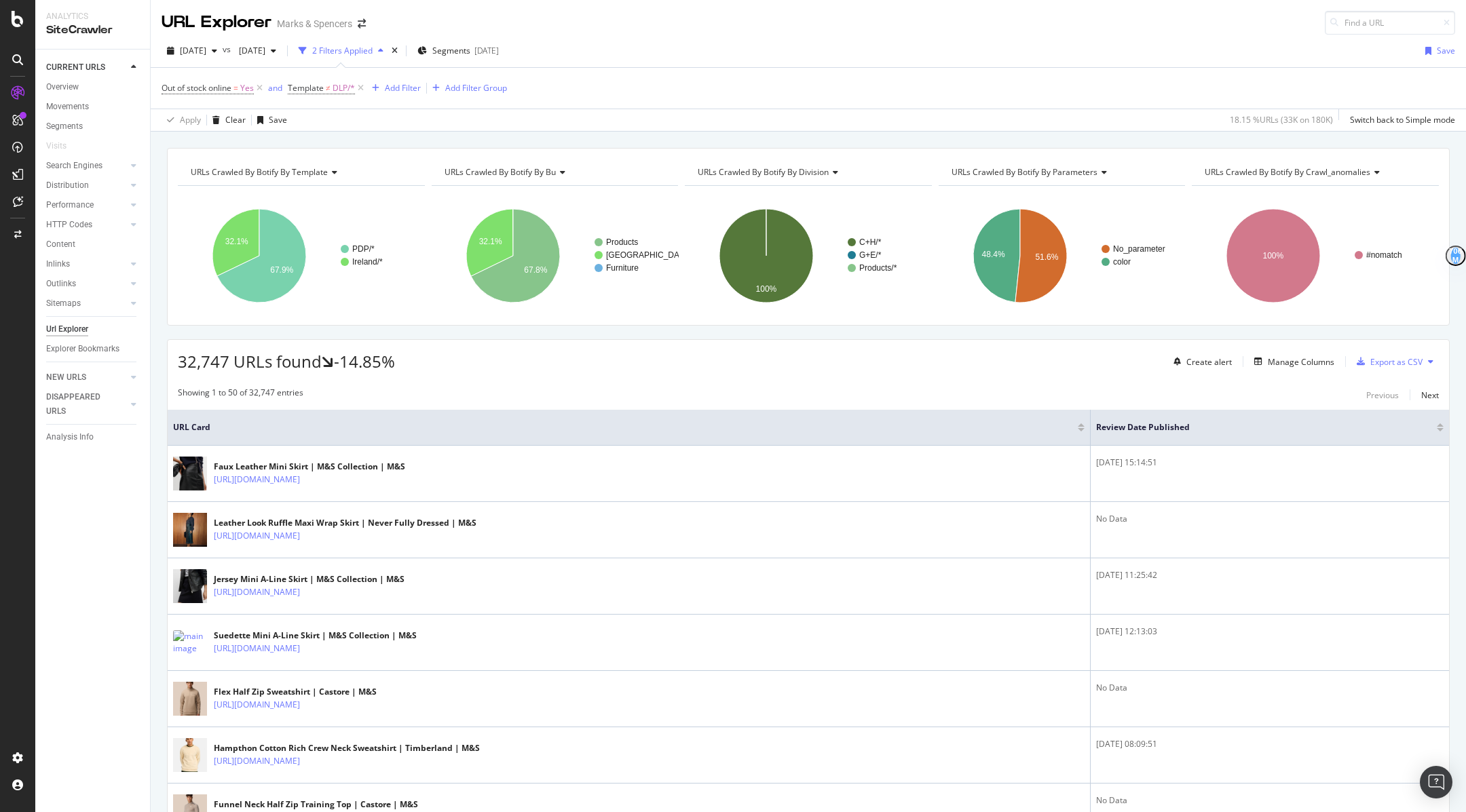
click at [1439, 424] on div at bounding box center [1440, 426] width 7 height 4
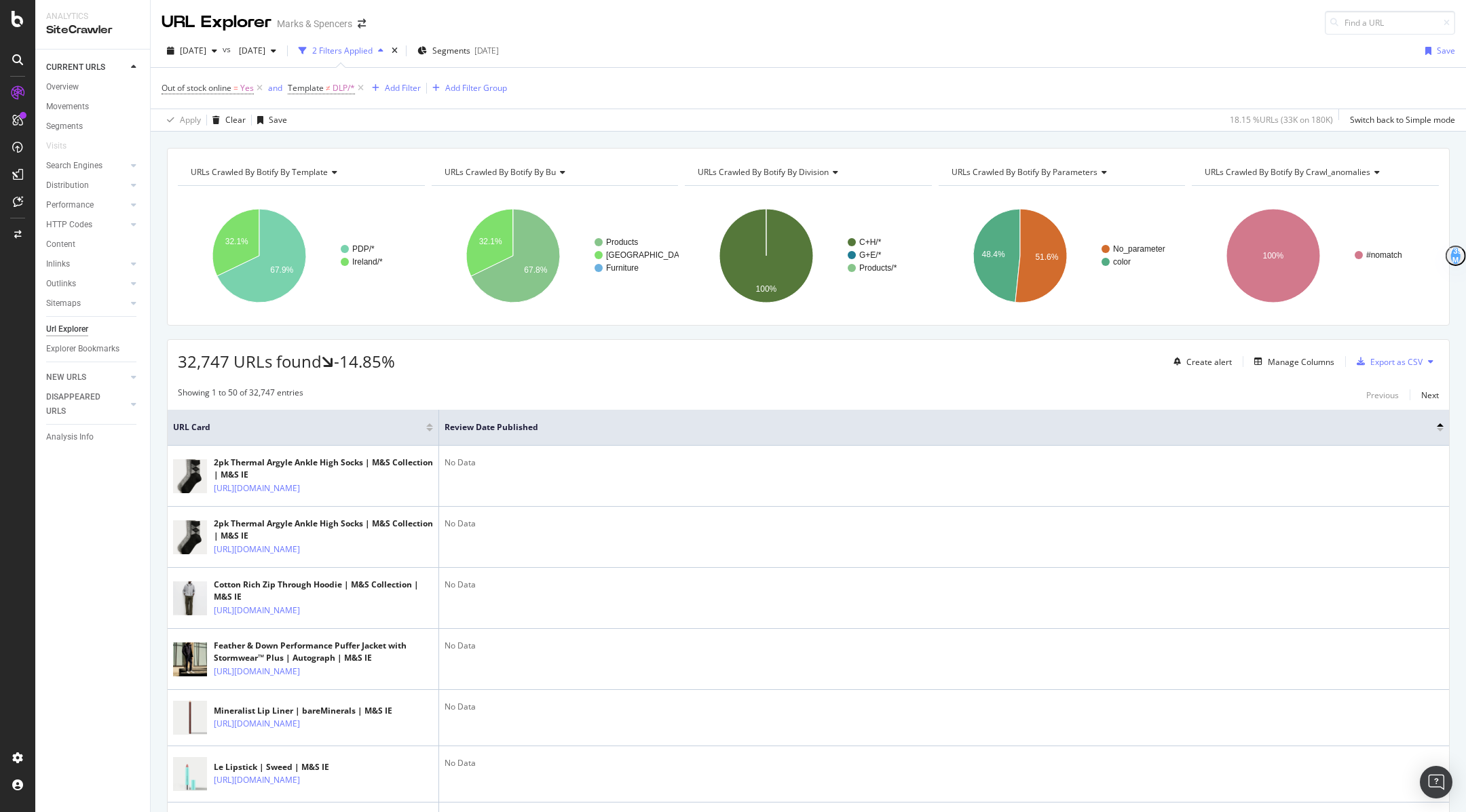
click at [1437, 420] on div "Review Date Published" at bounding box center [943, 427] width 998 height 13
click at [1440, 424] on div at bounding box center [1440, 426] width 7 height 4
click at [1439, 424] on div at bounding box center [1440, 426] width 7 height 4
click at [1439, 429] on div at bounding box center [1440, 430] width 7 height 4
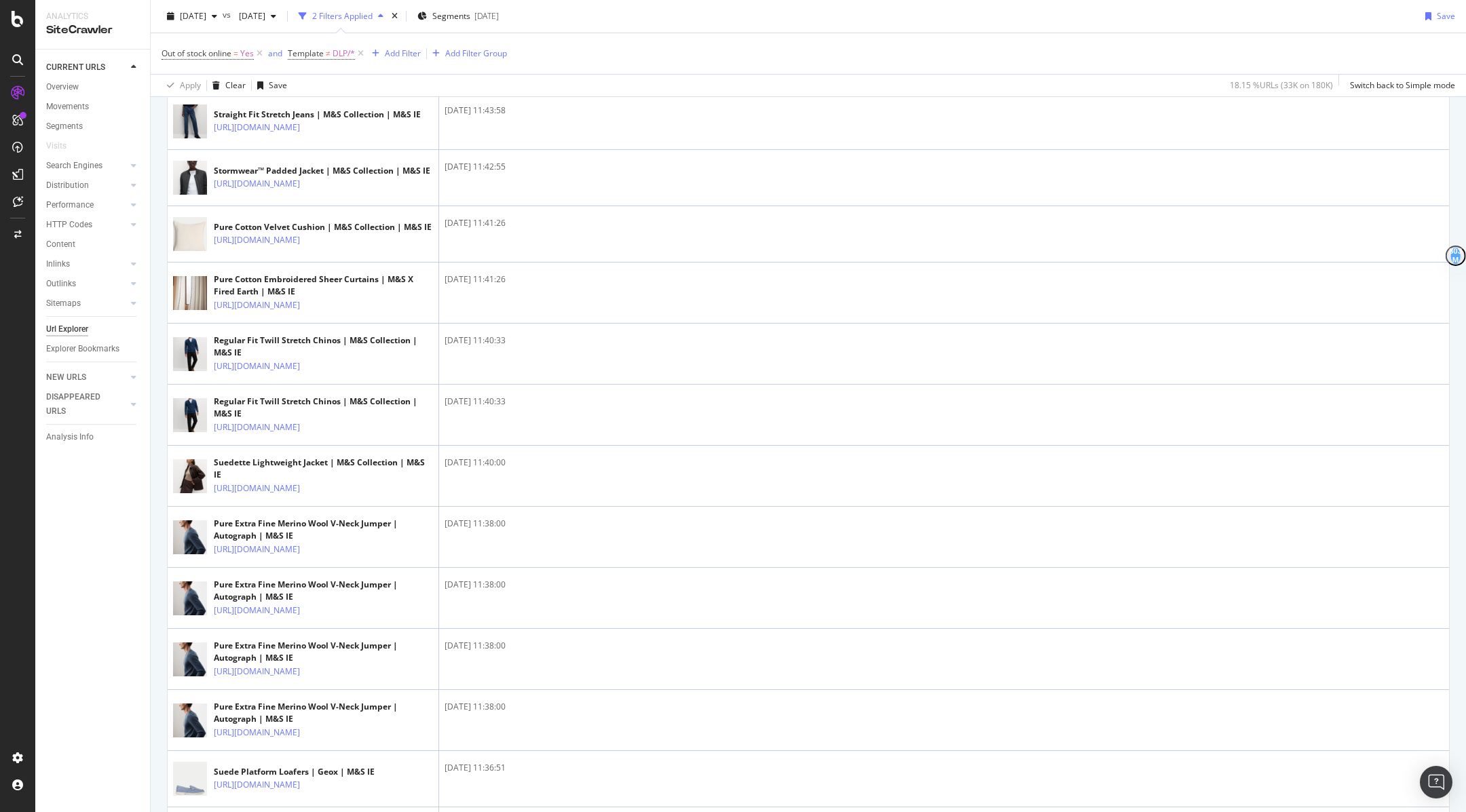
scroll to position [2158, 0]
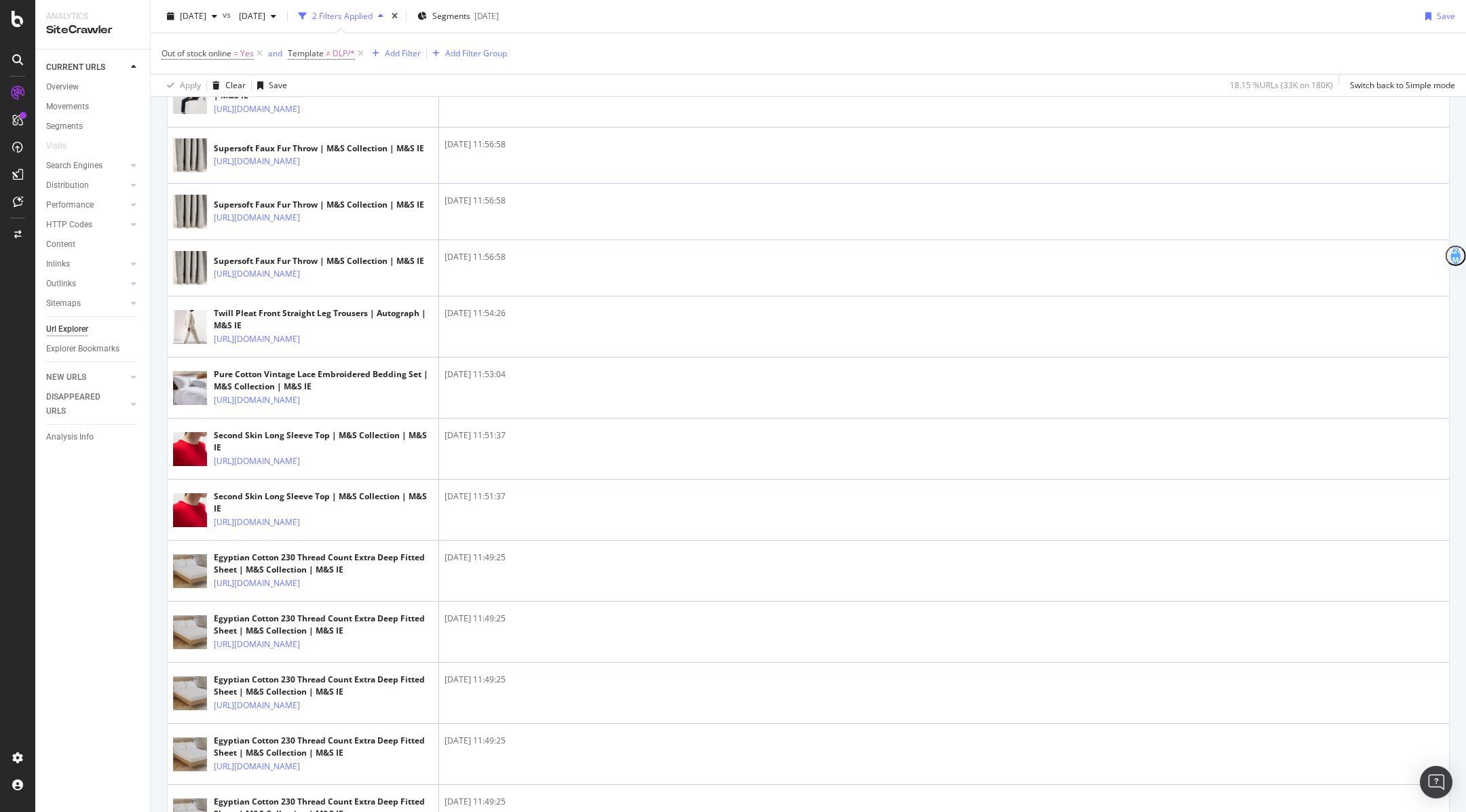
scroll to position [611, 0]
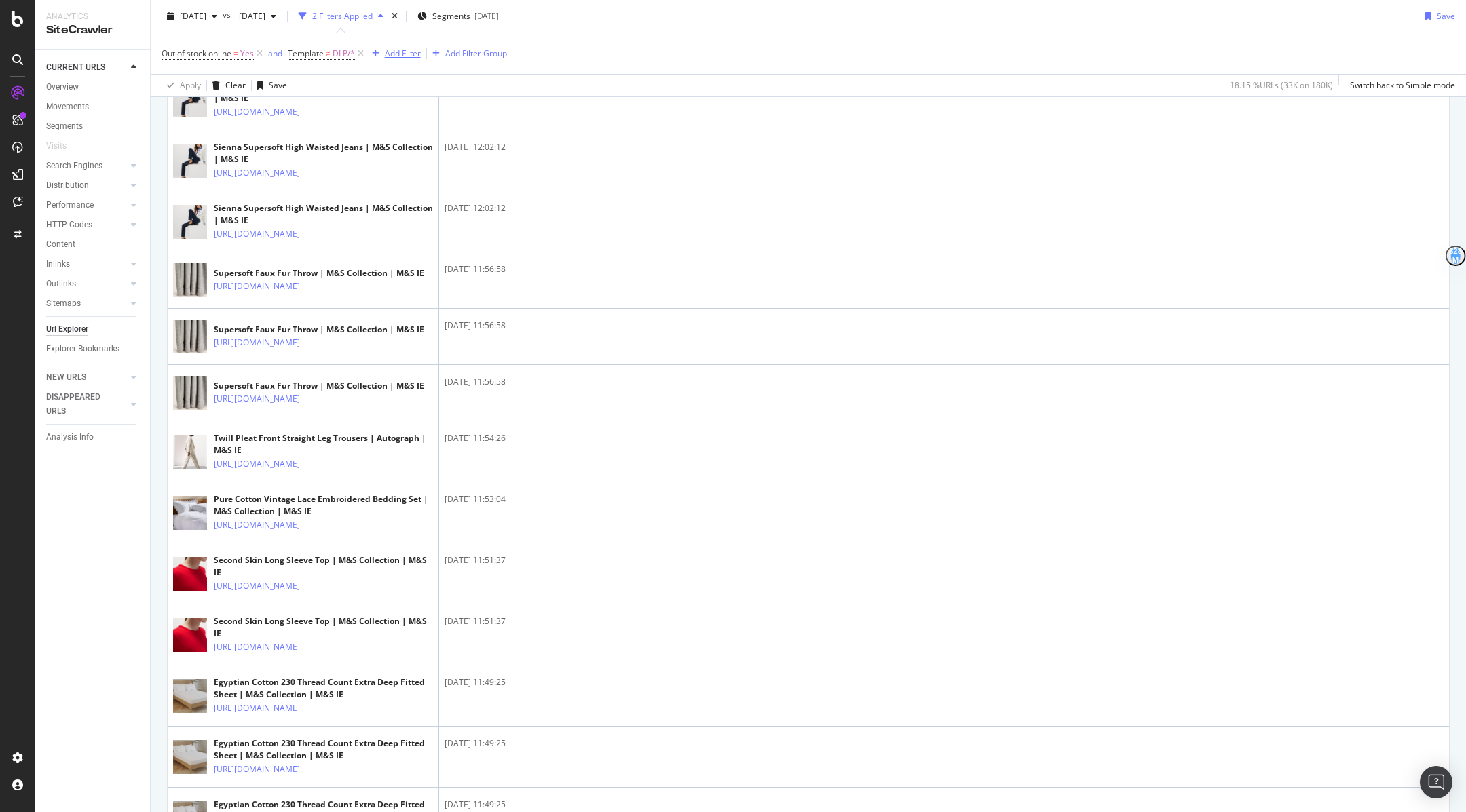
click at [403, 59] on div "Add Filter" at bounding box center [393, 54] width 54 height 15
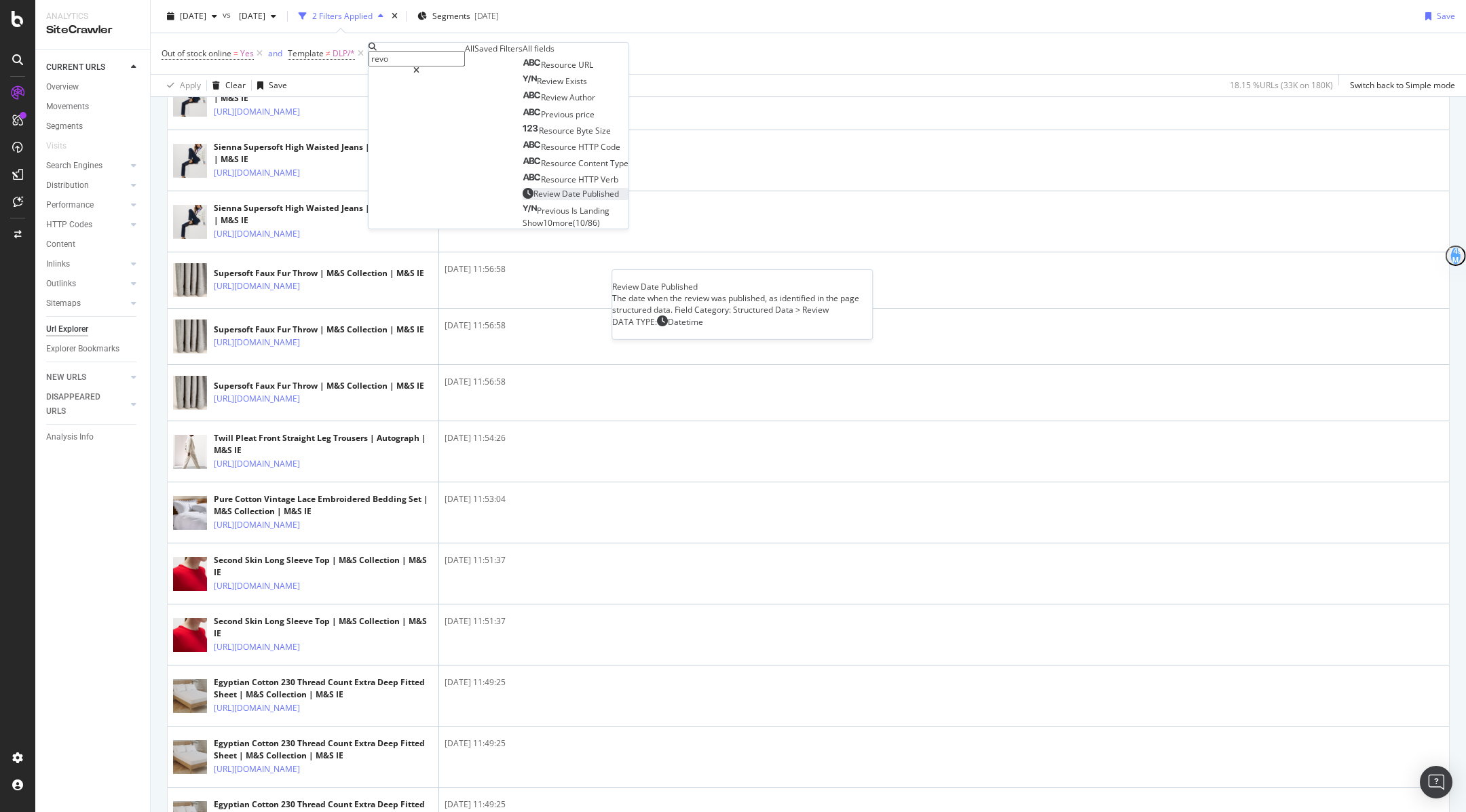
type input "revo"
click at [582, 200] on span "Published" at bounding box center [600, 194] width 37 height 12
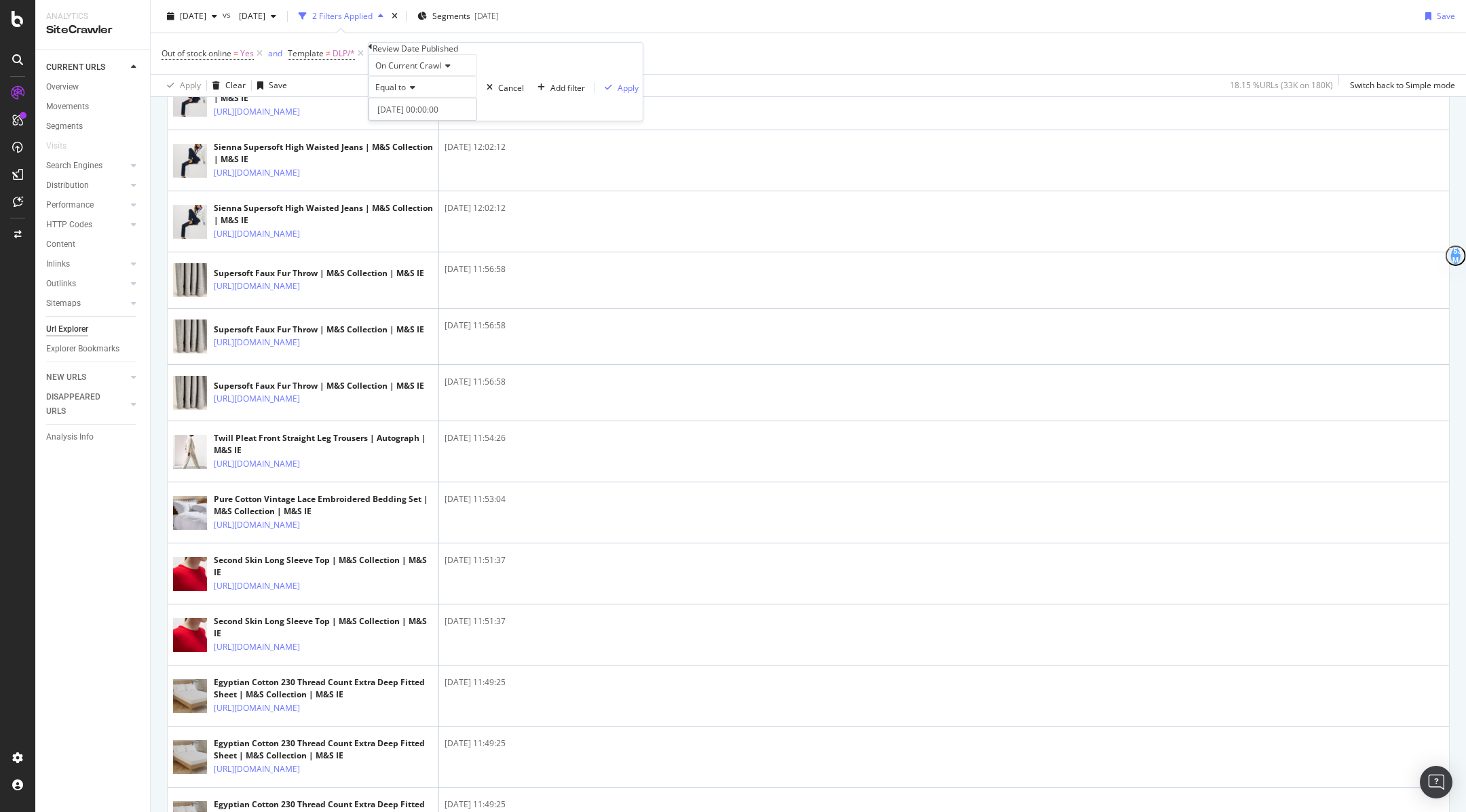
click at [403, 98] on div "Equal to" at bounding box center [423, 87] width 109 height 21
click at [423, 154] on div "Before" at bounding box center [423, 147] width 107 height 14
click at [403, 120] on input "2025-10-06 00:00:00" at bounding box center [423, 110] width 109 height 23
click at [411, 160] on link at bounding box center [408, 156] width 10 height 23
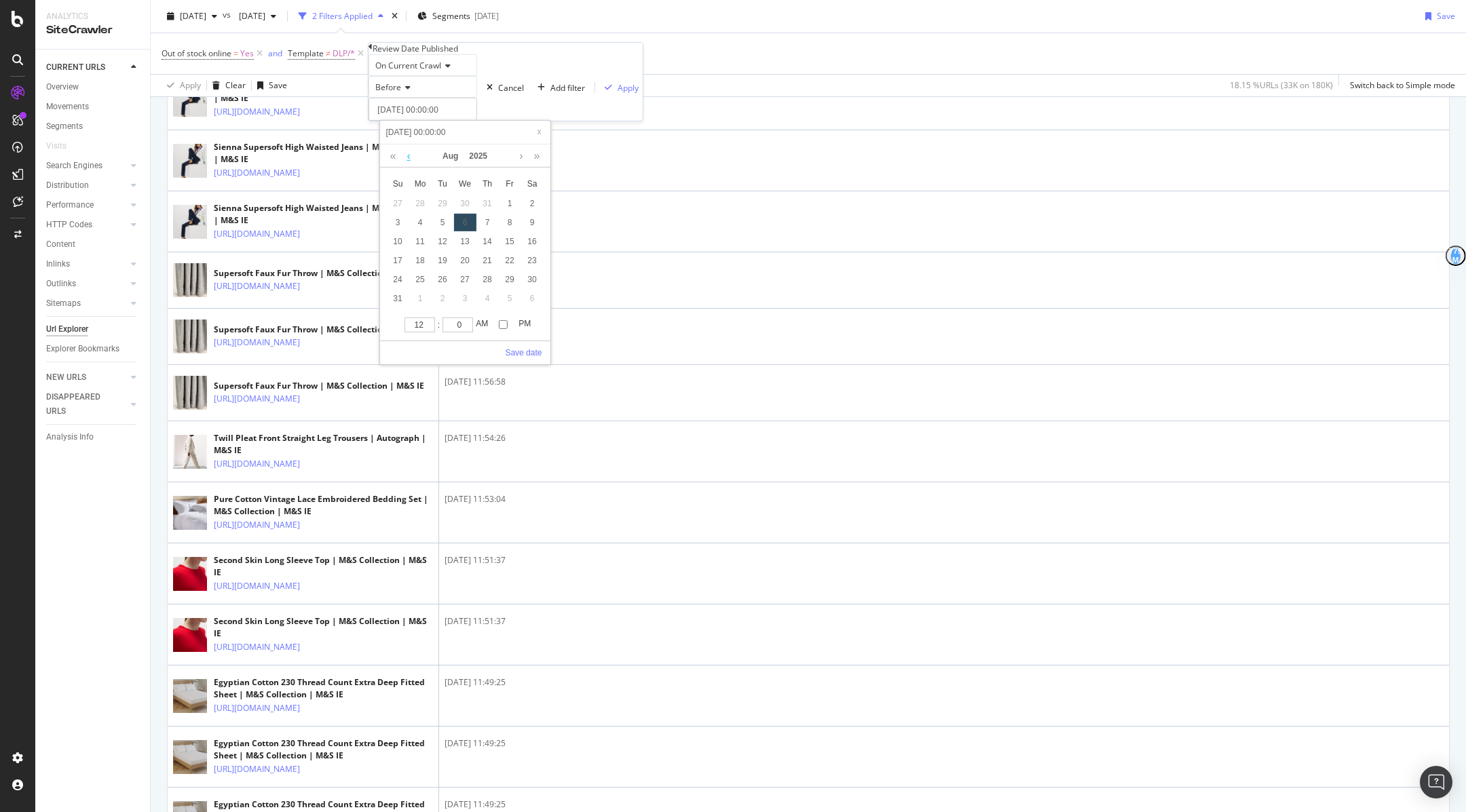
click at [411, 160] on link at bounding box center [408, 156] width 10 height 23
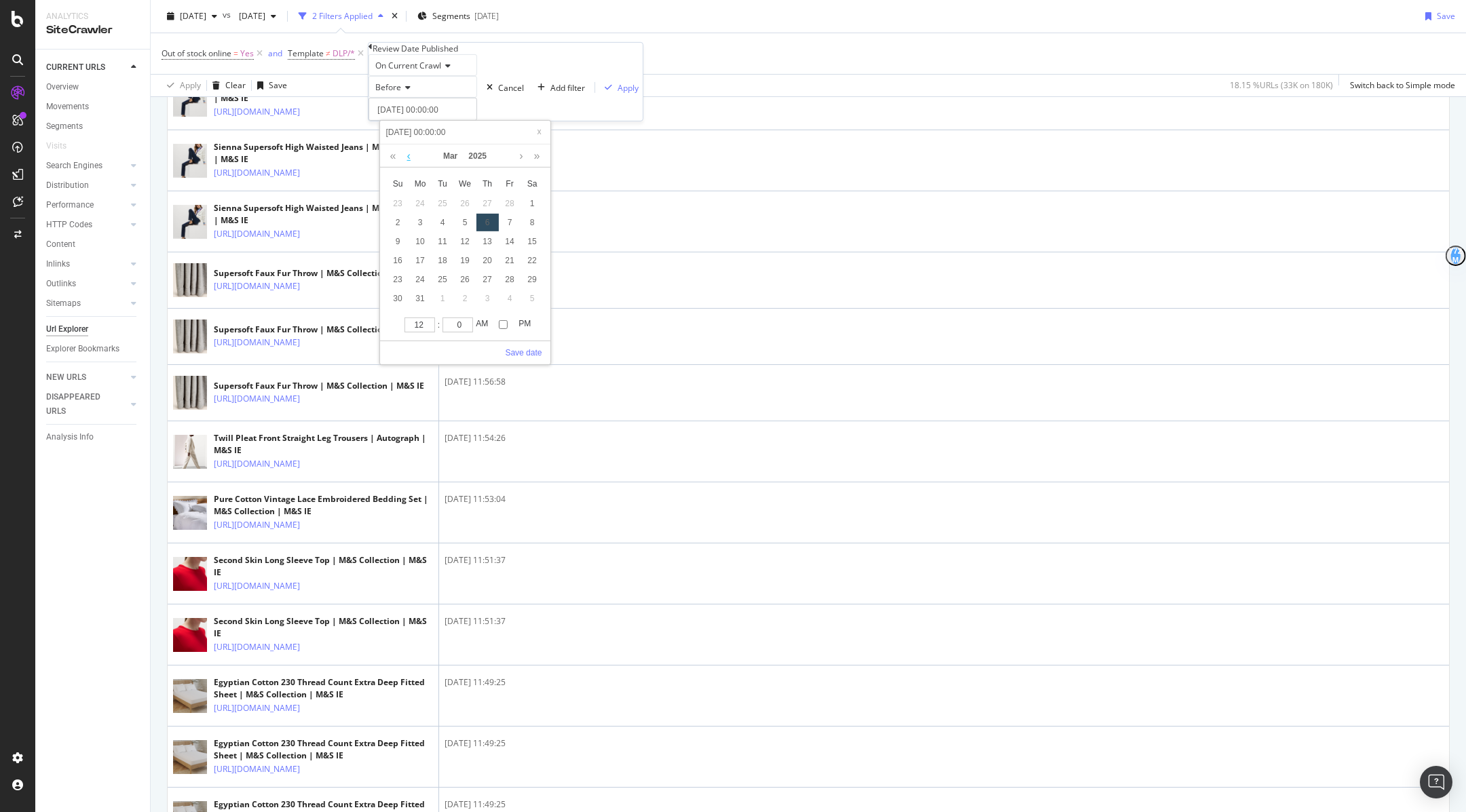
click at [411, 160] on link at bounding box center [408, 156] width 10 height 23
click at [463, 205] on div "1" at bounding box center [464, 203] width 22 height 18
type input "2025-01-01 00:00:00"
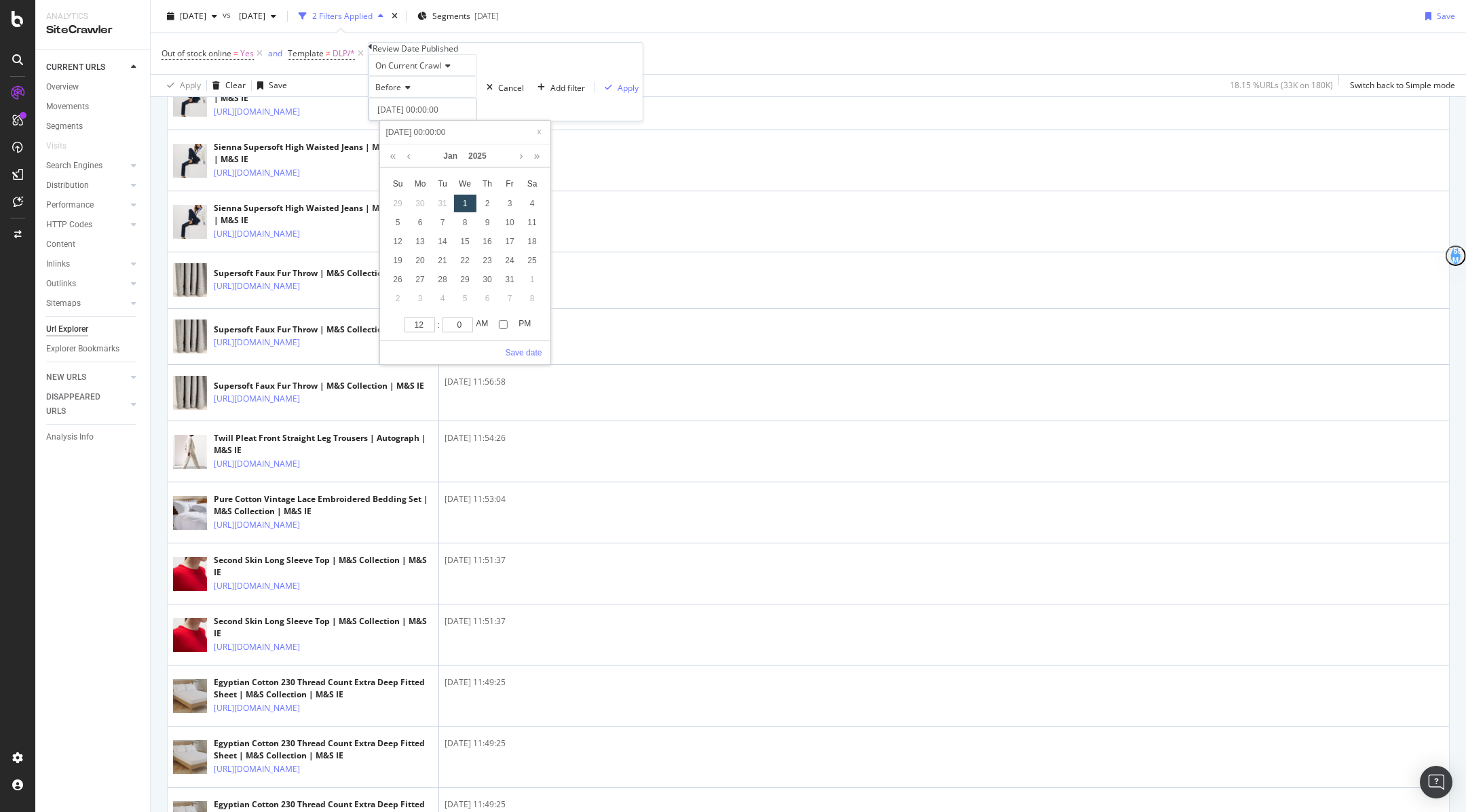
click at [511, 359] on div "12 : 0 AM PM Save date" at bounding box center [464, 340] width 170 height 50
click at [518, 355] on link "Save date" at bounding box center [523, 353] width 37 height 12
click at [599, 92] on div "button" at bounding box center [608, 87] width 19 height 8
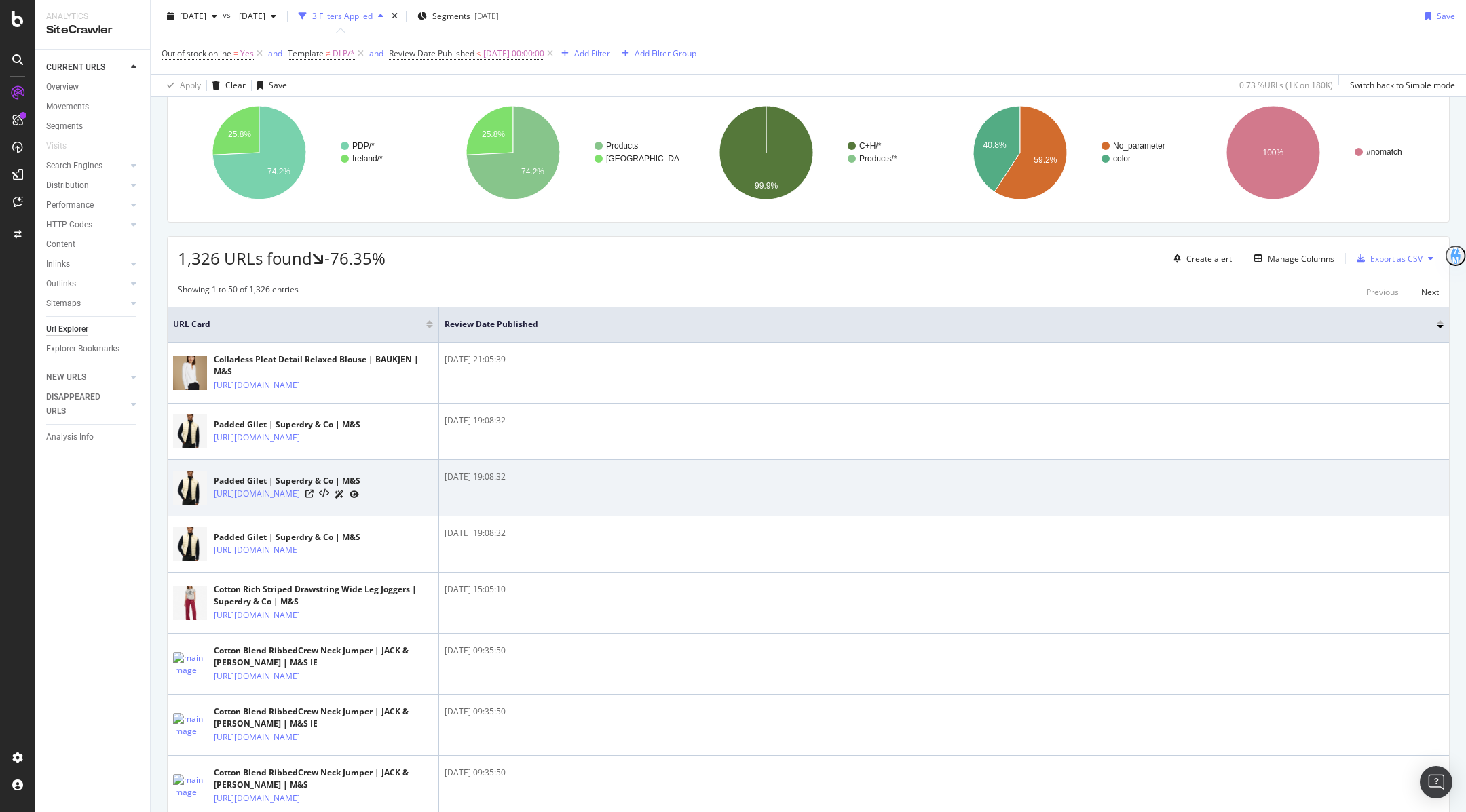
scroll to position [94, 0]
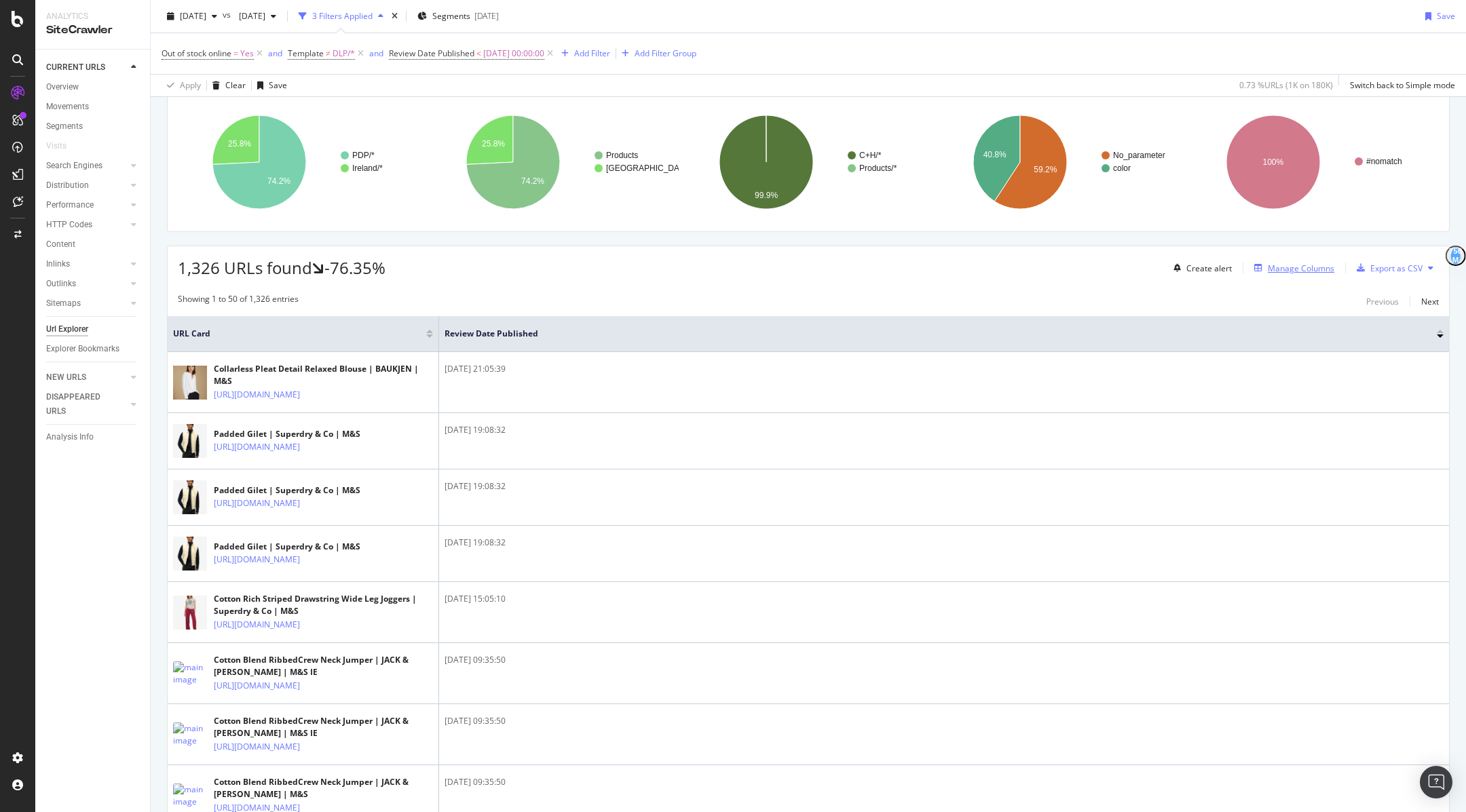
click at [1283, 270] on div "Manage Columns" at bounding box center [1301, 268] width 67 height 12
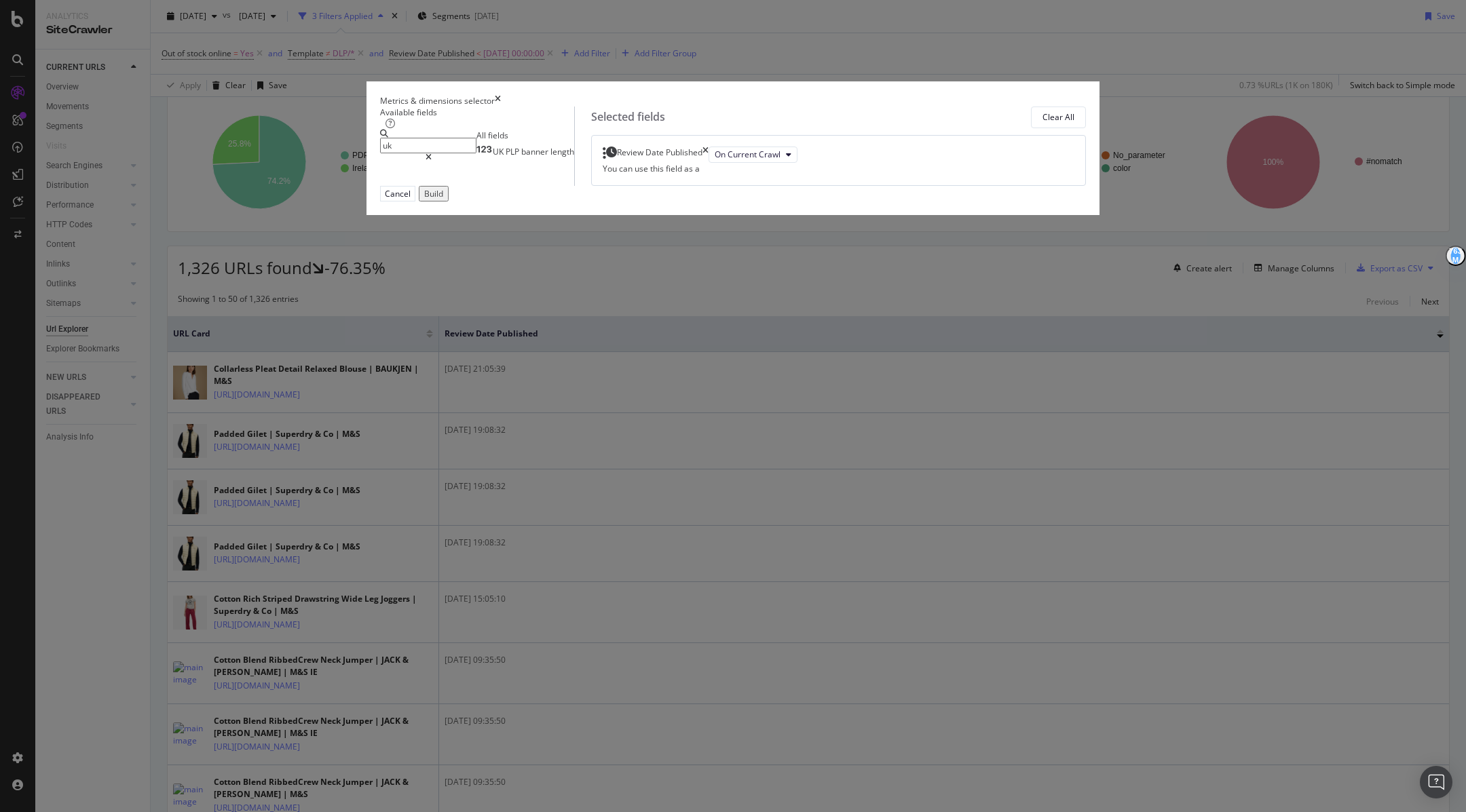
type input "u"
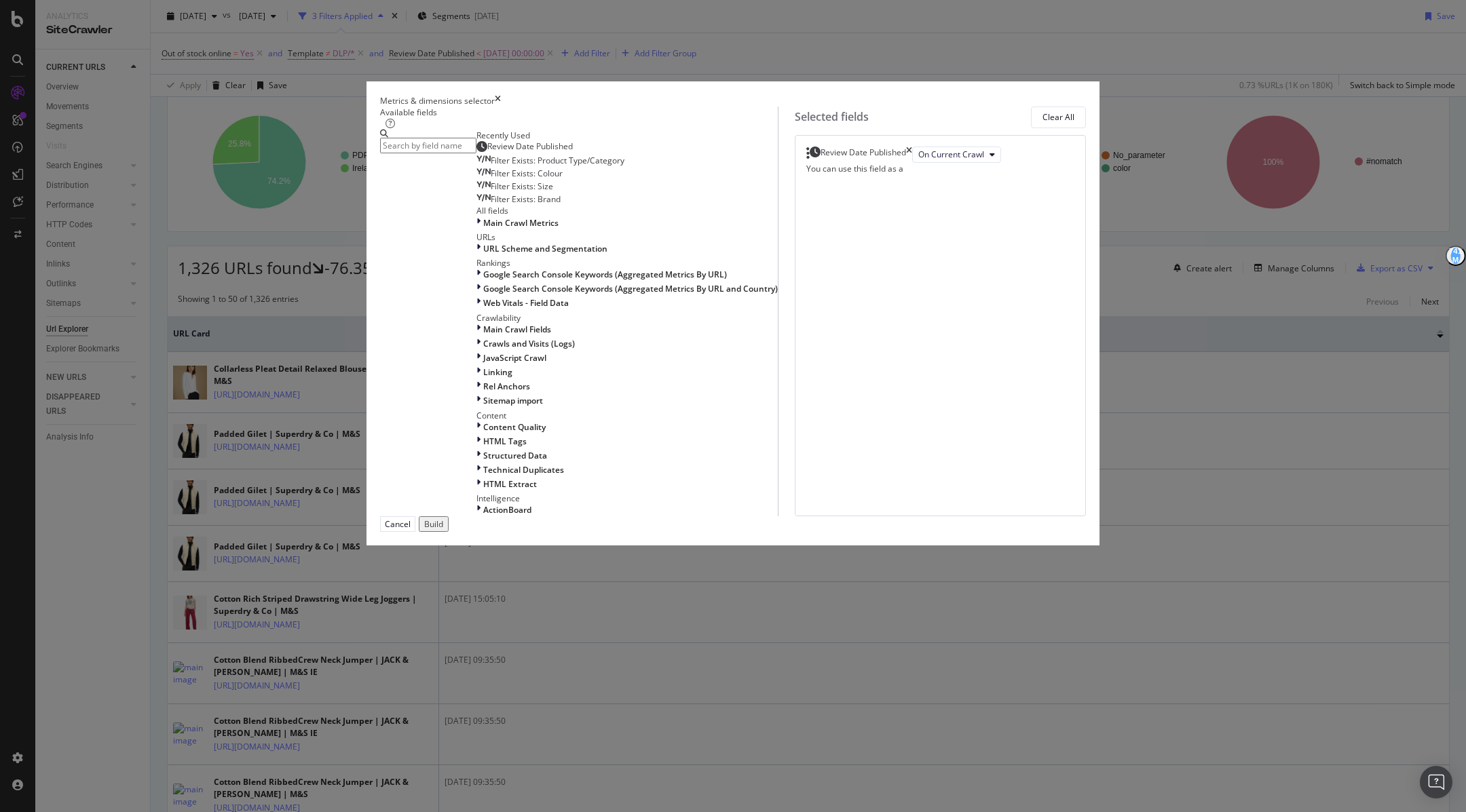
type input "n"
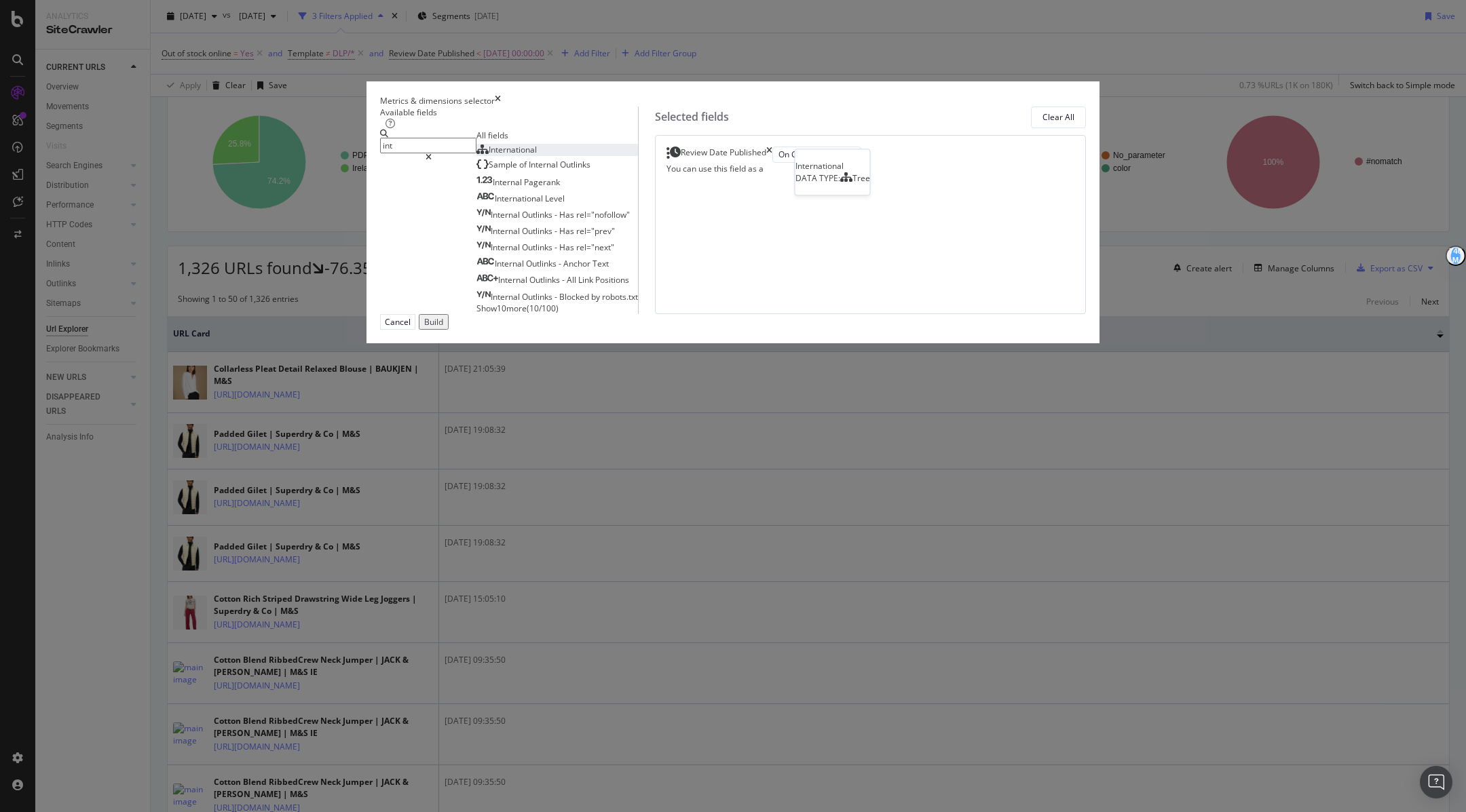
type input "int"
click at [537, 155] on div "International" at bounding box center [507, 149] width 61 height 12
drag, startPoint x: 774, startPoint y: 302, endPoint x: 772, endPoint y: 261, distance: 41.0
click at [772, 261] on body "Analytics SiteCrawler CURRENT URLS Overview Movements Segments Visits Search En…" at bounding box center [733, 406] width 1466 height 812
click at [443, 327] on div "Build" at bounding box center [433, 321] width 19 height 12
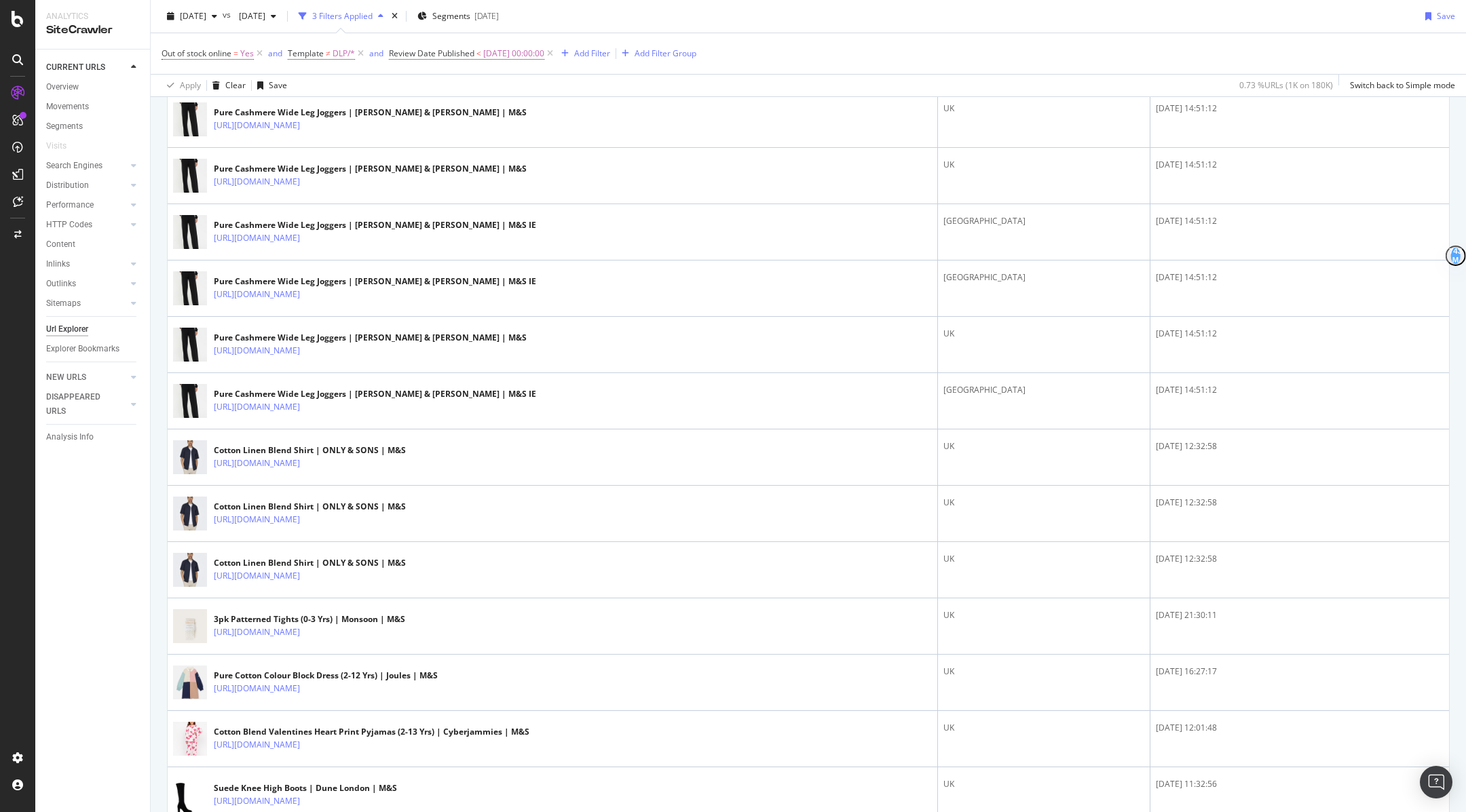
scroll to position [2511, 0]
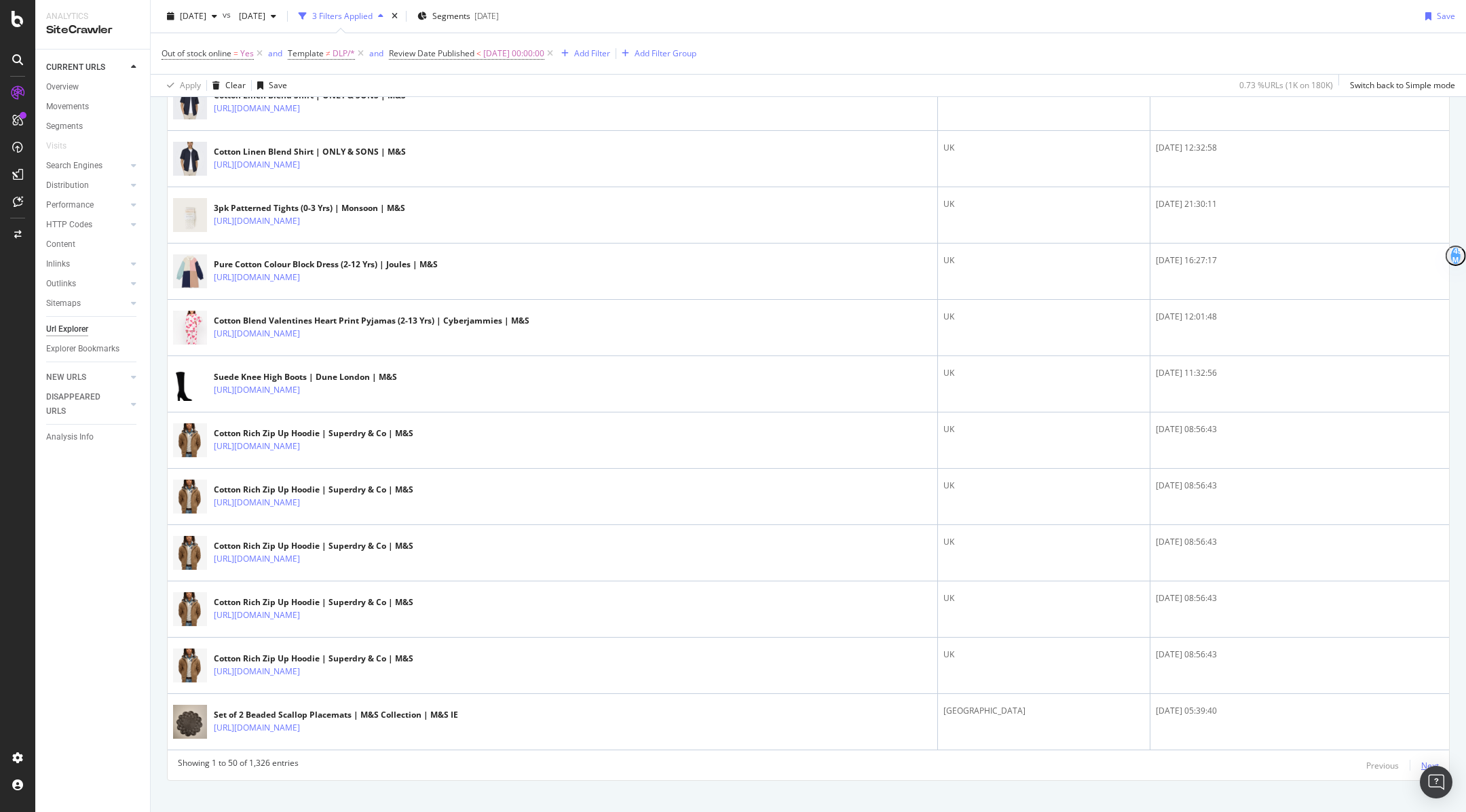
click at [1433, 760] on div "Next" at bounding box center [1429, 766] width 18 height 12
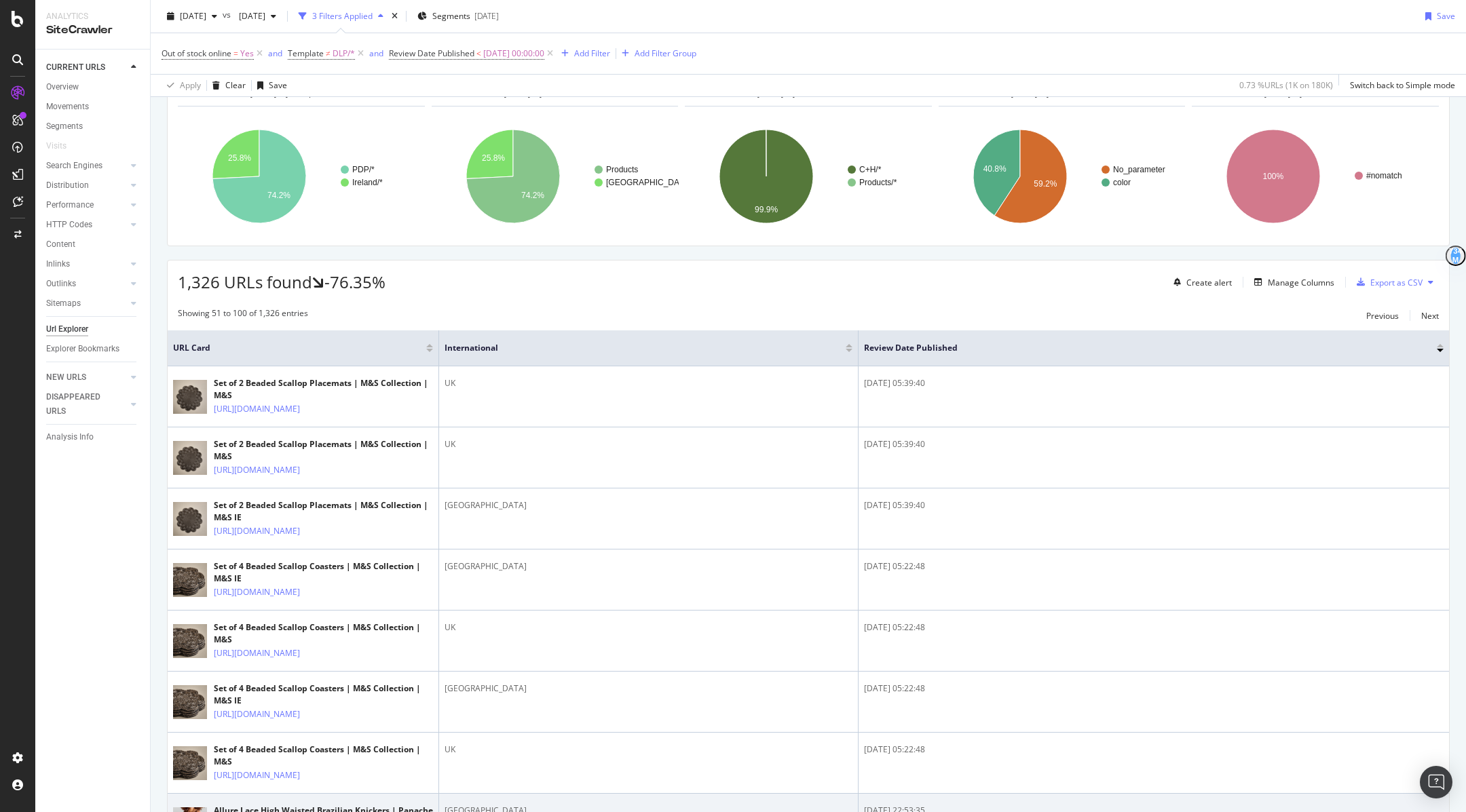
scroll to position [0, 0]
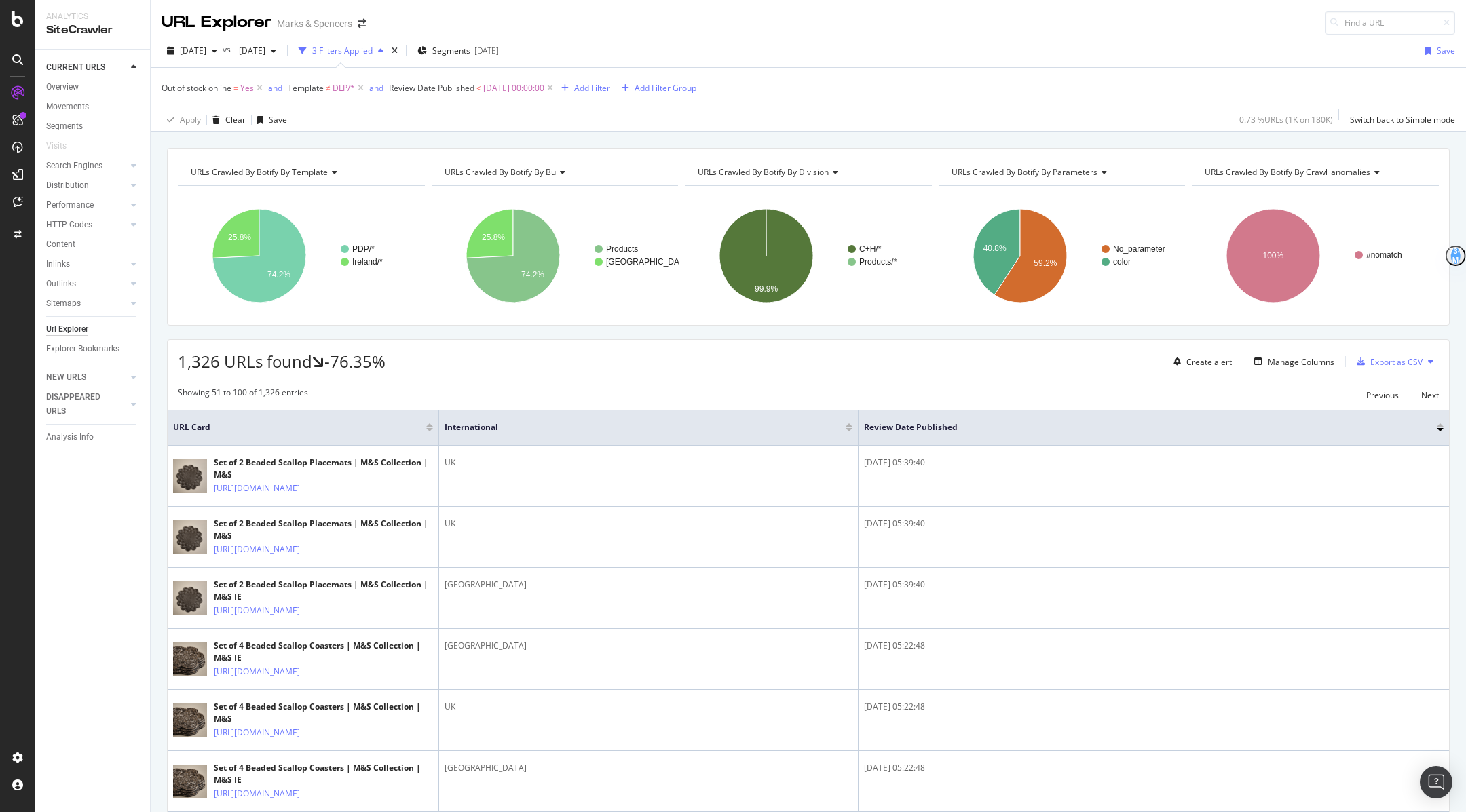
click at [1441, 428] on div at bounding box center [1440, 430] width 7 height 4
click at [1439, 429] on div at bounding box center [1440, 430] width 7 height 4
click at [1440, 424] on div at bounding box center [1440, 426] width 7 height 4
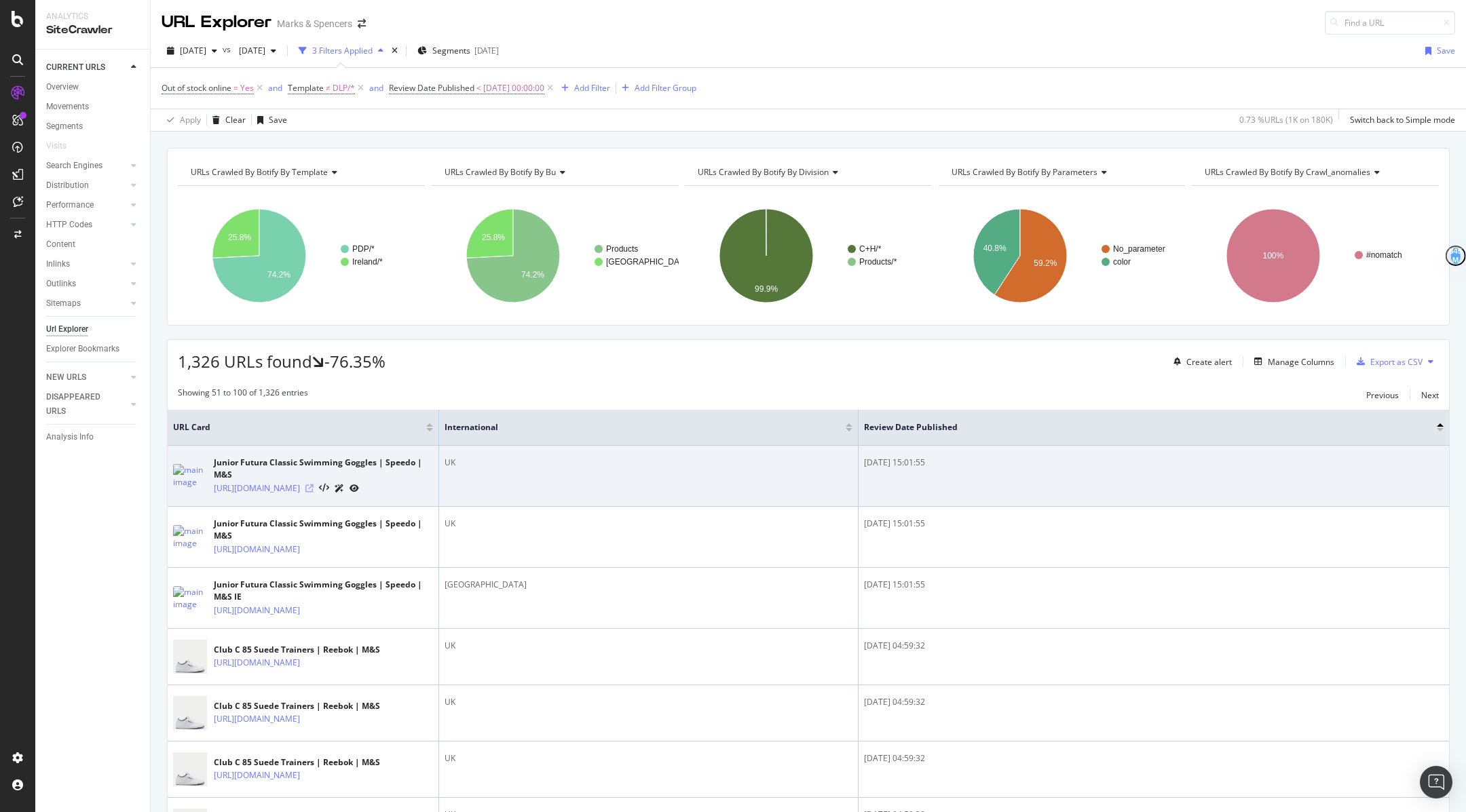
click at [313, 493] on icon at bounding box center [309, 488] width 8 height 8
